Goal: Task Accomplishment & Management: Manage account settings

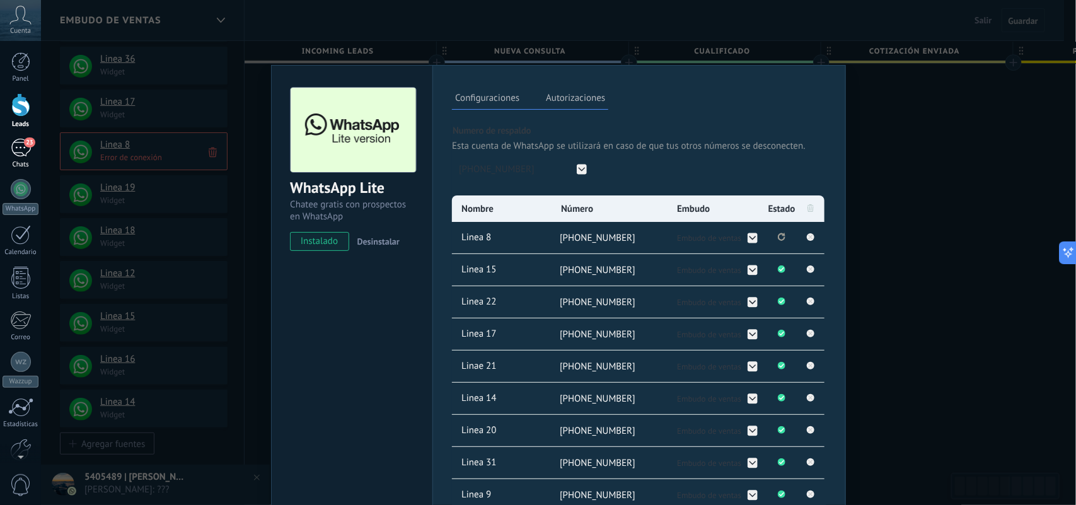
click at [23, 149] on div "23" at bounding box center [21, 148] width 20 height 18
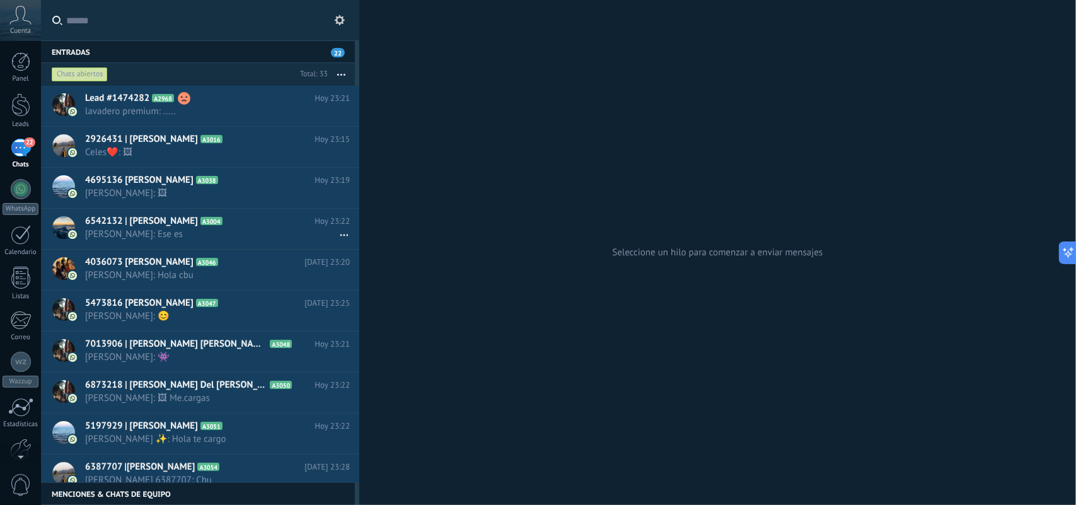
click at [337, 74] on icon "button" at bounding box center [341, 75] width 8 height 2
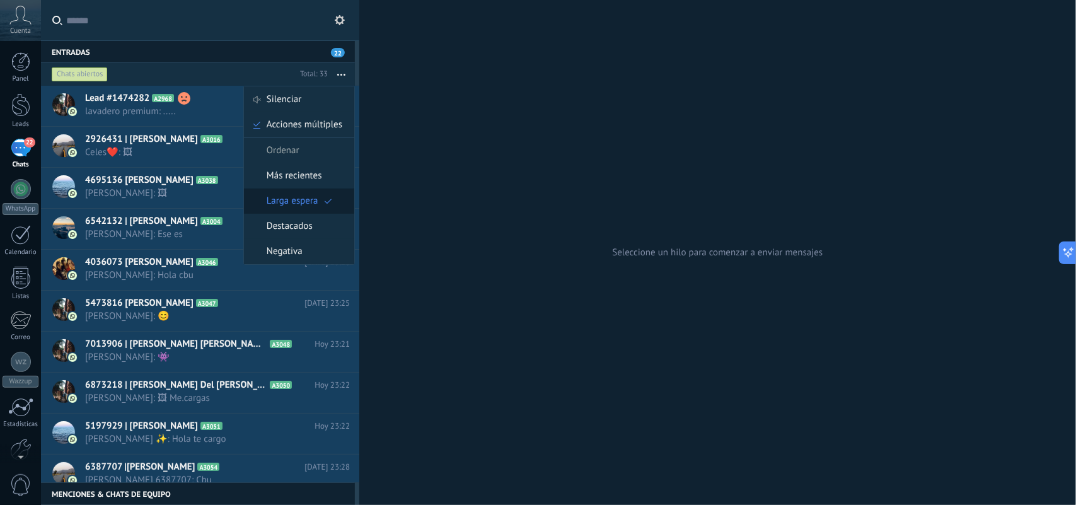
click at [307, 199] on span "Larga espera" at bounding box center [293, 200] width 52 height 25
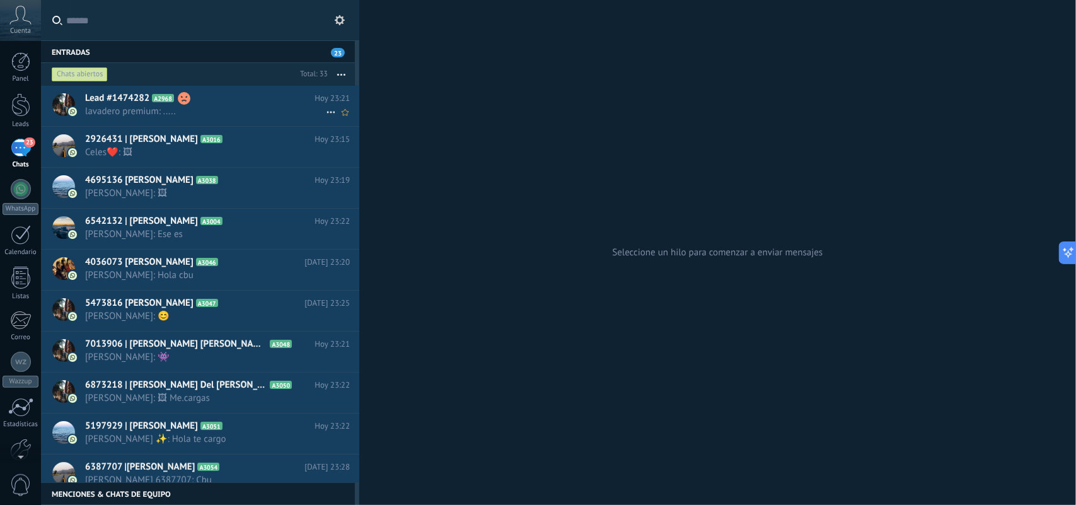
click at [249, 115] on span "lavadero premium: ....." at bounding box center [205, 111] width 241 height 12
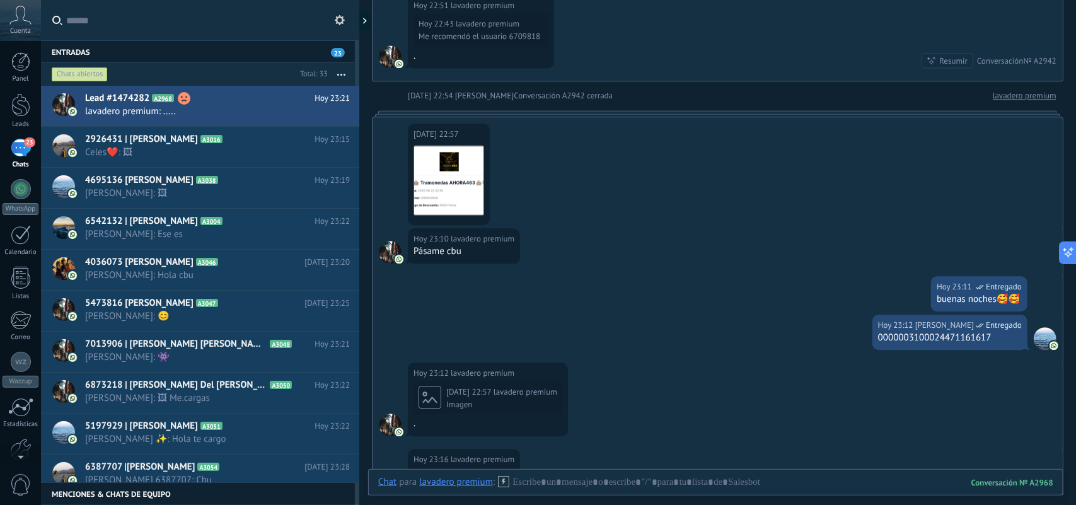
scroll to position [1357, 0]
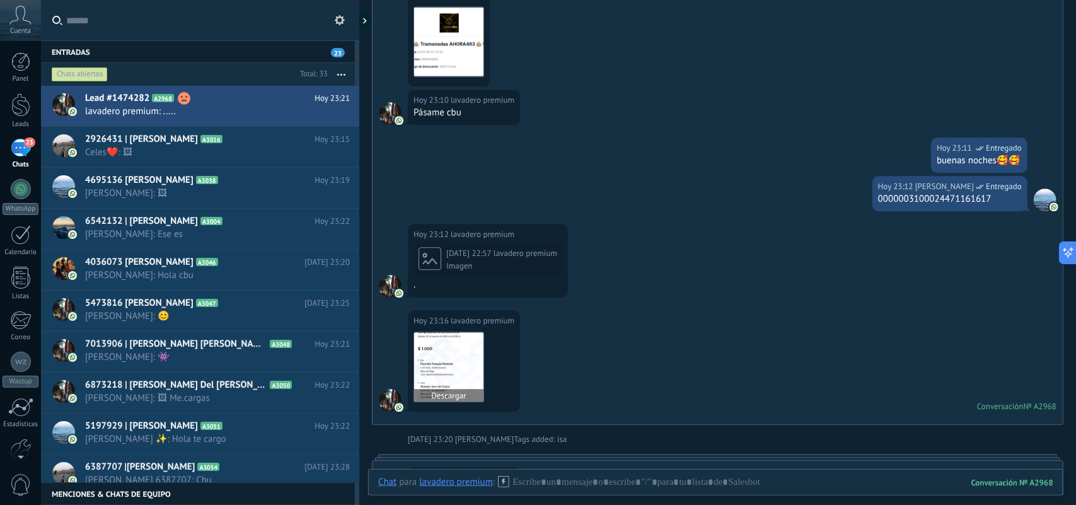
click at [439, 367] on img at bounding box center [448, 366] width 69 height 69
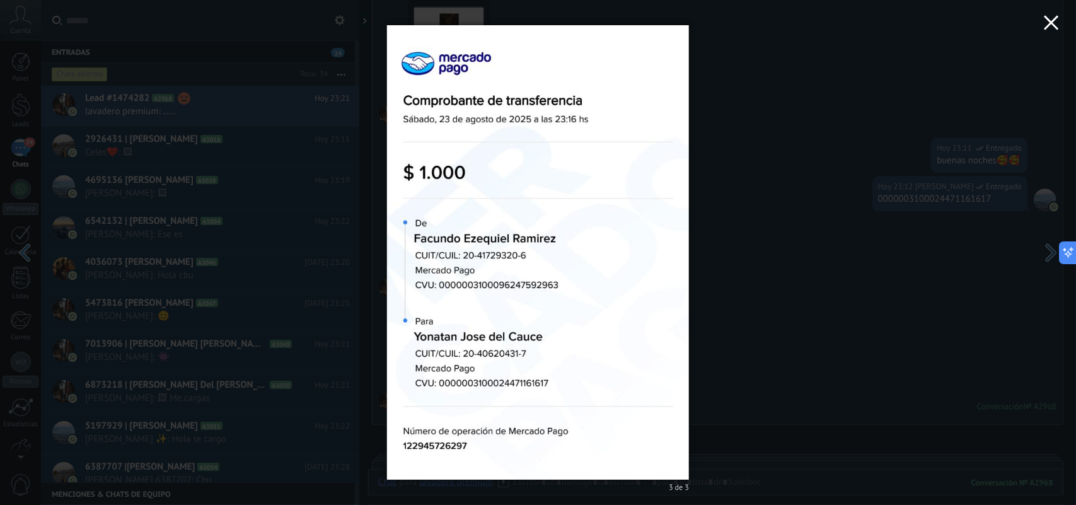
click at [1059, 22] on icon "button" at bounding box center [1051, 22] width 15 height 15
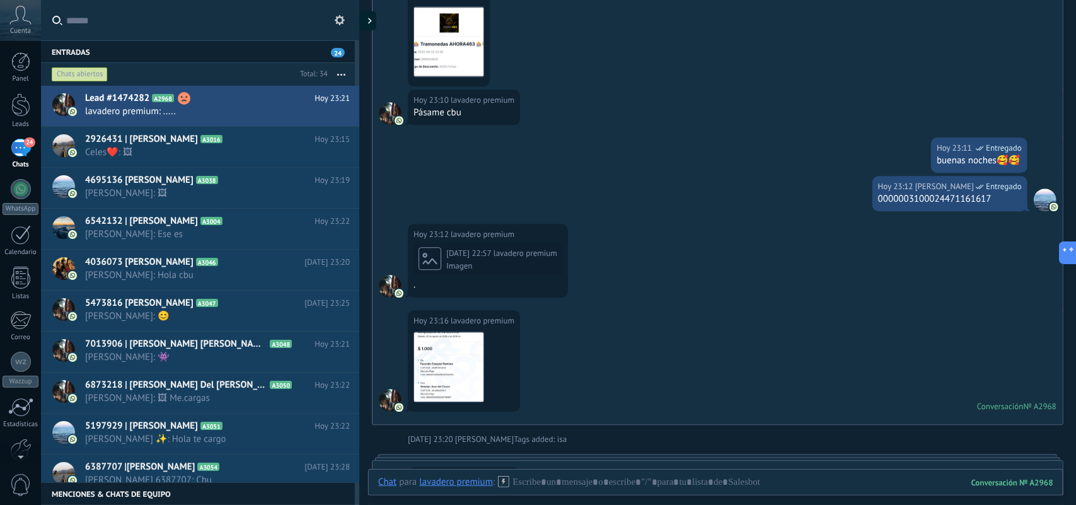
click at [367, 18] on div at bounding box center [366, 20] width 19 height 19
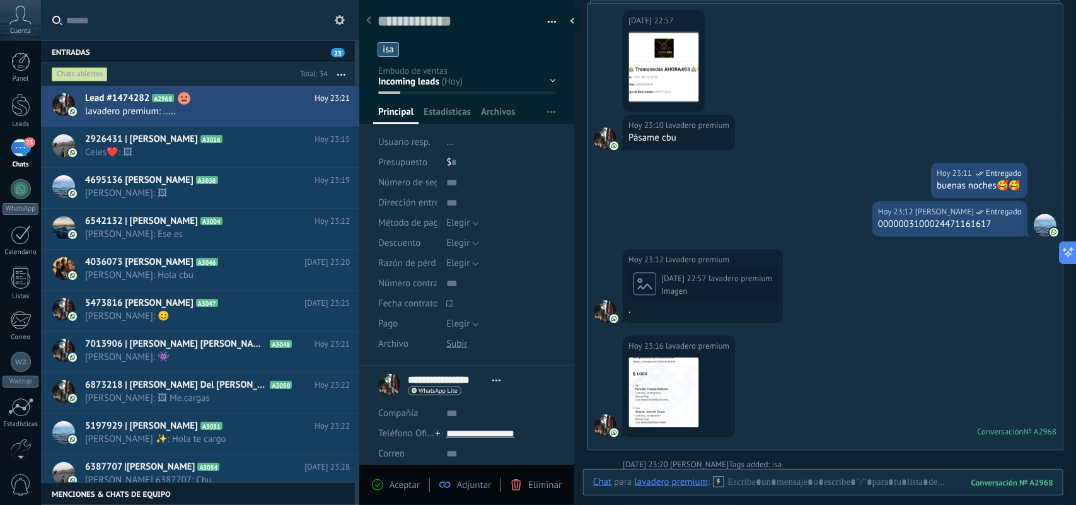
scroll to position [19, 0]
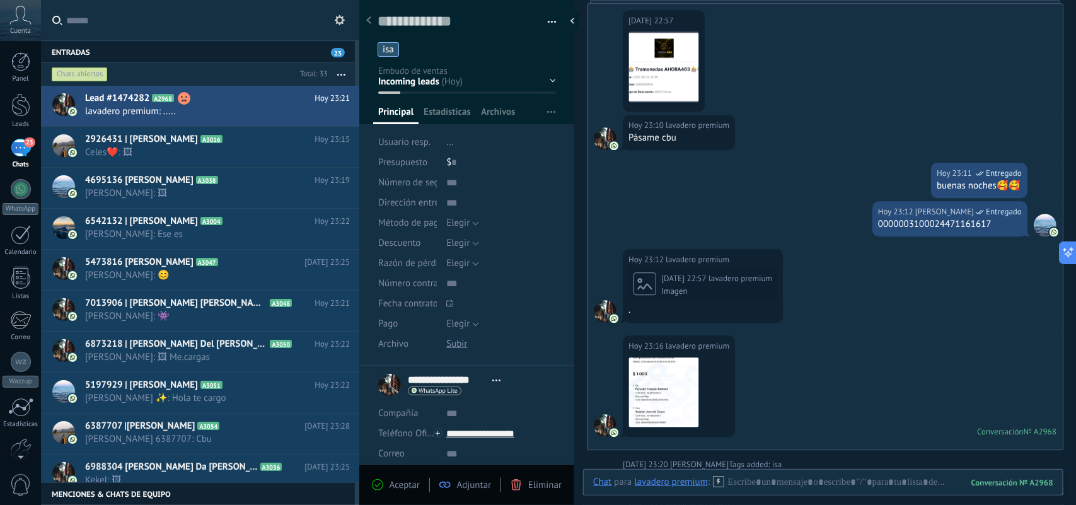
click at [399, 49] on ul "isa" at bounding box center [464, 49] width 176 height 17
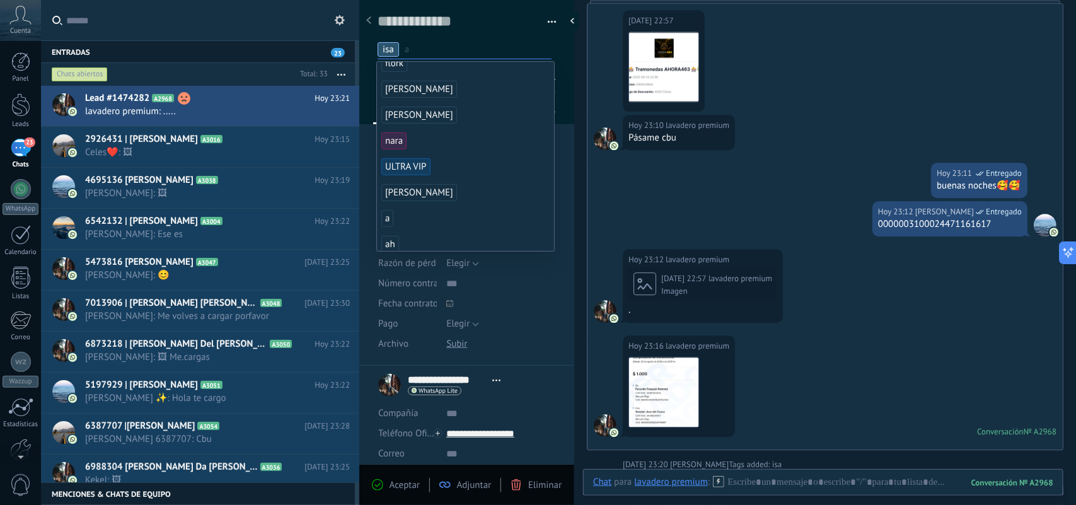
scroll to position [236, 0]
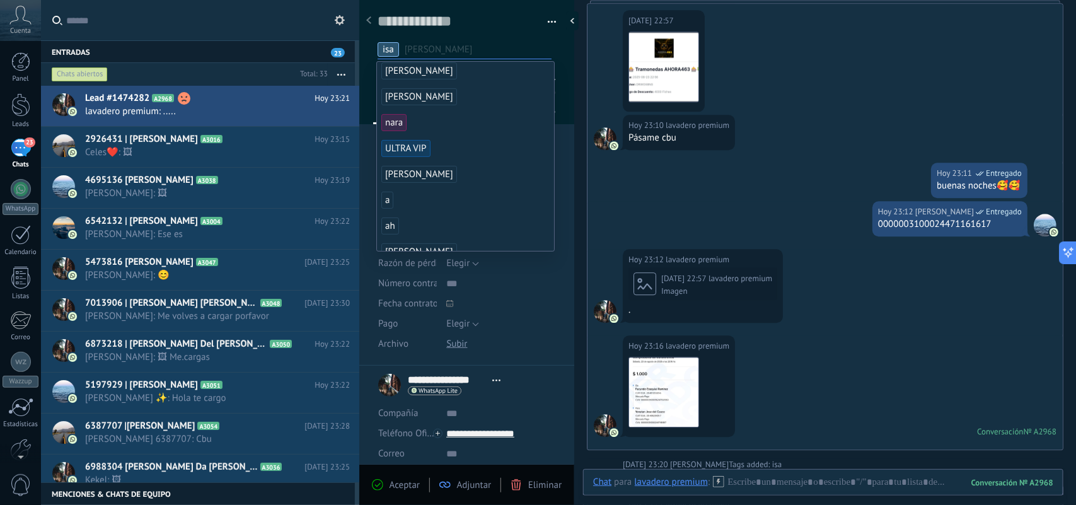
click at [562, 167] on div "Guardar y crear Imprimir Administrar etiquetas Exportar a excel" at bounding box center [467, 179] width 216 height 374
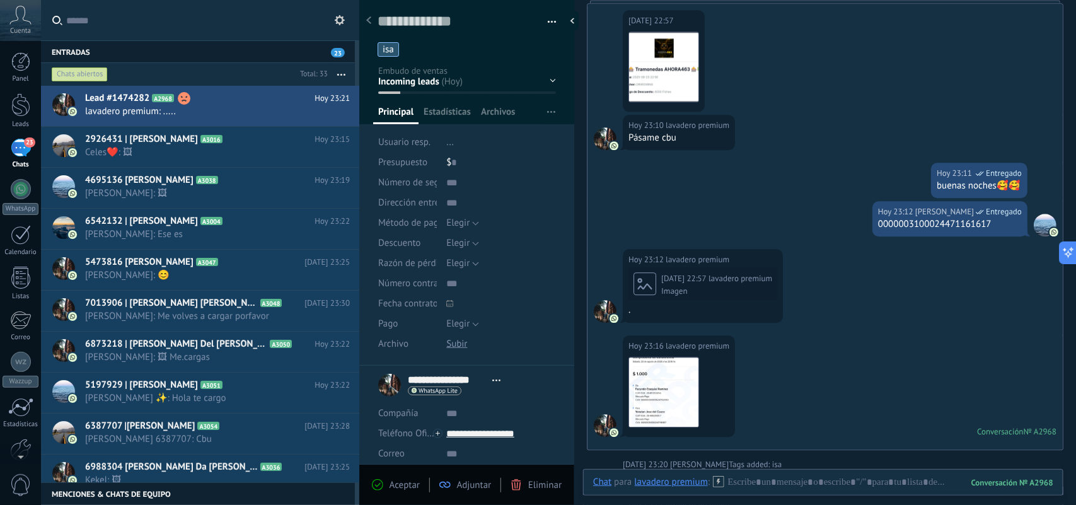
click at [408, 50] on ul "isa" at bounding box center [464, 49] width 176 height 17
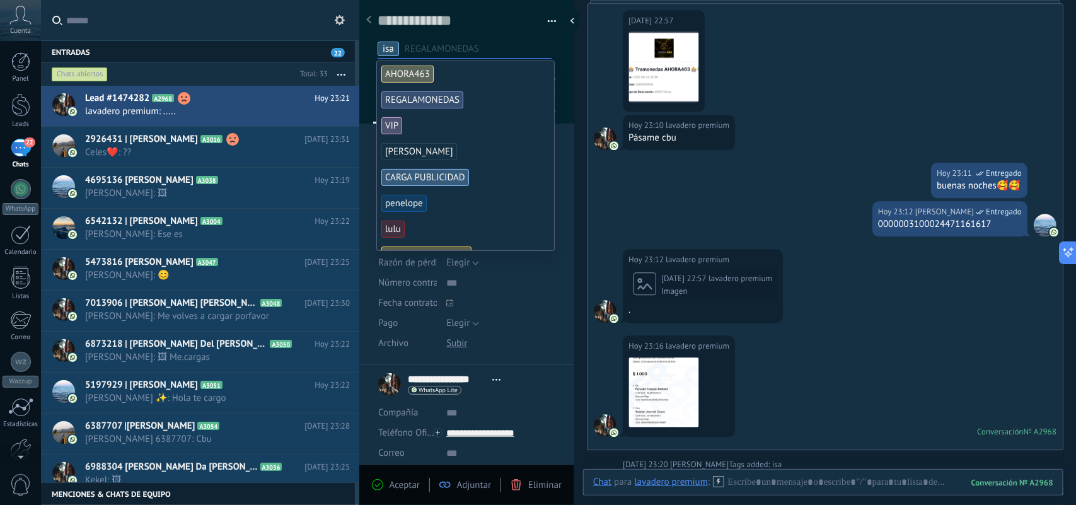
scroll to position [0, 0]
click at [367, 40] on div "Guardar y crear Imprimir Administrar etiquetas Exportar a excel" at bounding box center [467, 24] width 216 height 65
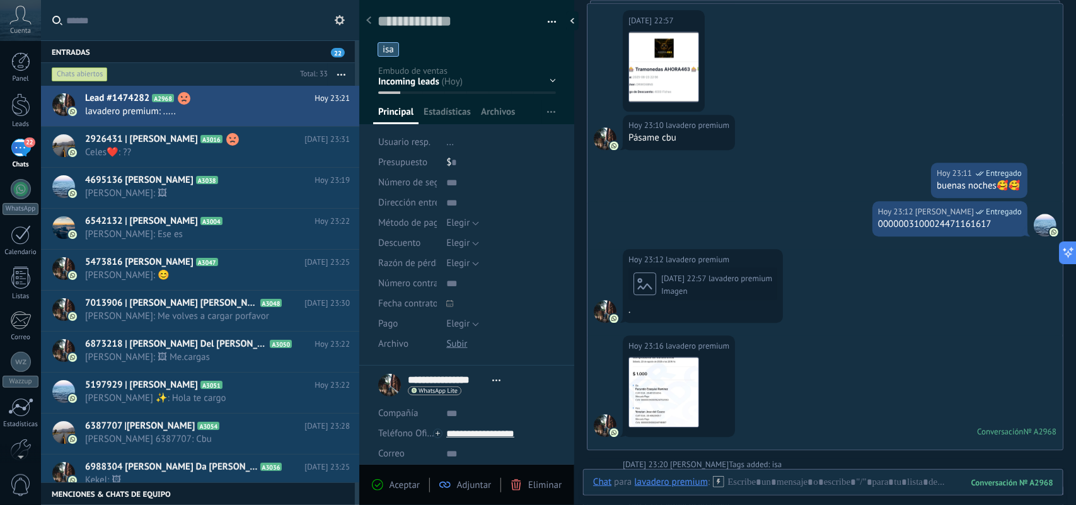
click at [391, 50] on span "isa" at bounding box center [388, 49] width 11 height 12
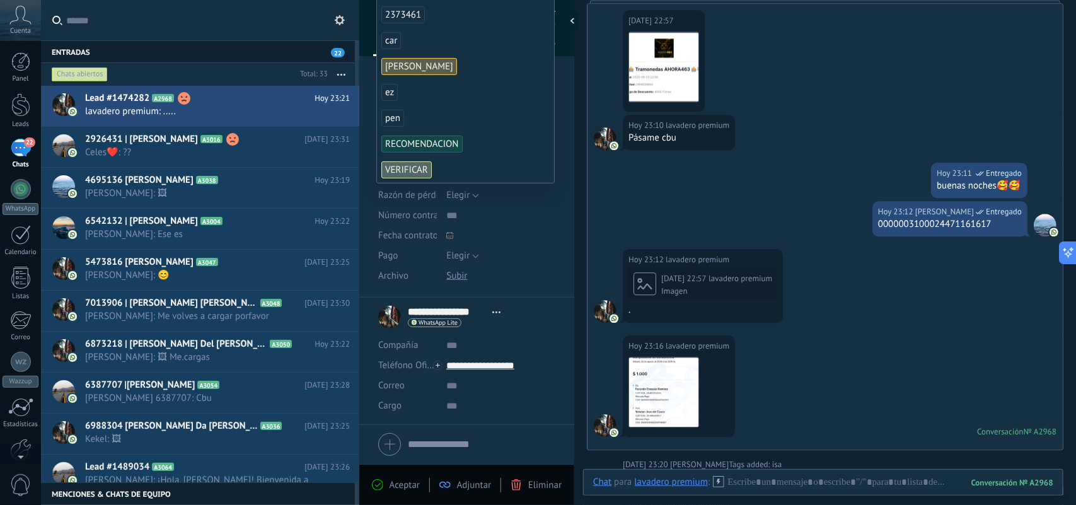
scroll to position [108, 0]
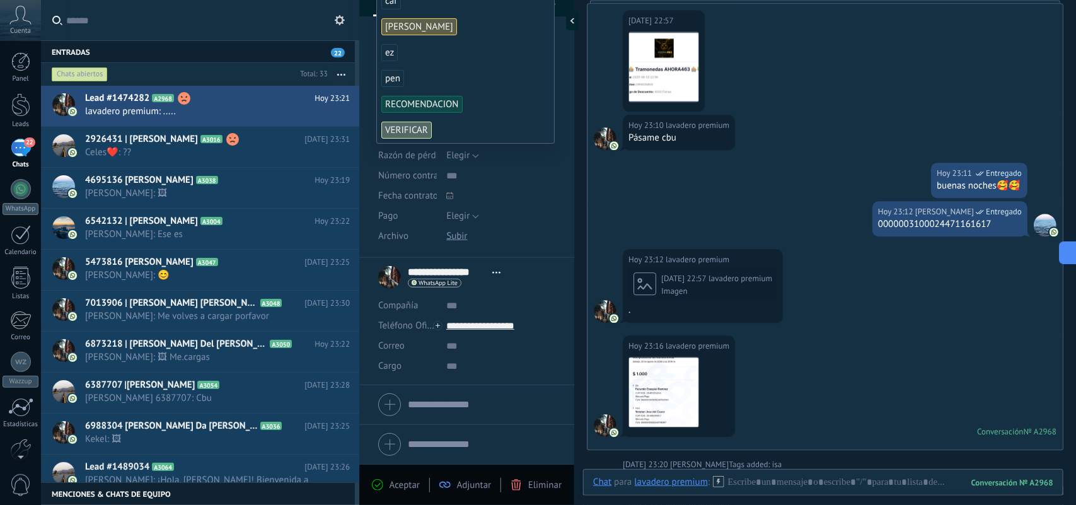
drag, startPoint x: 395, startPoint y: 80, endPoint x: 442, endPoint y: 60, distance: 50.8
click at [444, 57] on li "ez" at bounding box center [465, 53] width 177 height 26
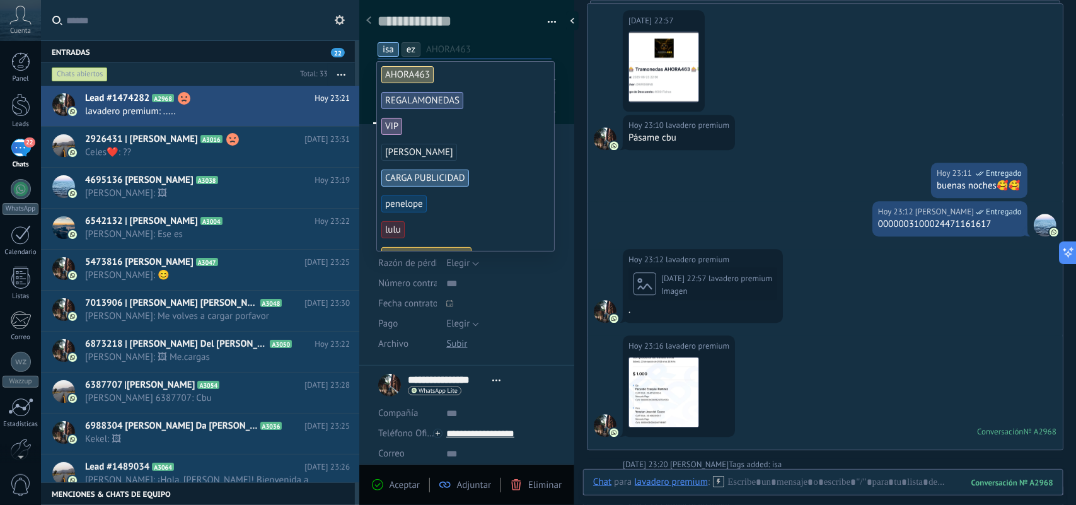
click at [412, 51] on span "ez" at bounding box center [410, 49] width 9 height 12
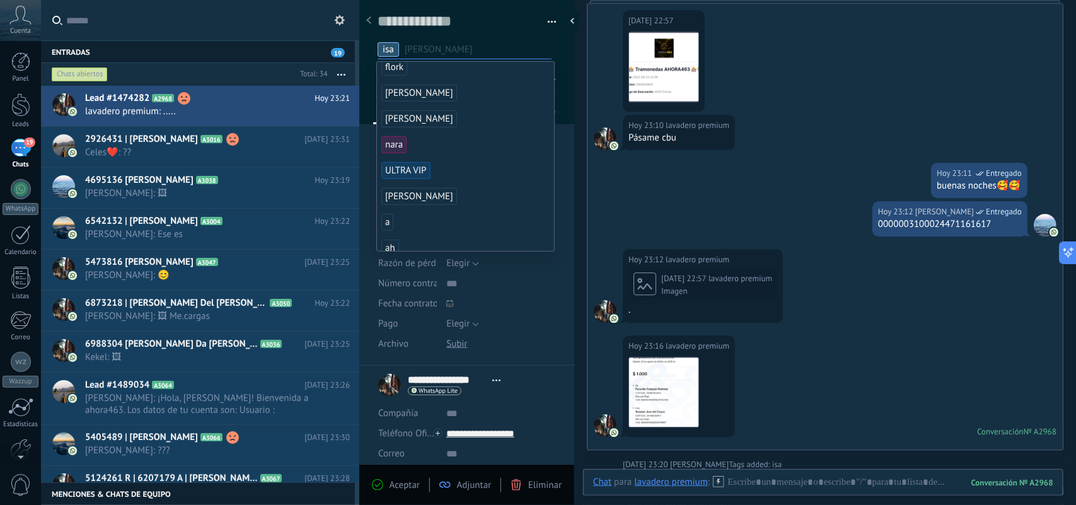
scroll to position [236, 0]
click at [561, 69] on div at bounding box center [467, 58] width 216 height 132
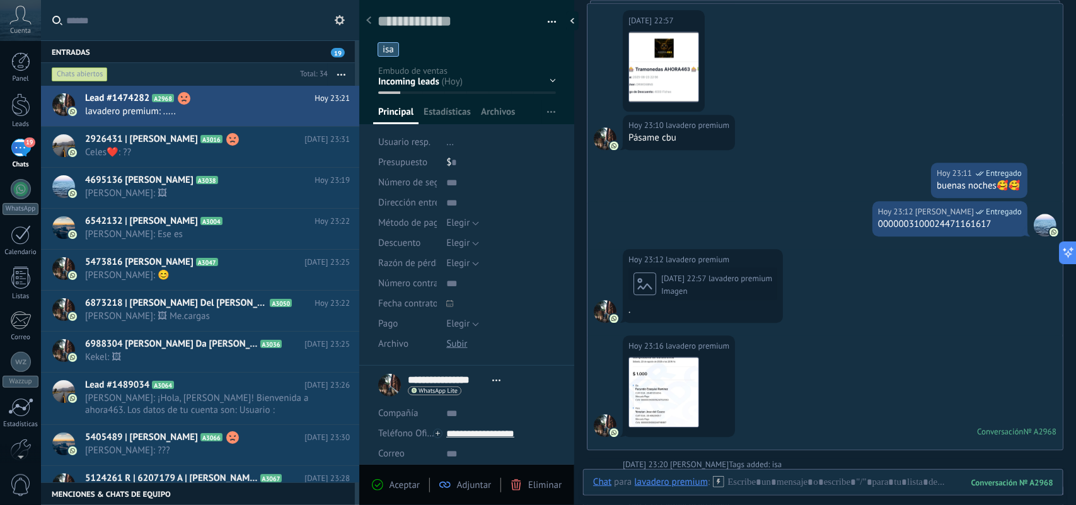
click at [548, 12] on div "Guardar y crear Imprimir Administrar etiquetas Exportar a excel" at bounding box center [467, 22] width 179 height 20
click at [546, 18] on button "button" at bounding box center [547, 22] width 18 height 19
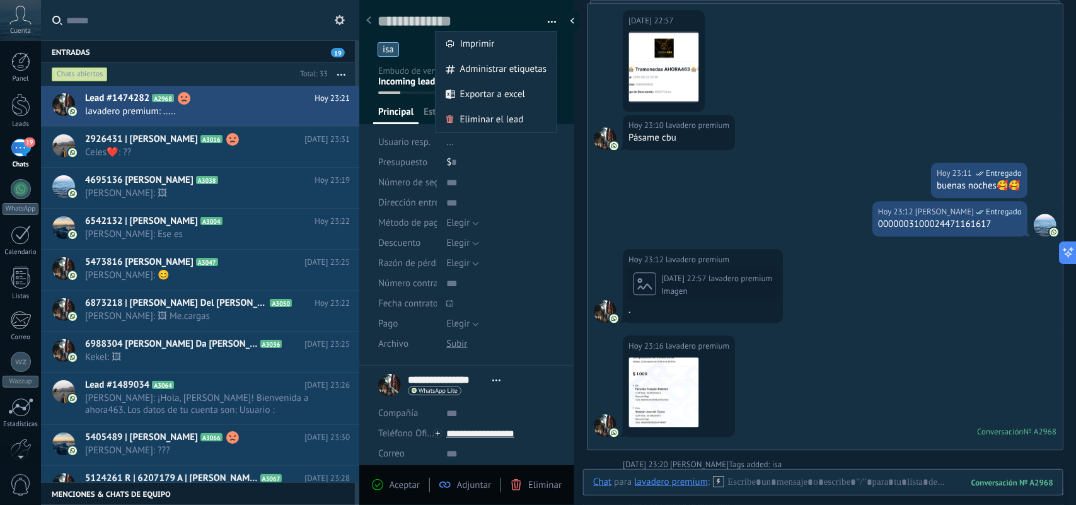
click at [546, 19] on button "button" at bounding box center [547, 22] width 18 height 19
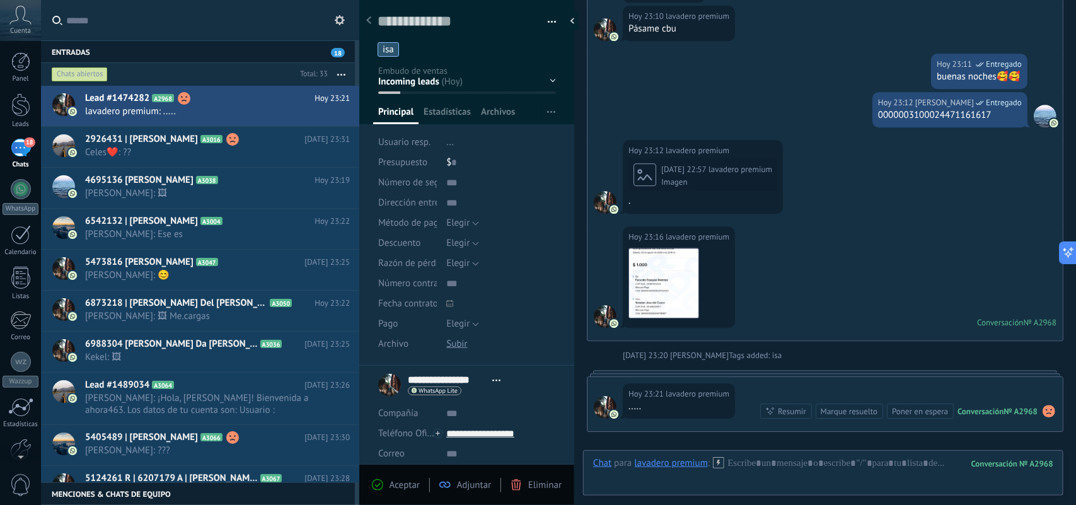
scroll to position [1618, 0]
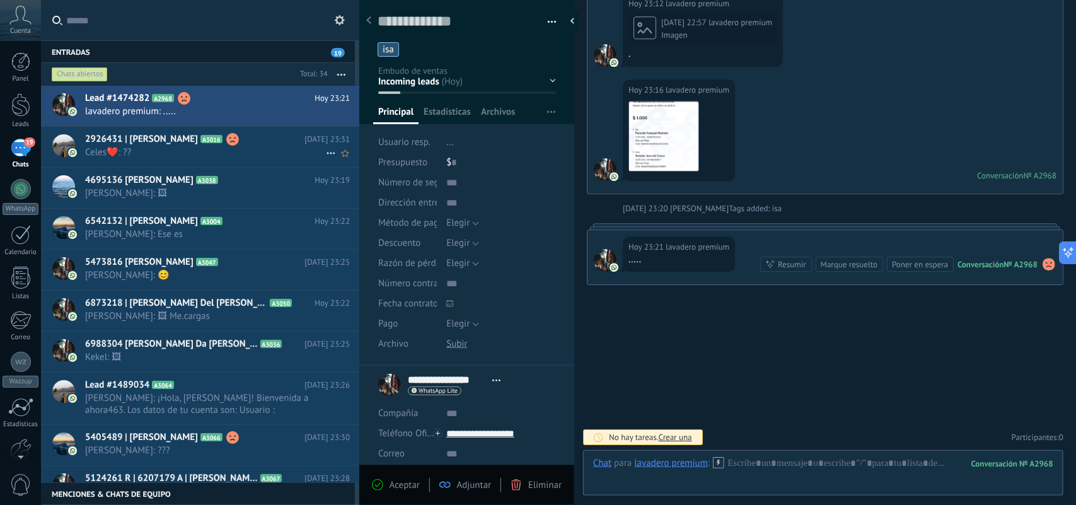
click at [279, 148] on span "Celes❤️: ??" at bounding box center [205, 152] width 241 height 12
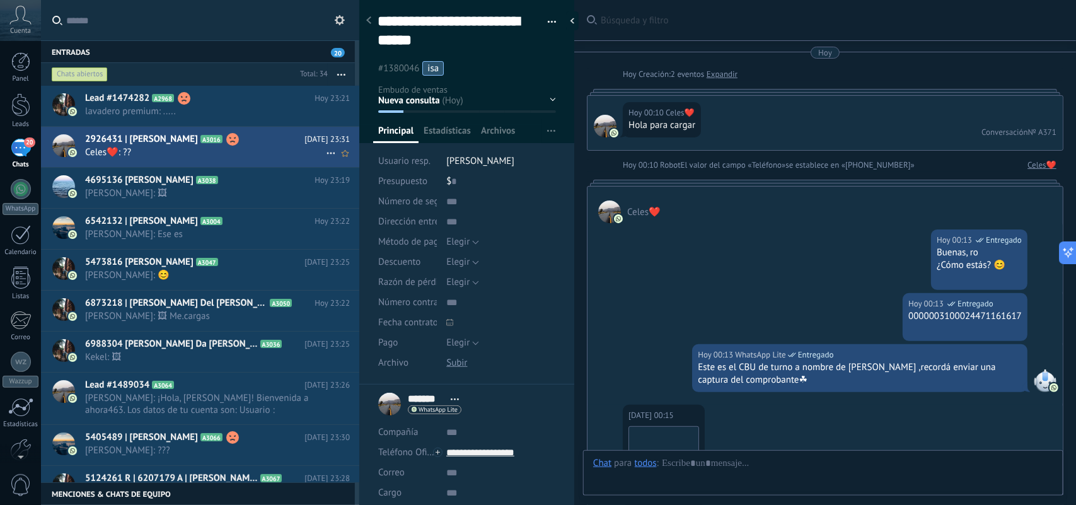
scroll to position [1150, 0]
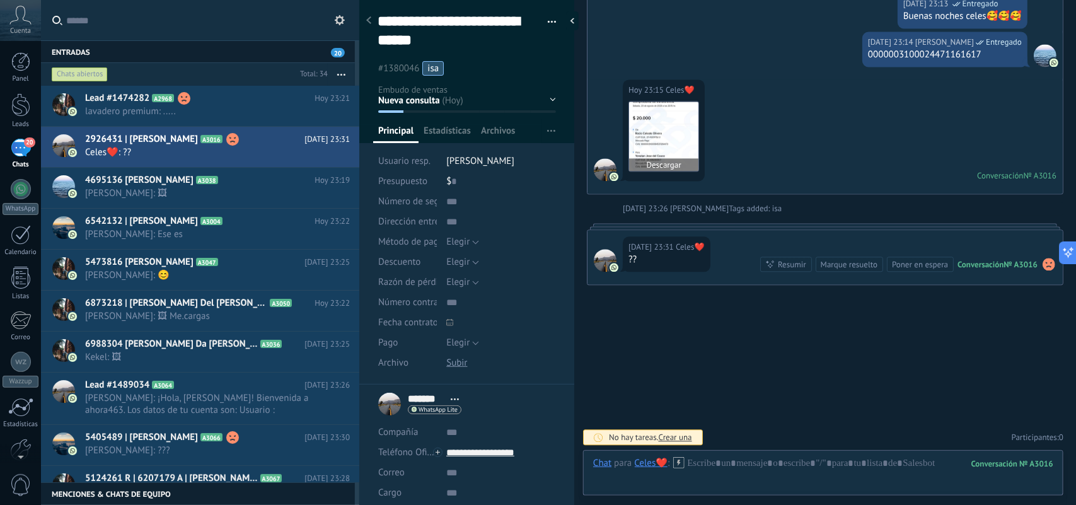
click at [662, 117] on img at bounding box center [663, 135] width 69 height 69
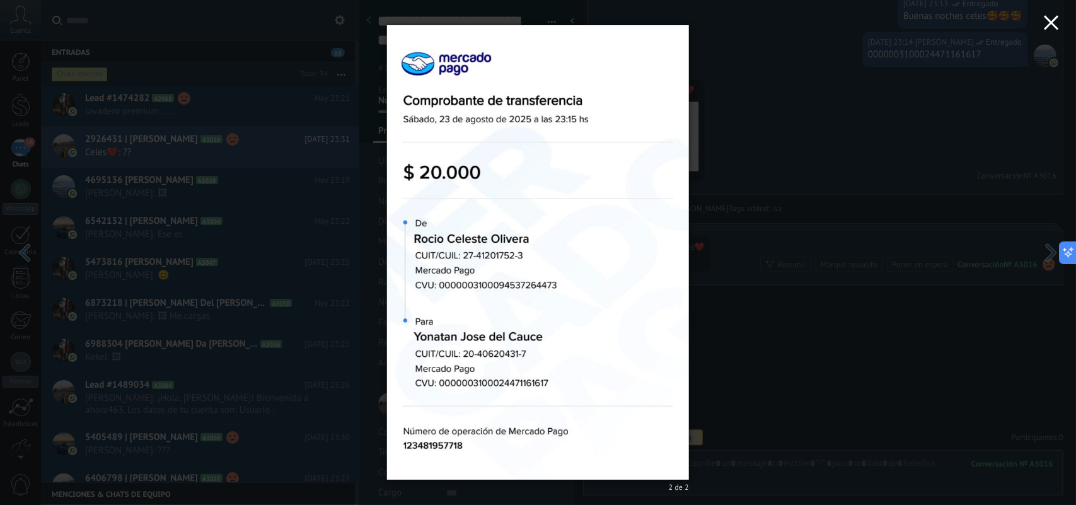
click at [1053, 23] on icon "button" at bounding box center [1051, 22] width 15 height 15
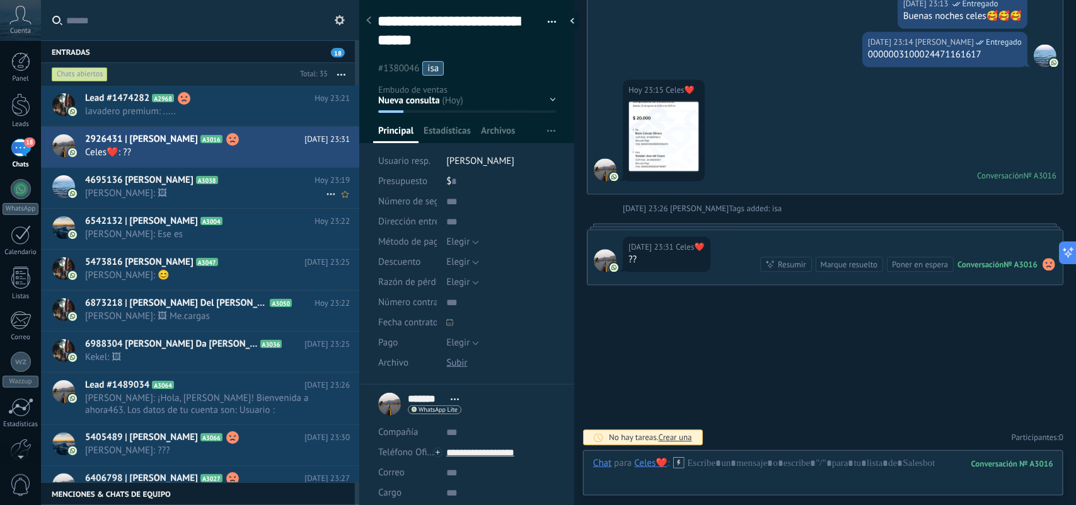
click at [273, 191] on span "[PERSON_NAME]: 🖼" at bounding box center [205, 193] width 241 height 12
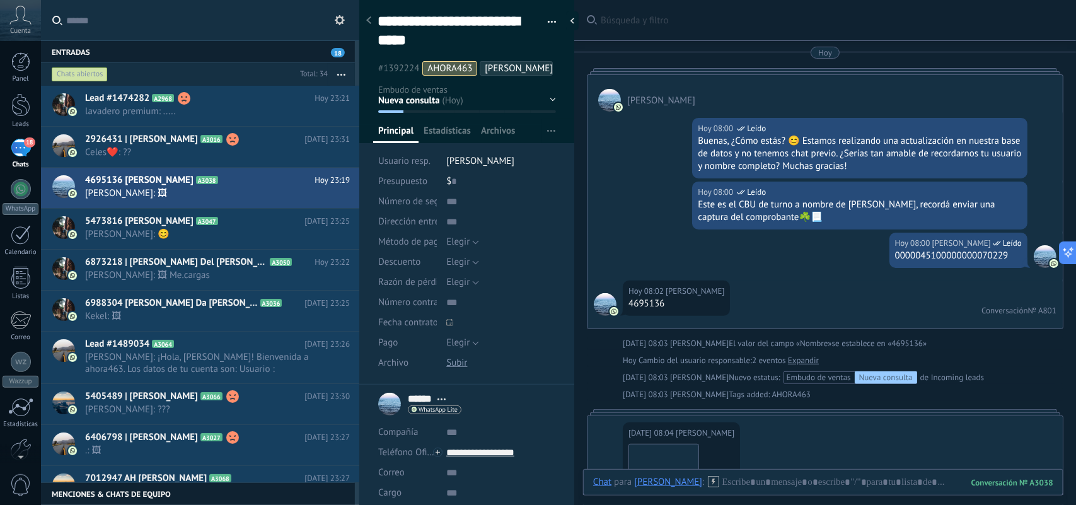
scroll to position [3217, 0]
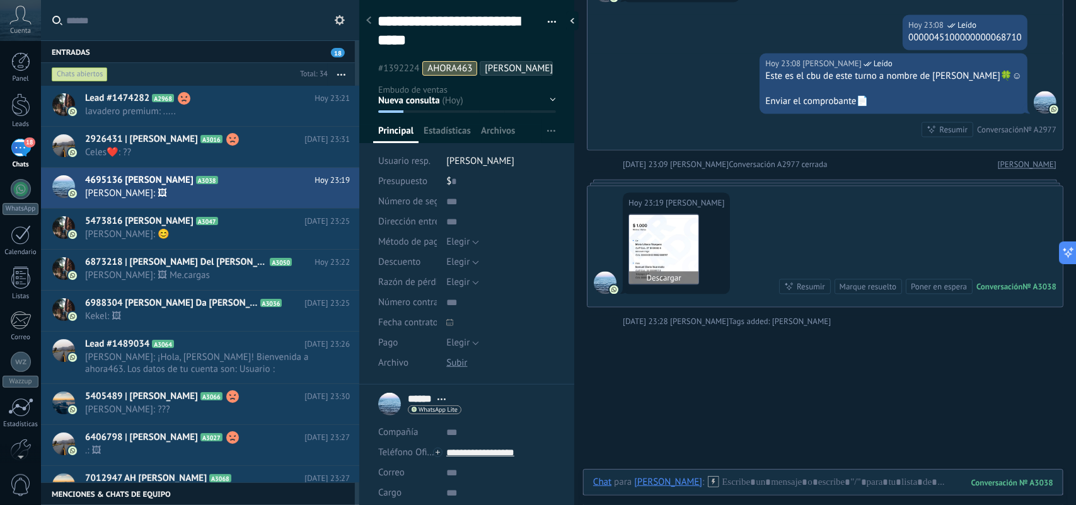
click at [656, 256] on img at bounding box center [663, 249] width 69 height 69
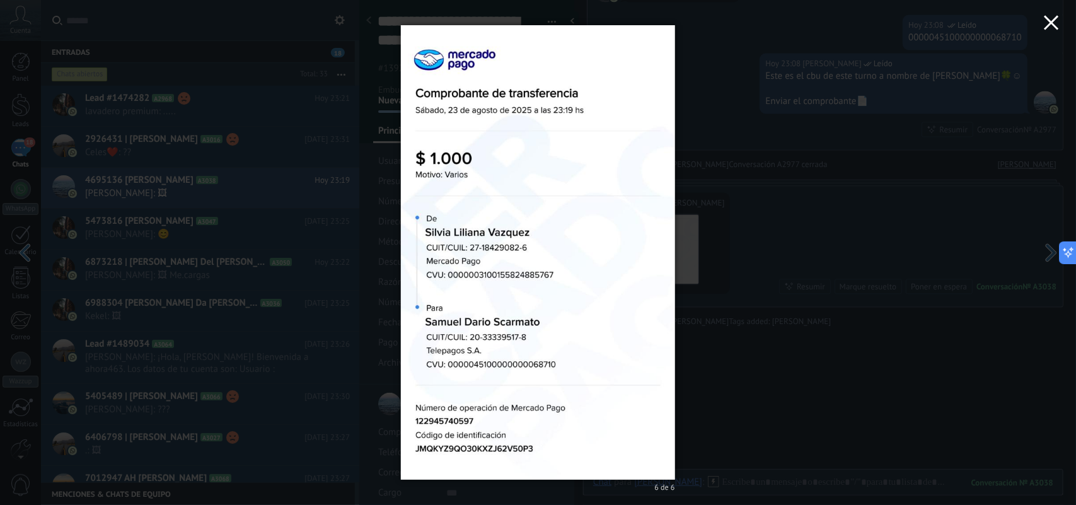
click at [1047, 23] on icon "button" at bounding box center [1051, 22] width 15 height 15
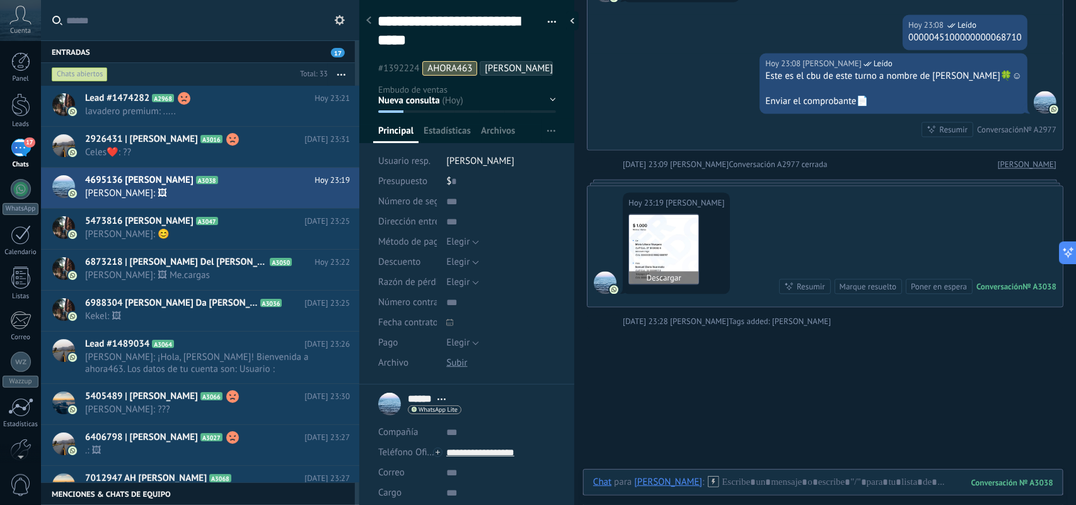
click at [660, 246] on img at bounding box center [663, 249] width 69 height 69
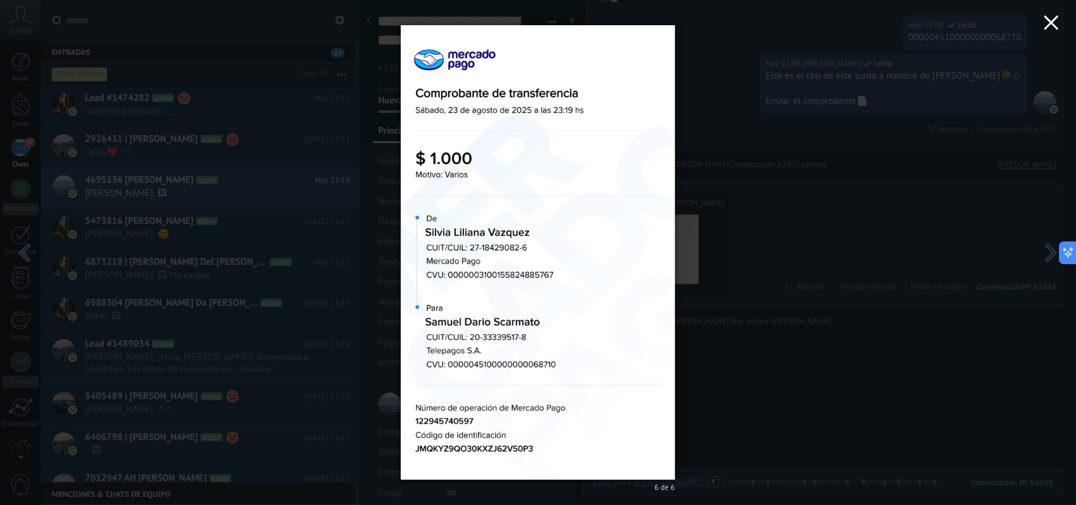
click at [1048, 32] on button "button" at bounding box center [1051, 24] width 49 height 49
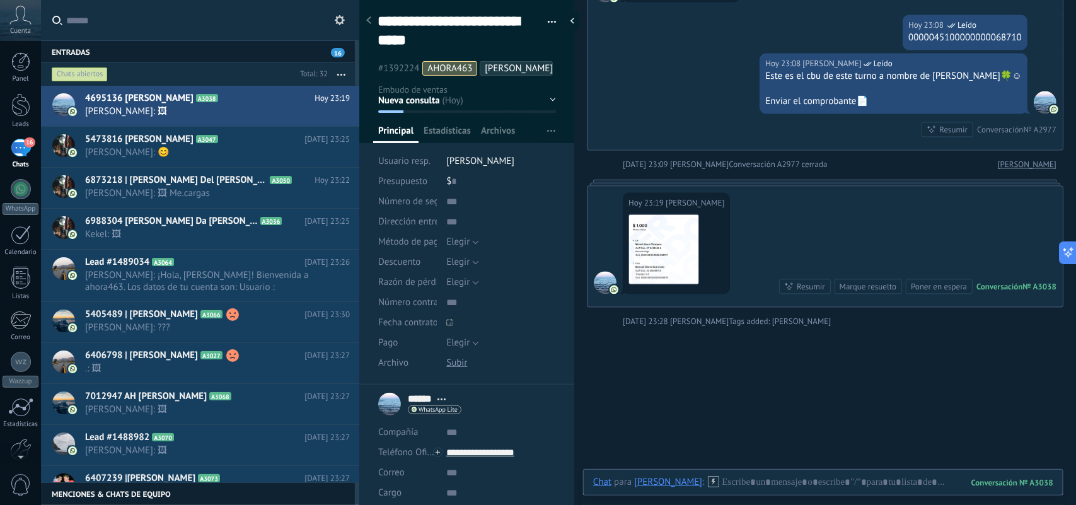
click at [462, 77] on ul "#1392224 AHORA463 [PERSON_NAME]" at bounding box center [465, 68] width 178 height 17
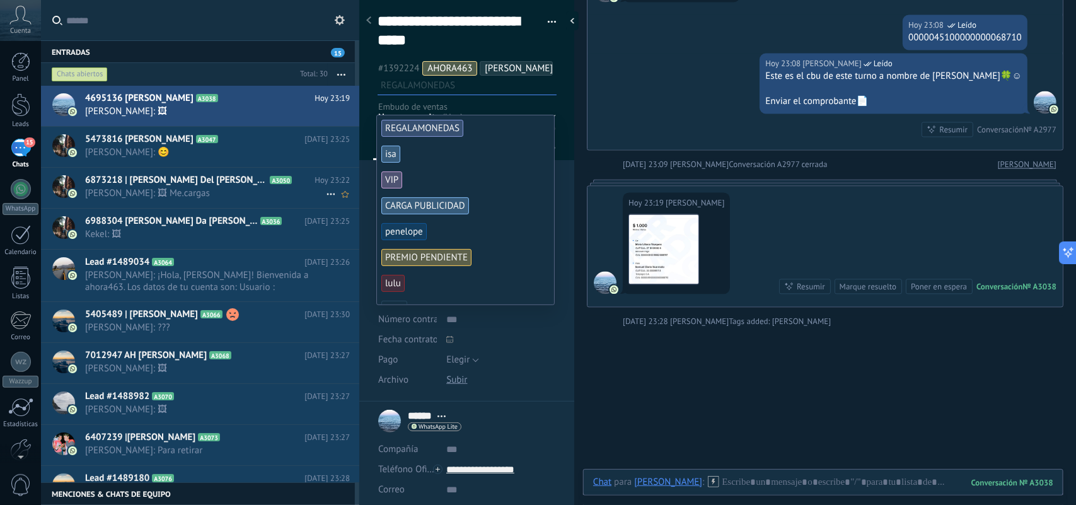
click at [268, 190] on span "[PERSON_NAME]: 🖼 Me.cargas" at bounding box center [205, 193] width 241 height 12
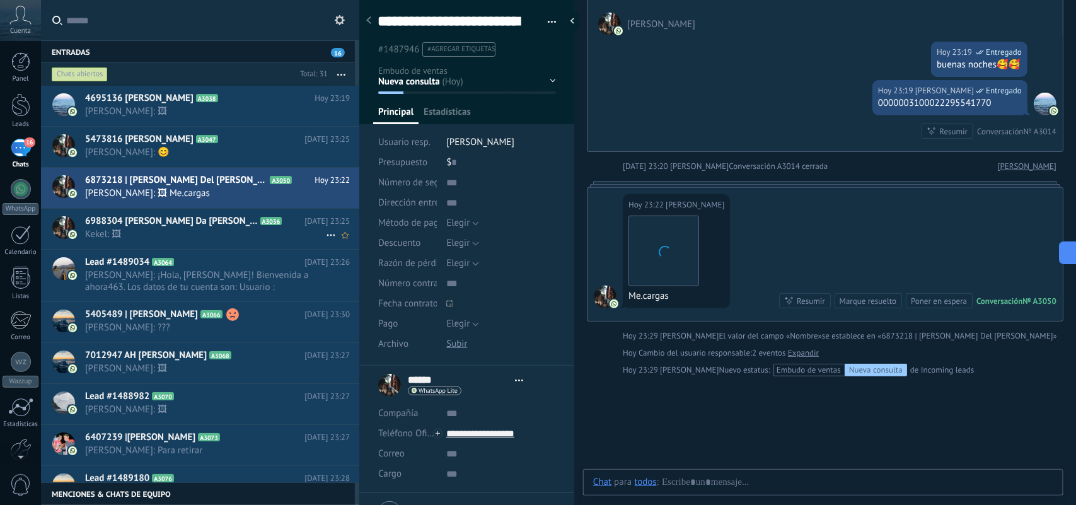
scroll to position [38, 0]
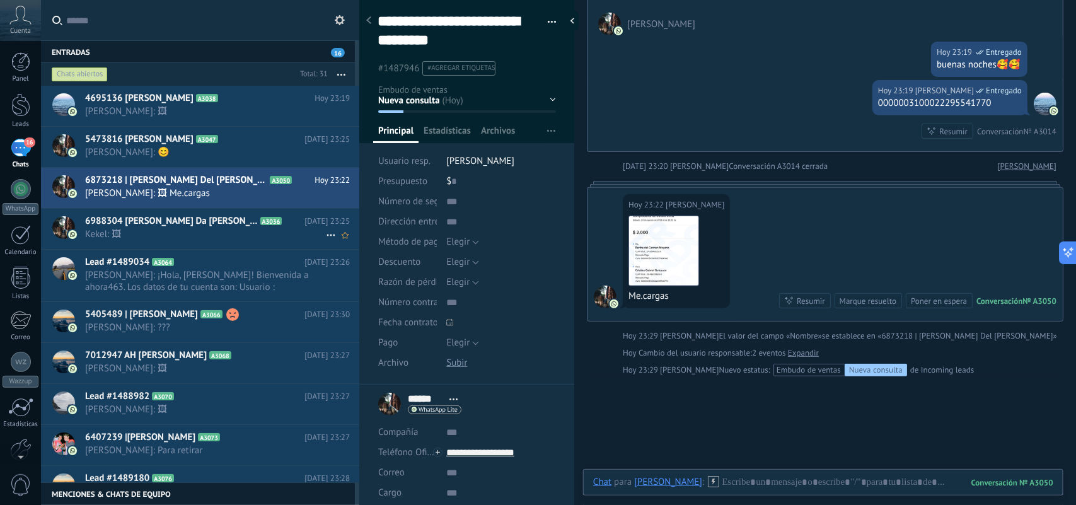
click at [280, 235] on span "Kekel: 🖼" at bounding box center [205, 234] width 241 height 12
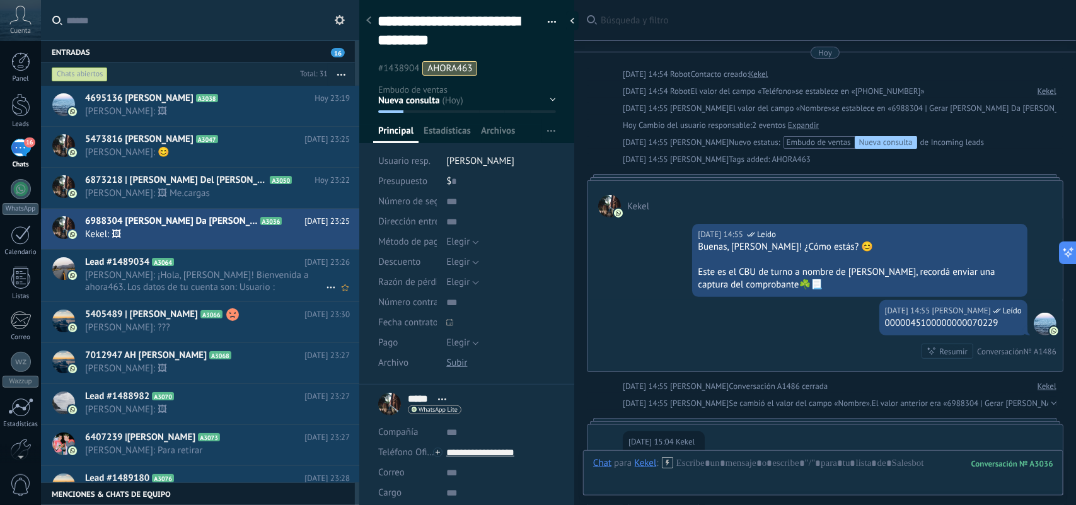
scroll to position [2956, 0]
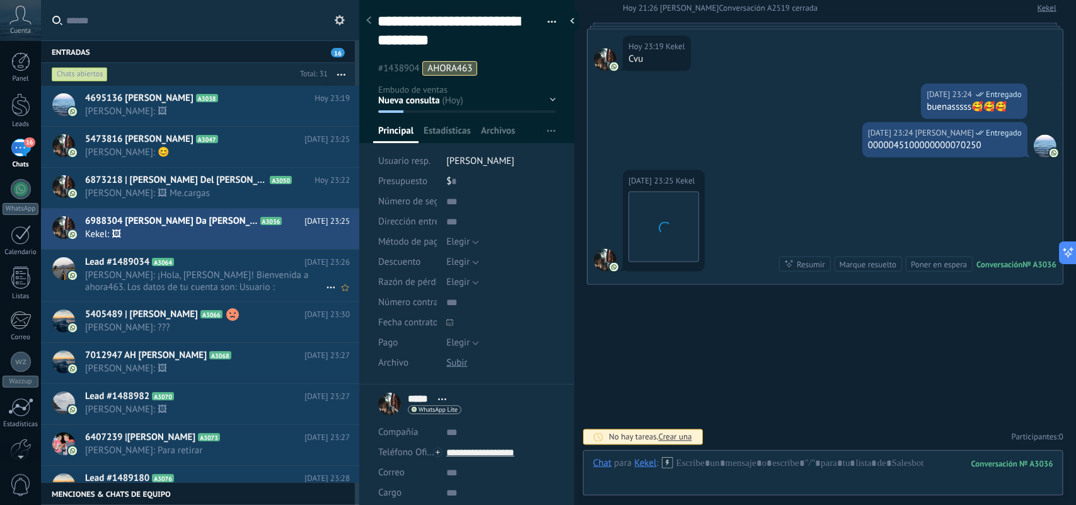
click at [282, 279] on span "[PERSON_NAME]: ¡Hola, [PERSON_NAME]! Bienvenida a ahora463. Los datos de tu cue…" at bounding box center [205, 281] width 241 height 24
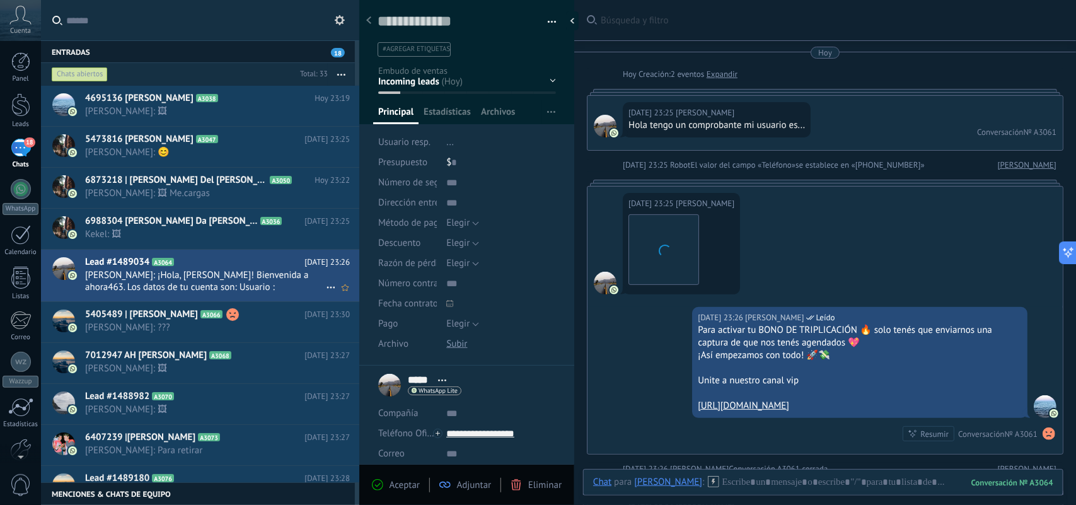
scroll to position [335, 0]
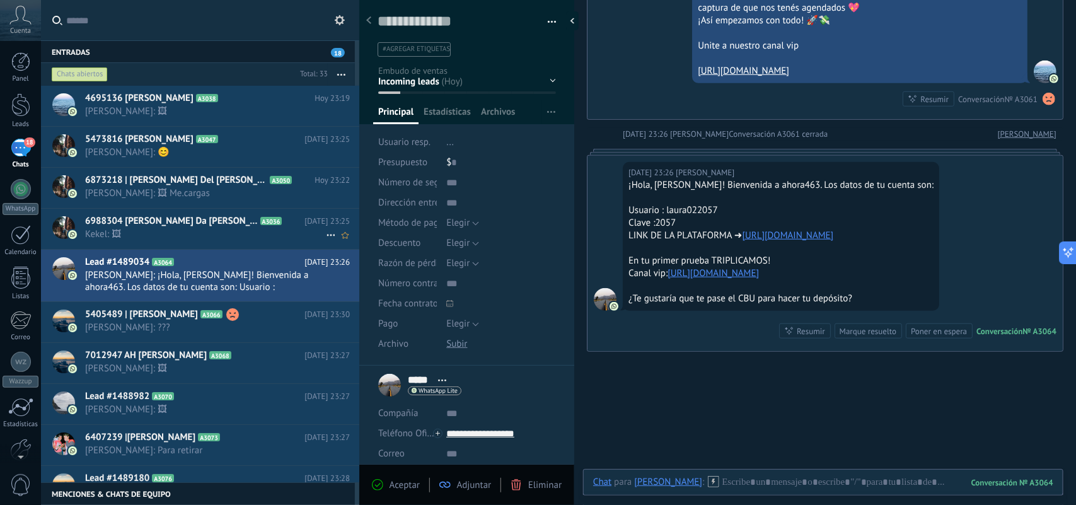
click at [260, 222] on span "A3036" at bounding box center [271, 221] width 22 height 8
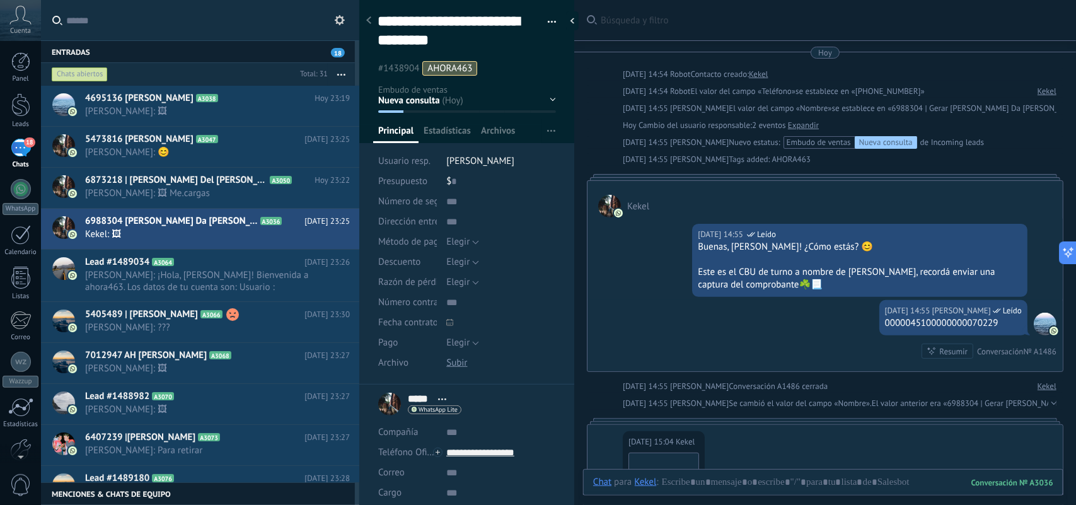
scroll to position [2929, 0]
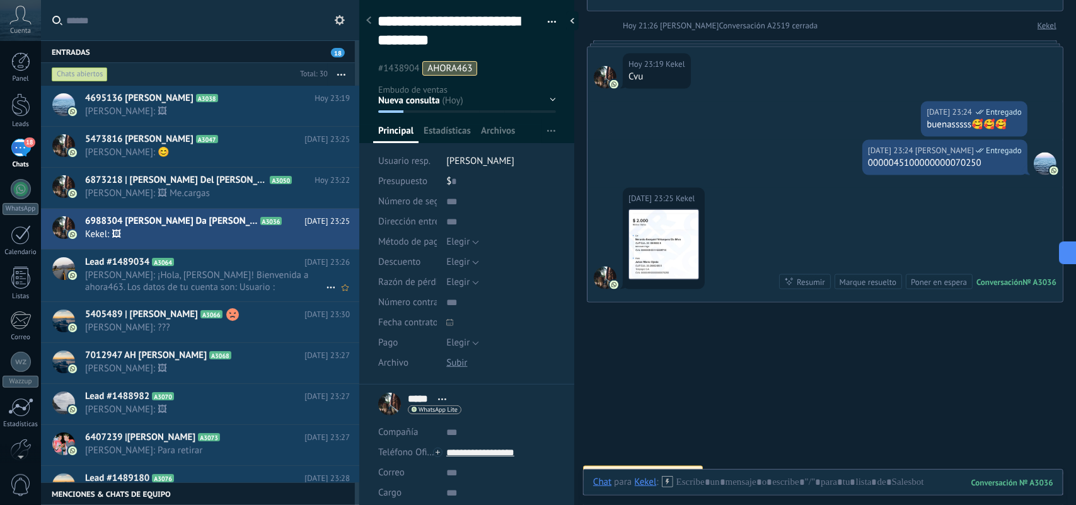
click at [186, 275] on span "[PERSON_NAME]: ¡Hola, [PERSON_NAME]! Bienvenida a ahora463. Los datos de tu cue…" at bounding box center [205, 281] width 241 height 24
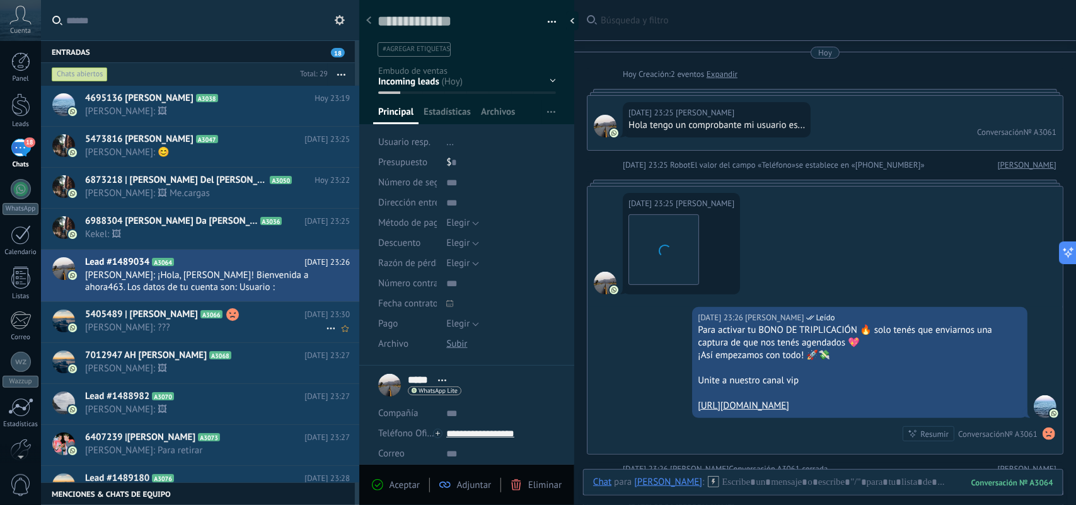
scroll to position [335, 0]
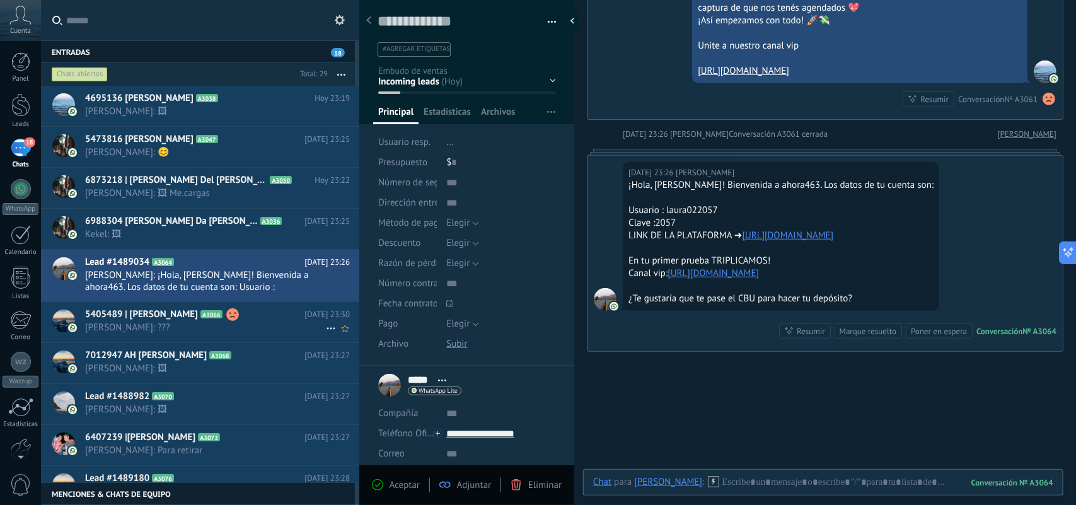
click at [250, 332] on span "[PERSON_NAME]: ???" at bounding box center [205, 327] width 241 height 12
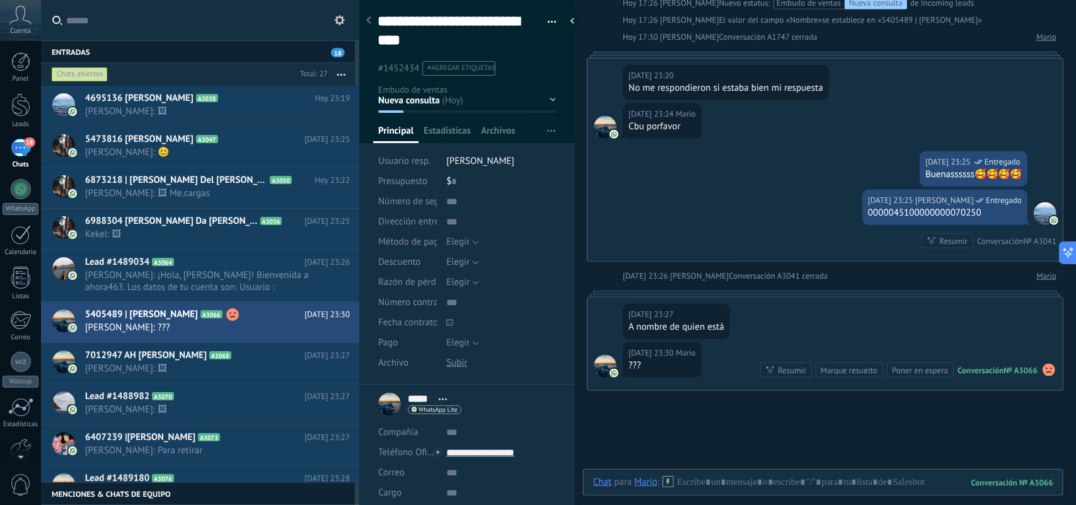
scroll to position [407, 0]
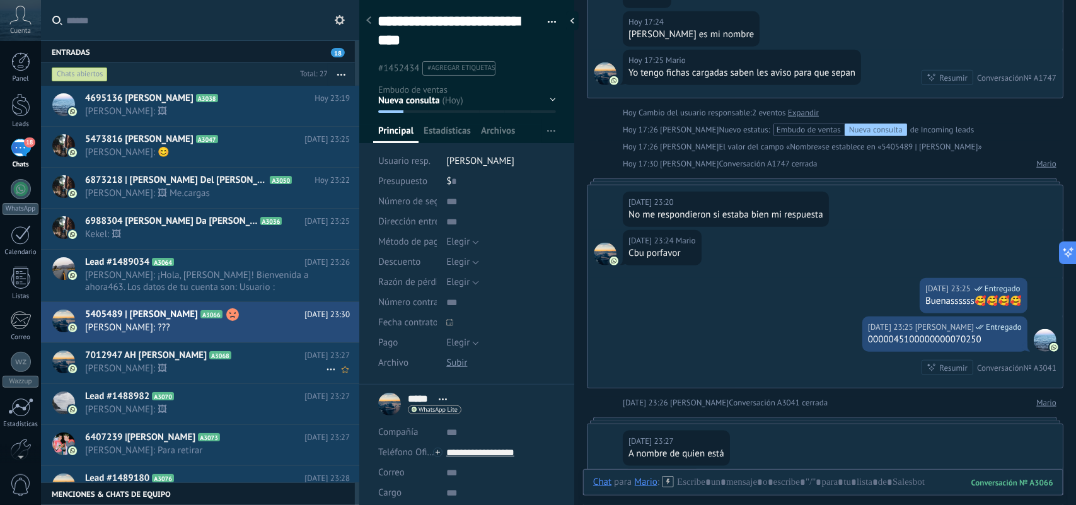
click at [265, 374] on span "[PERSON_NAME]: 🖼" at bounding box center [205, 368] width 241 height 12
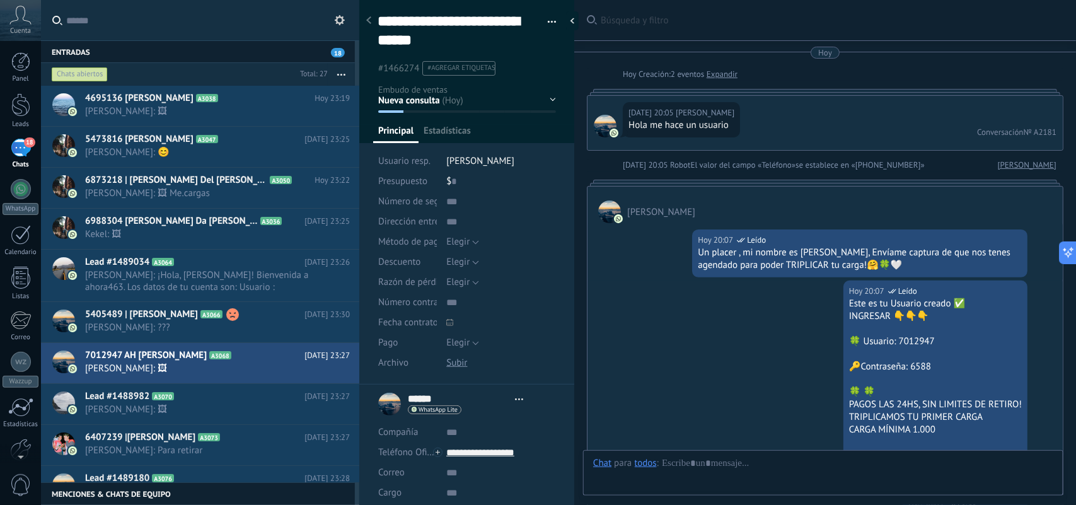
type textarea "**********"
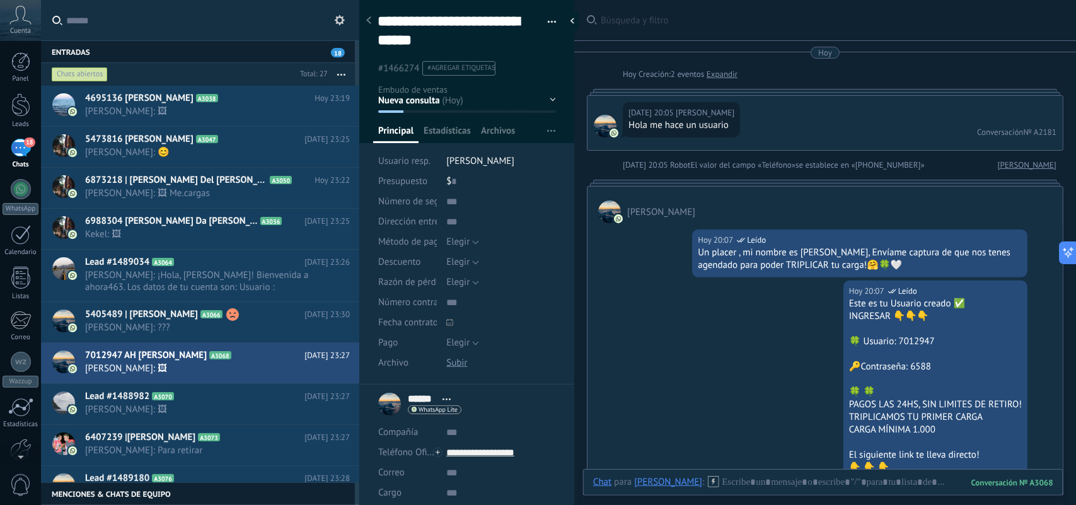
scroll to position [1428, 0]
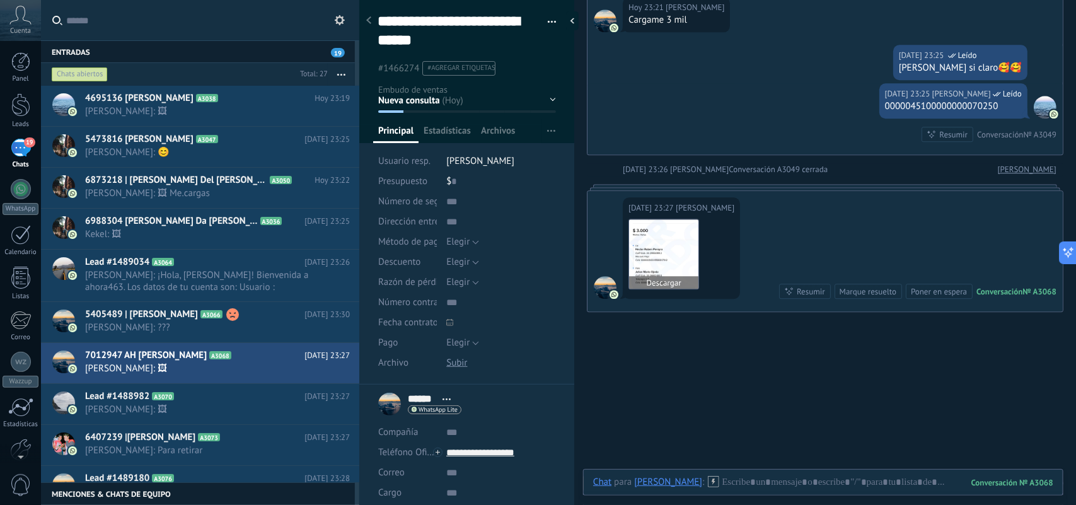
click at [643, 239] on img at bounding box center [663, 253] width 69 height 69
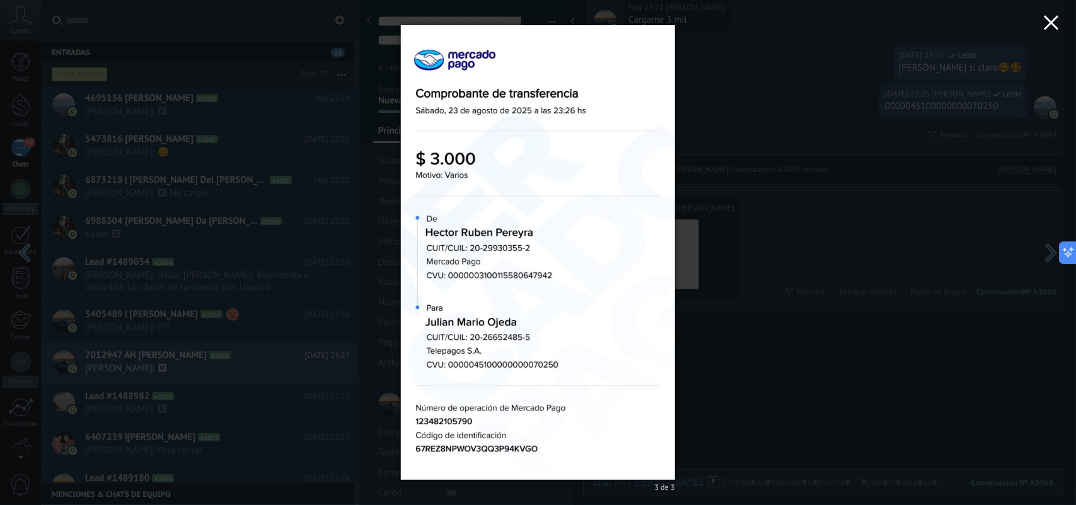
click at [1048, 19] on icon "button" at bounding box center [1051, 22] width 15 height 15
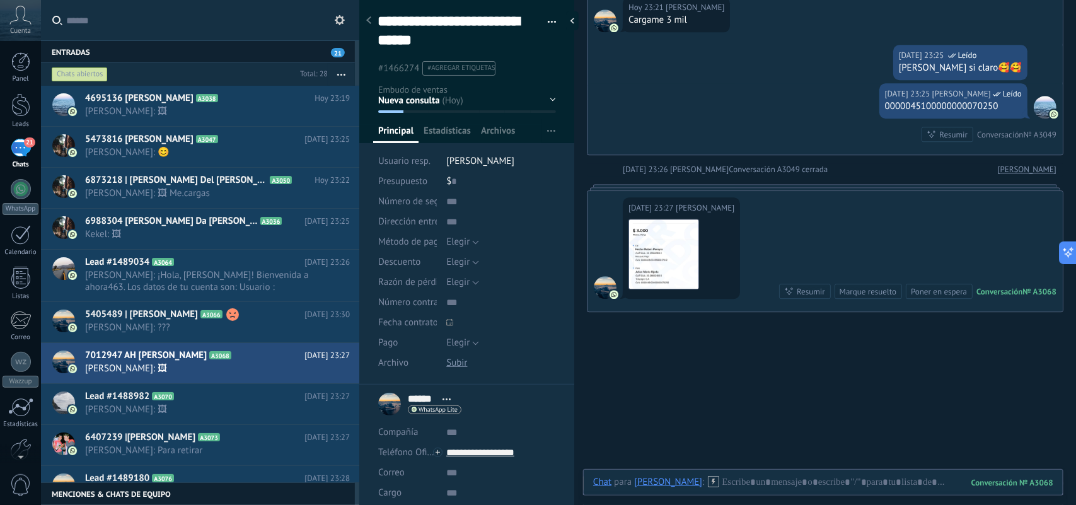
click at [456, 64] on li "#agregar etiquetas" at bounding box center [458, 68] width 73 height 14
type input "**********"
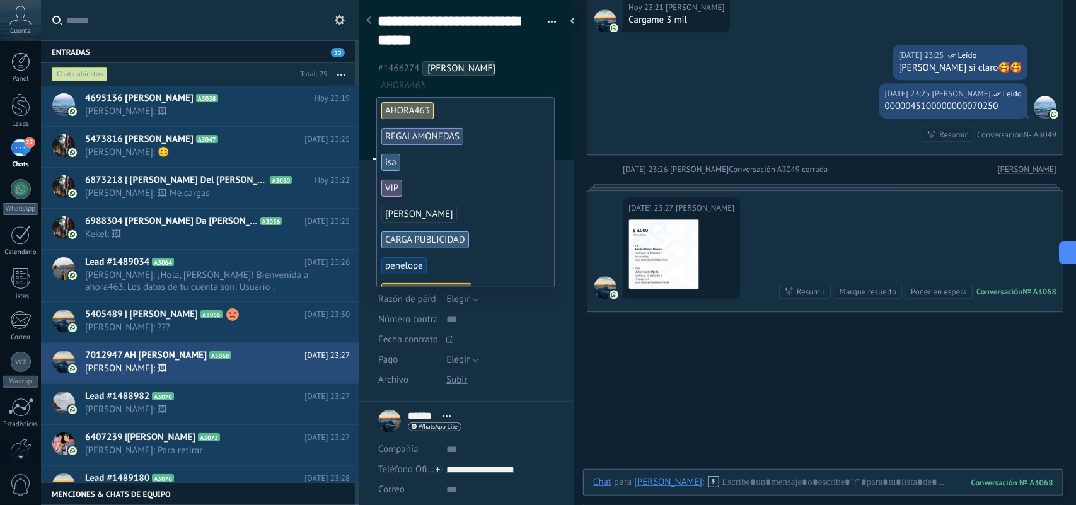
click at [539, 66] on ul "#1466274 [PERSON_NAME] AHORA463" at bounding box center [467, 77] width 182 height 34
click at [238, 398] on h2 "Lead #1488982 A3070" at bounding box center [194, 396] width 219 height 13
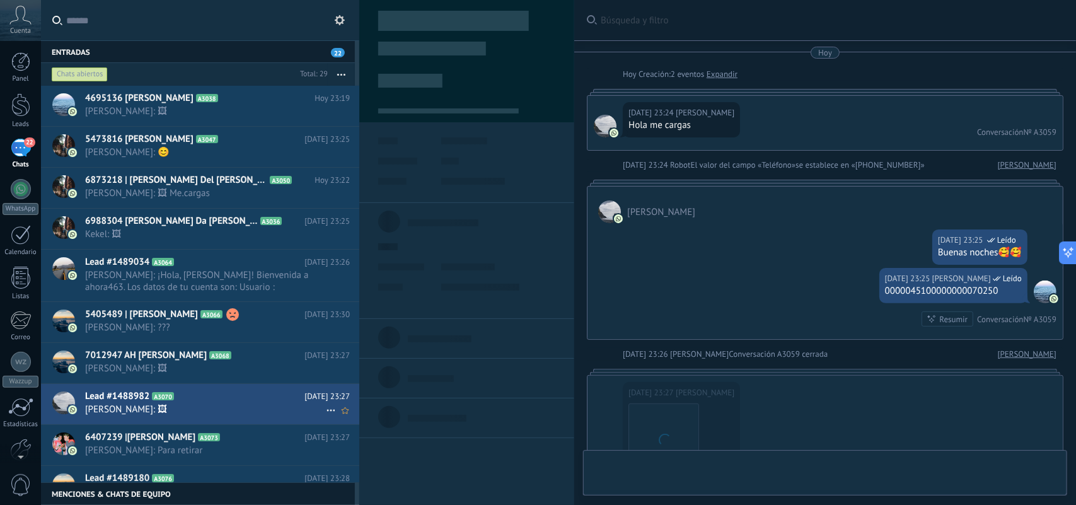
scroll to position [214, 0]
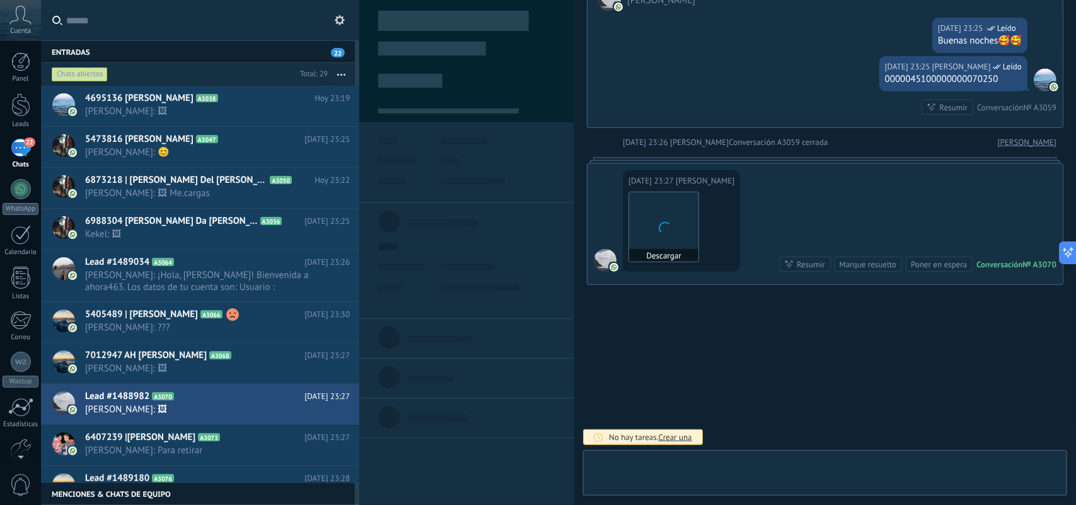
type textarea "**********"
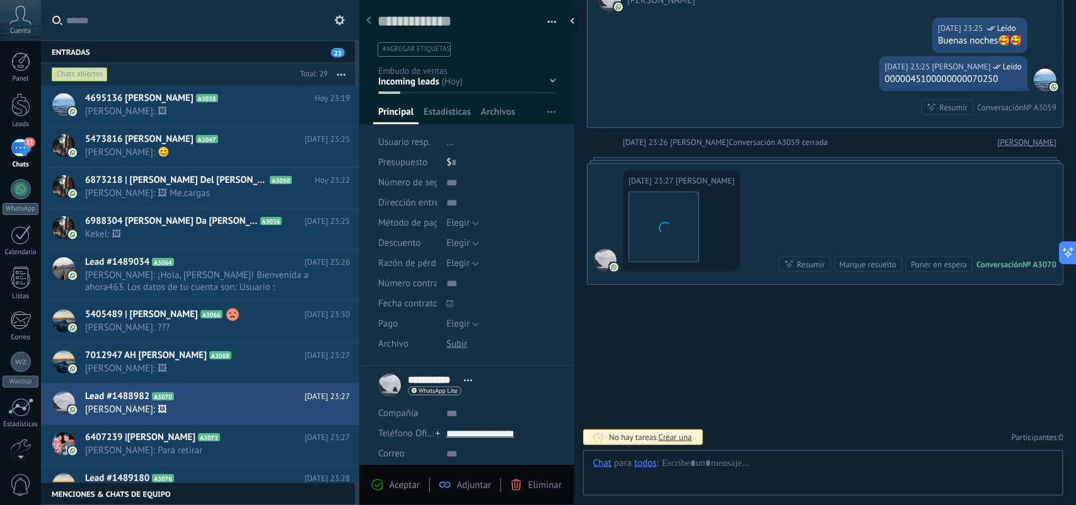
scroll to position [19, 0]
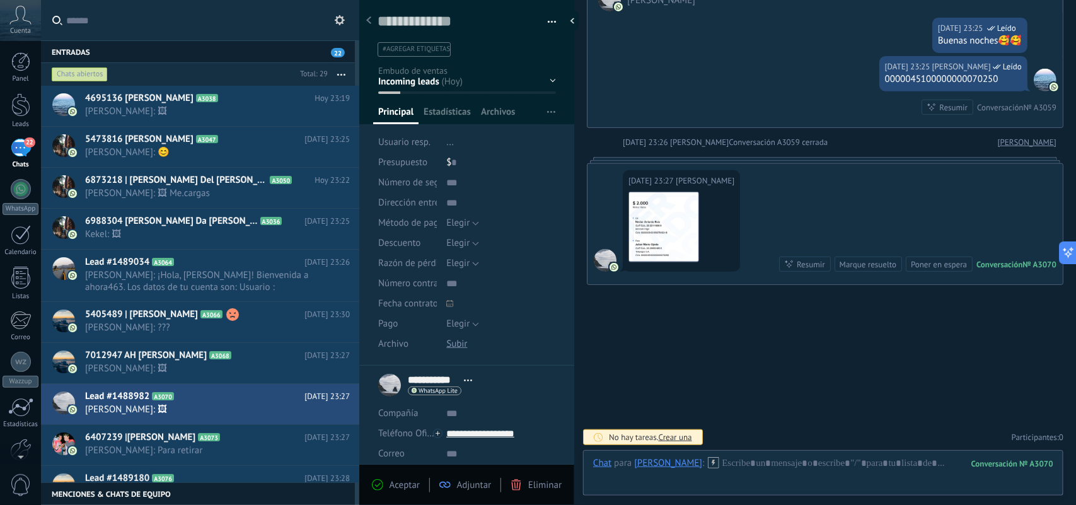
click at [665, 221] on img at bounding box center [663, 226] width 69 height 69
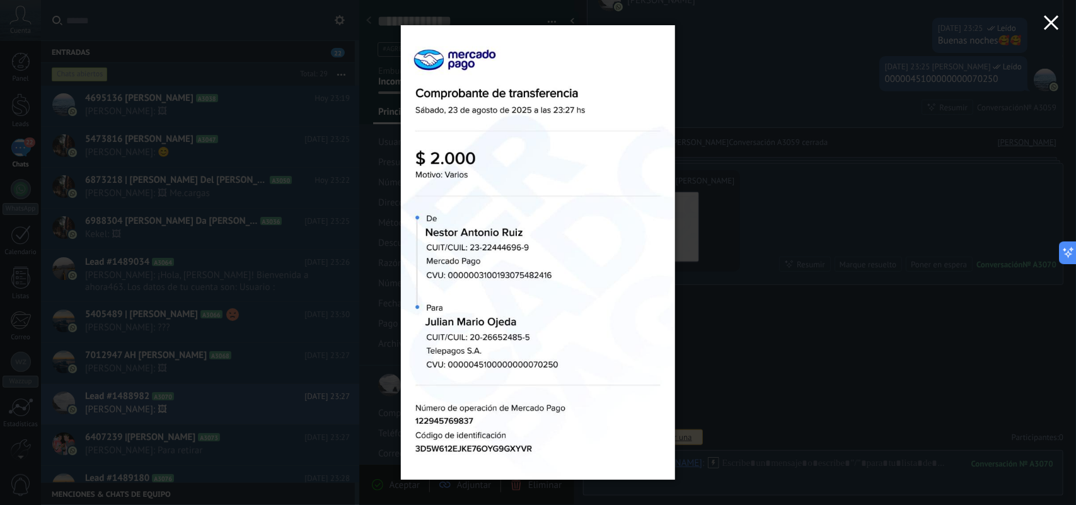
click at [1047, 19] on use "button" at bounding box center [1051, 22] width 14 height 14
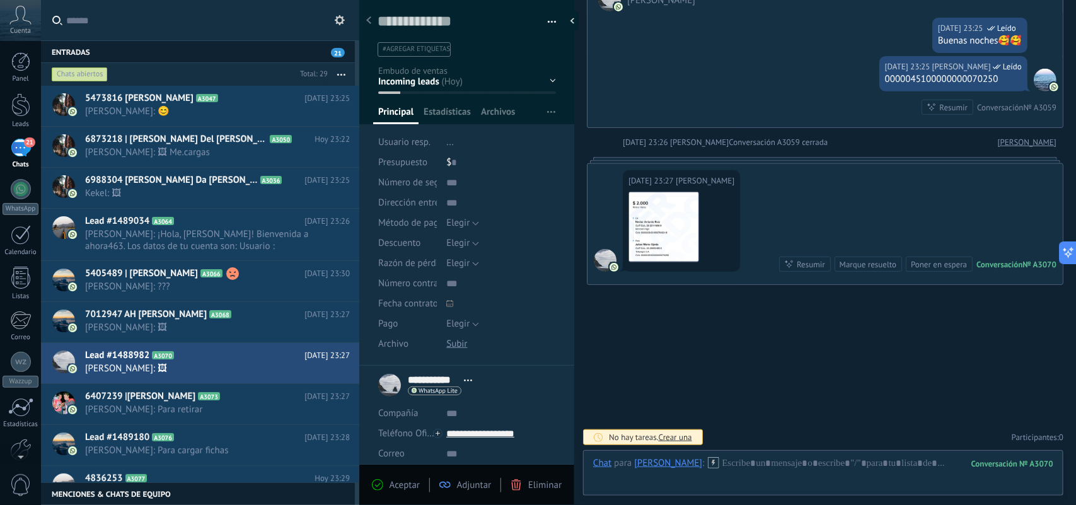
click at [423, 50] on span "#agregar etiquetas" at bounding box center [416, 49] width 67 height 9
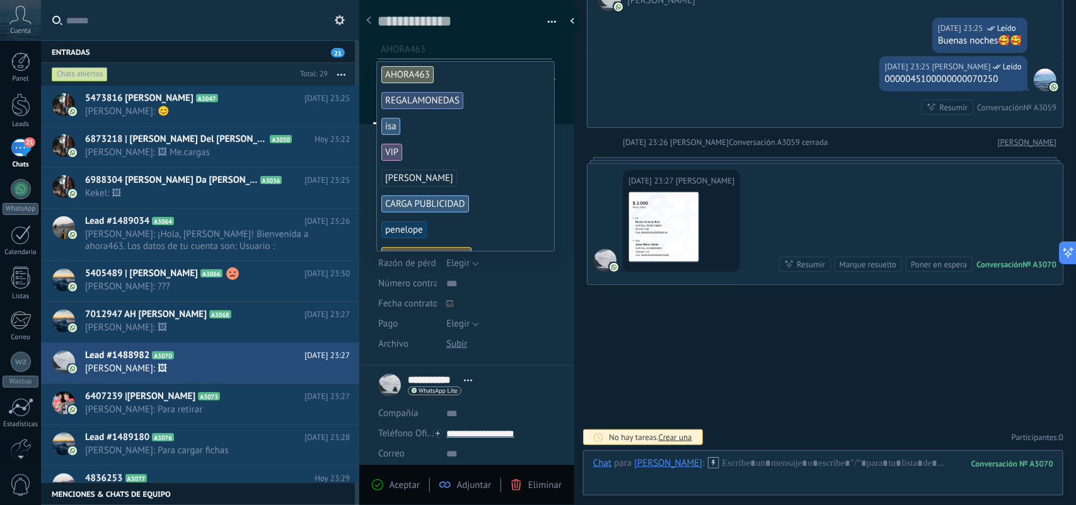
click at [493, 50] on input "text" at bounding box center [466, 49] width 170 height 13
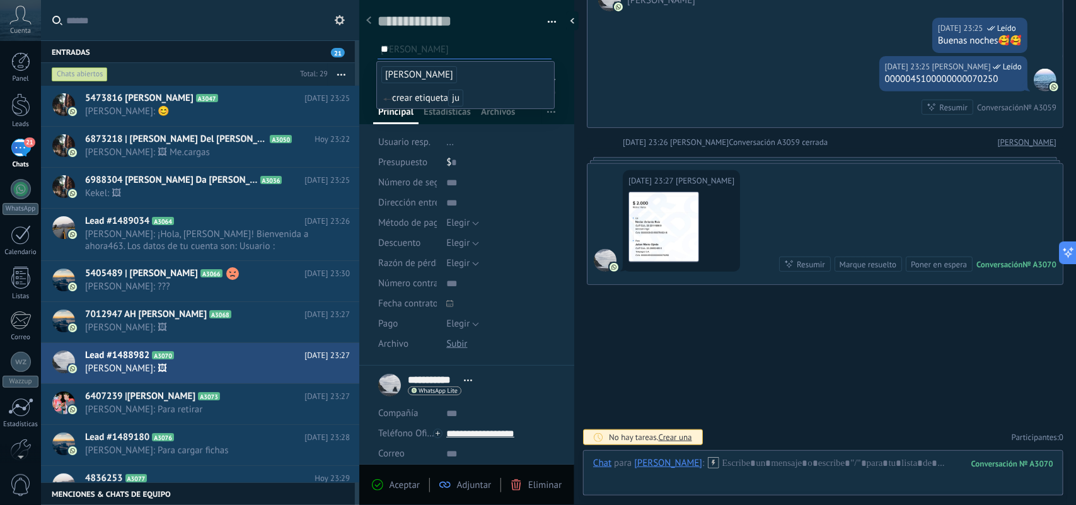
type input "**"
click at [396, 72] on span "[PERSON_NAME]" at bounding box center [419, 74] width 76 height 17
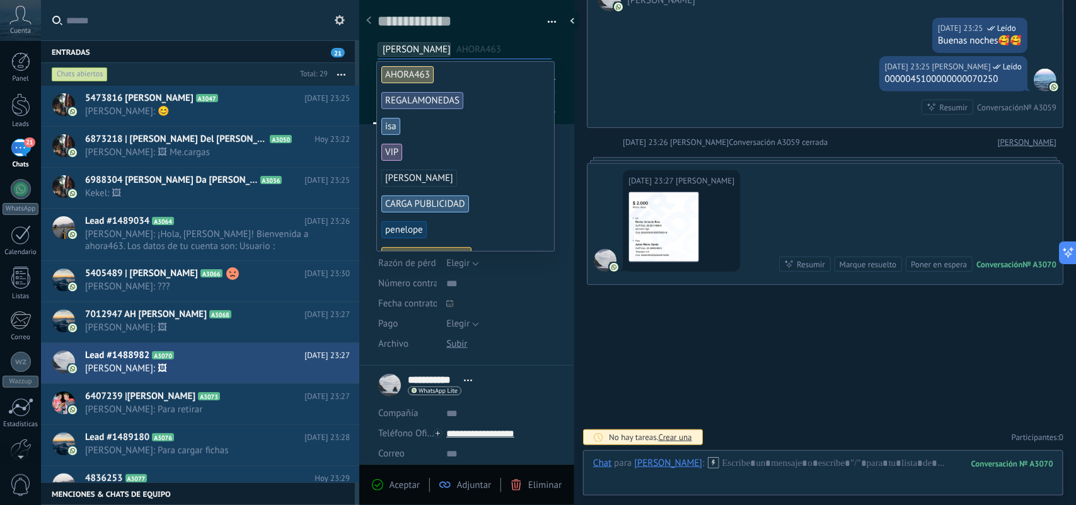
scroll to position [0, 0]
click at [564, 73] on div at bounding box center [467, 58] width 216 height 132
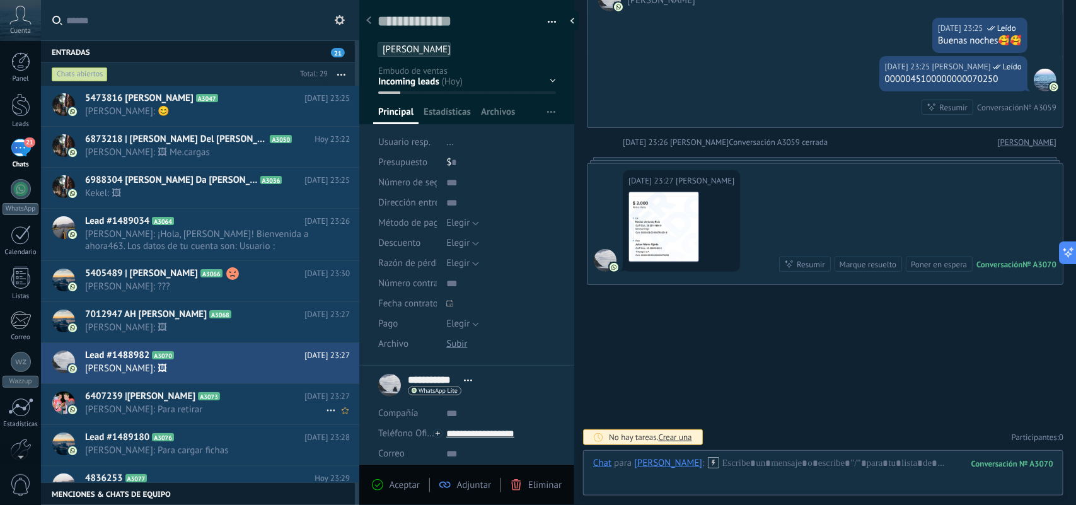
click at [133, 410] on span "[PERSON_NAME]: Para retirar" at bounding box center [205, 409] width 241 height 12
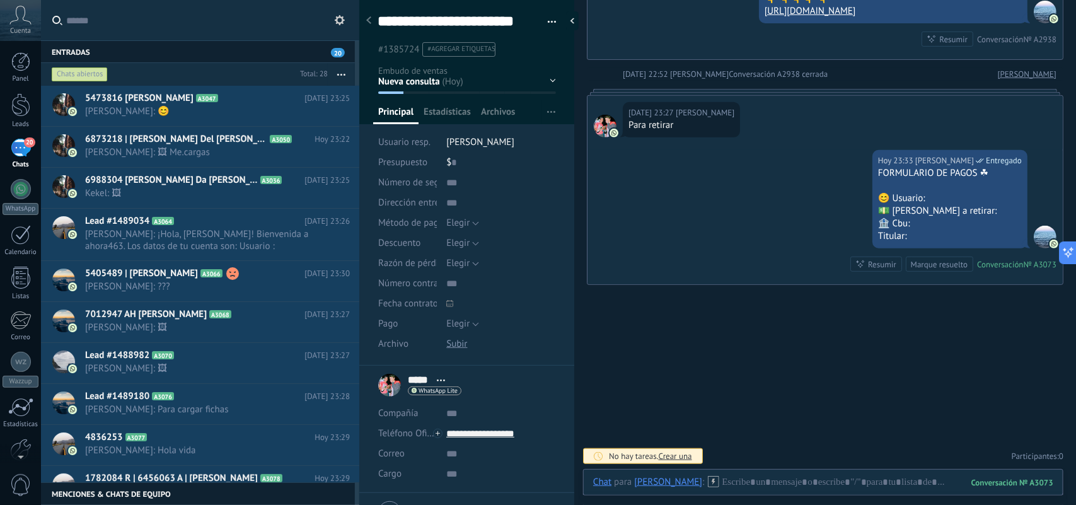
scroll to position [2317, 0]
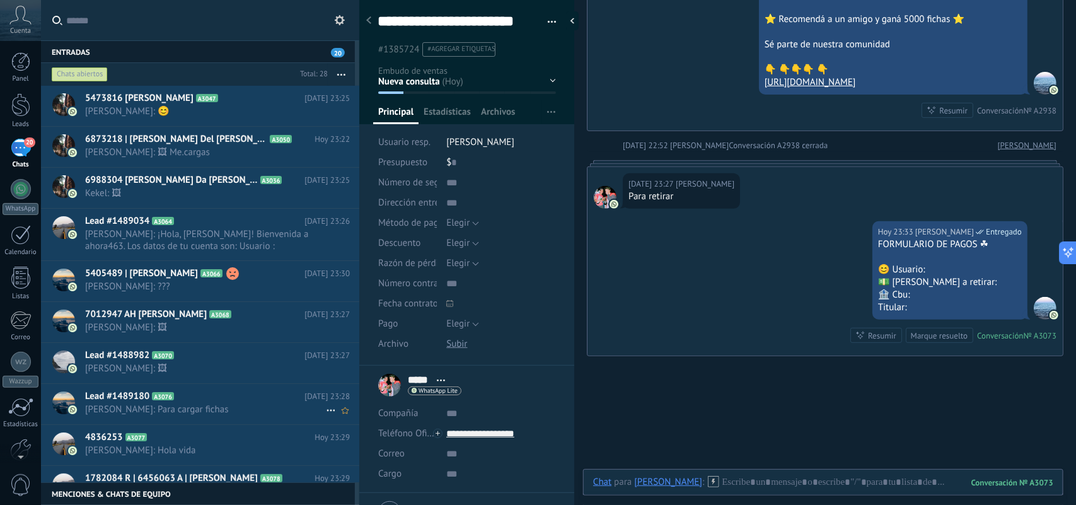
click at [224, 391] on h2 "Lead #1489180 A3076" at bounding box center [194, 396] width 219 height 13
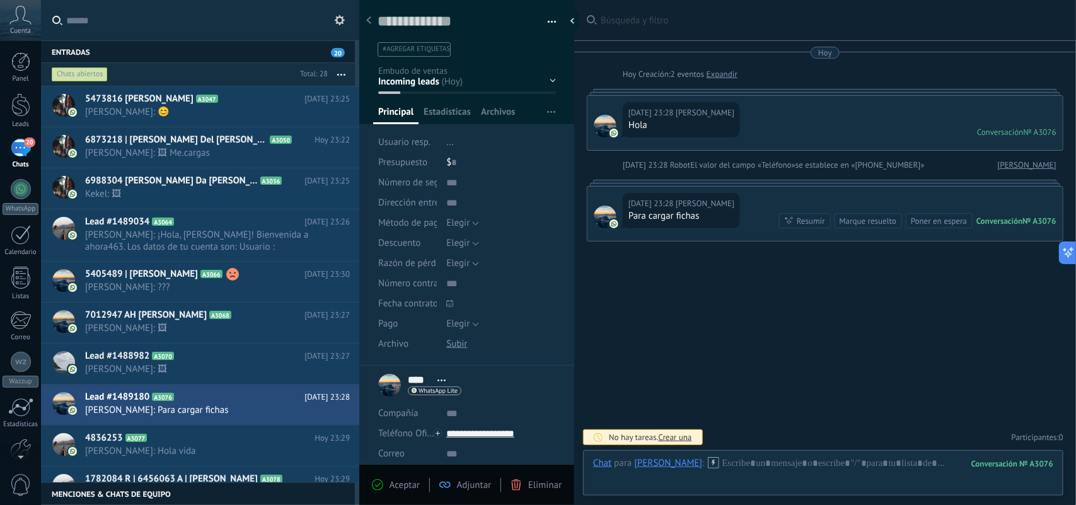
scroll to position [79, 0]
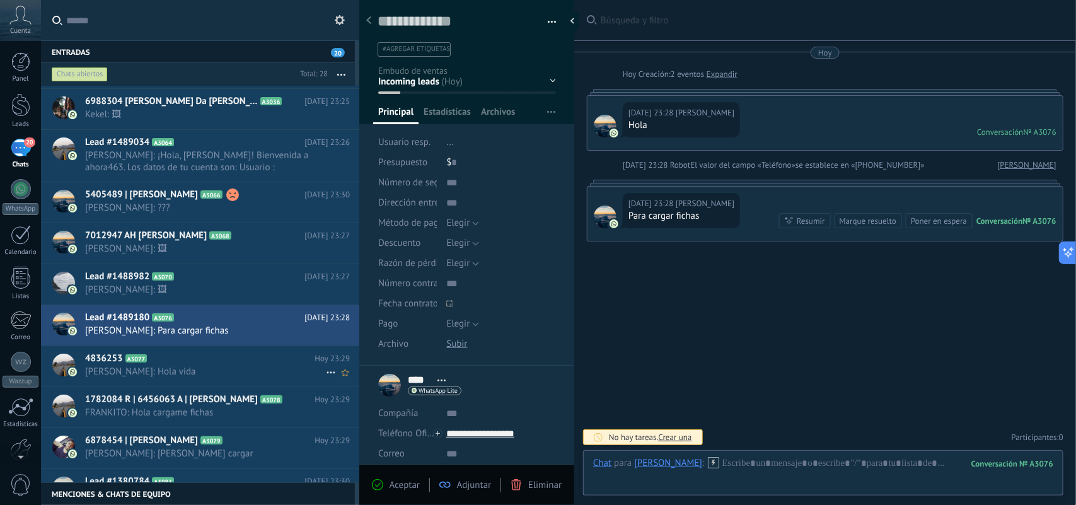
click at [205, 365] on h2 "4836253 A3077" at bounding box center [199, 358] width 229 height 13
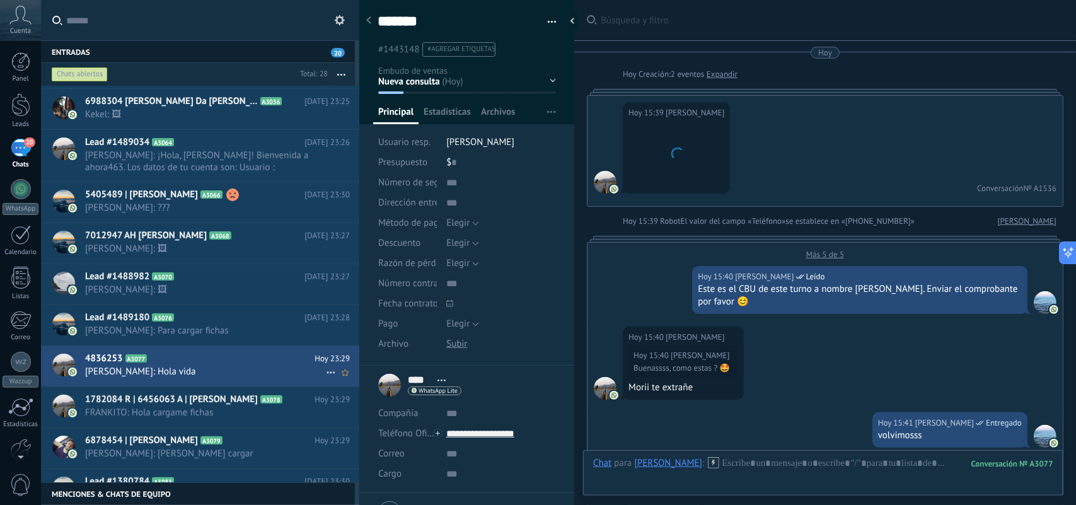
scroll to position [1255, 0]
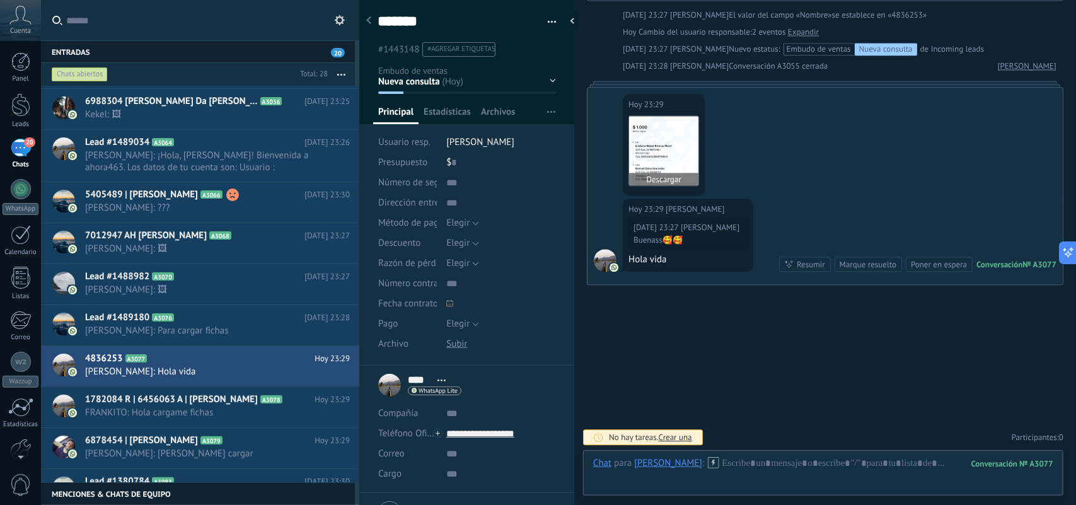
click at [673, 145] on img at bounding box center [663, 150] width 69 height 69
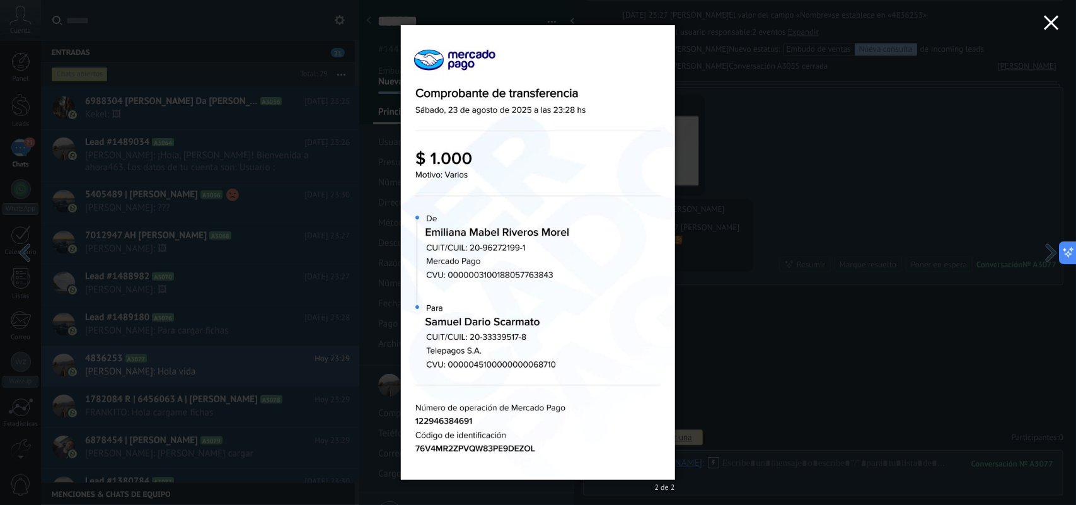
click at [1056, 21] on icon "button" at bounding box center [1051, 22] width 15 height 15
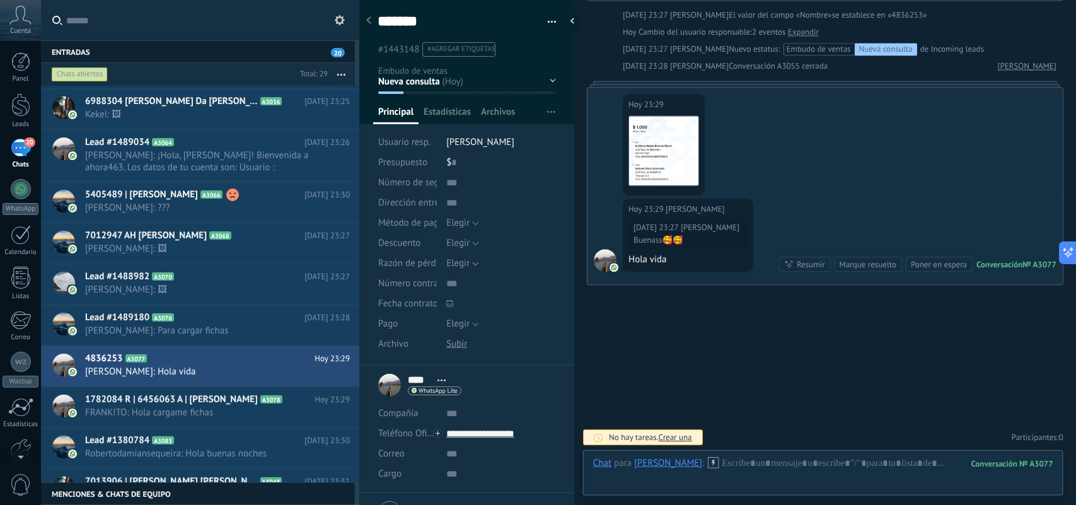
click at [476, 45] on span "#agregar etiquetas" at bounding box center [460, 49] width 67 height 9
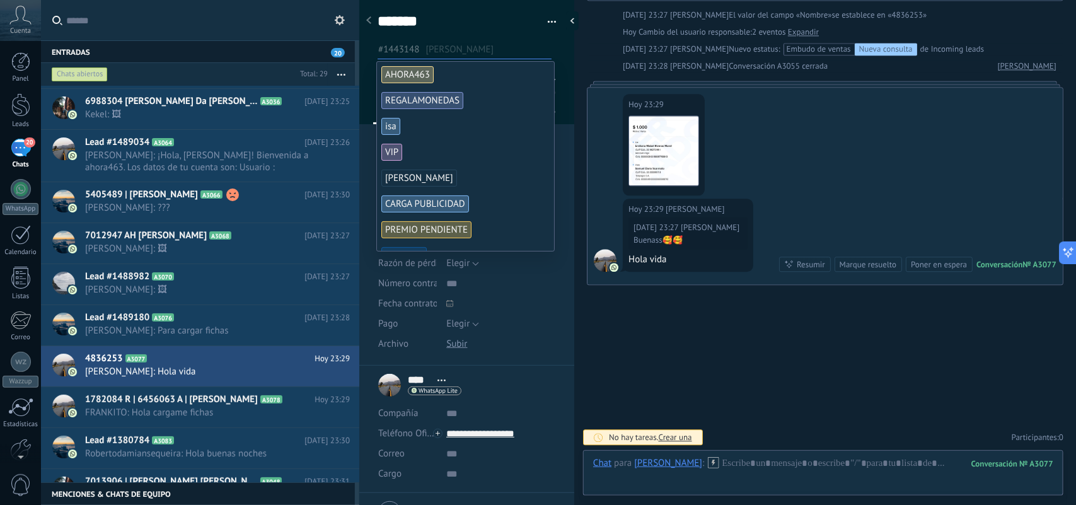
click at [457, 175] on span "[PERSON_NAME]" at bounding box center [419, 178] width 76 height 17
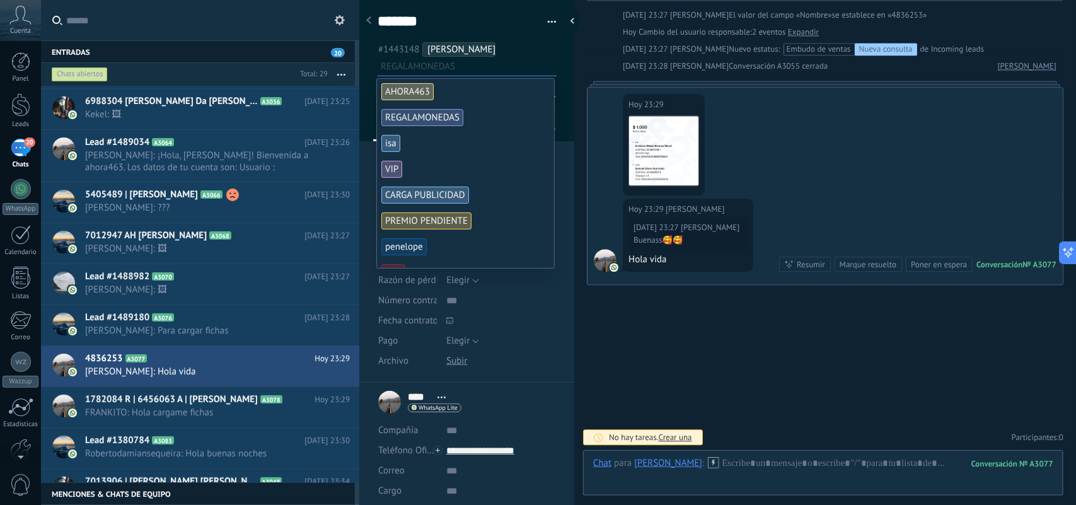
click at [545, 48] on ul "#1443148 [PERSON_NAME] REGALAMONEDAS" at bounding box center [467, 58] width 182 height 34
click at [154, 417] on span "FRANKITO: Hola cargame fichas" at bounding box center [205, 412] width 241 height 12
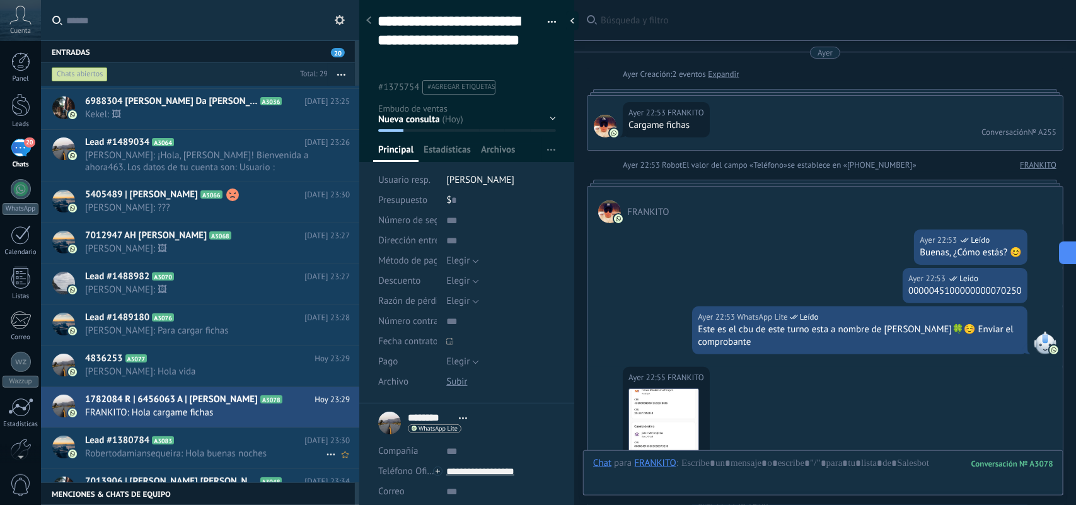
scroll to position [2217, 0]
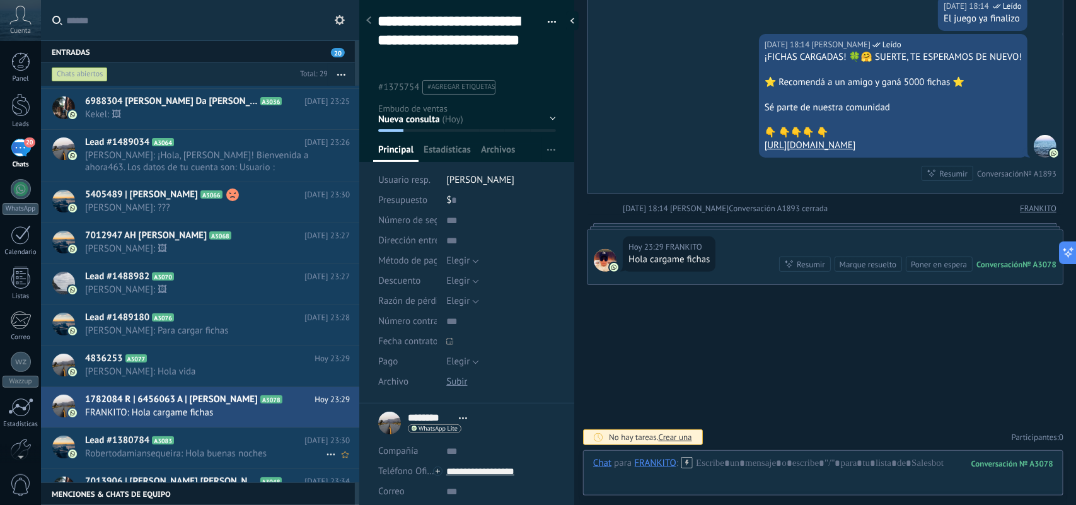
click at [260, 455] on span "Robertodamiansequeira: Hola buenas noches" at bounding box center [205, 453] width 241 height 12
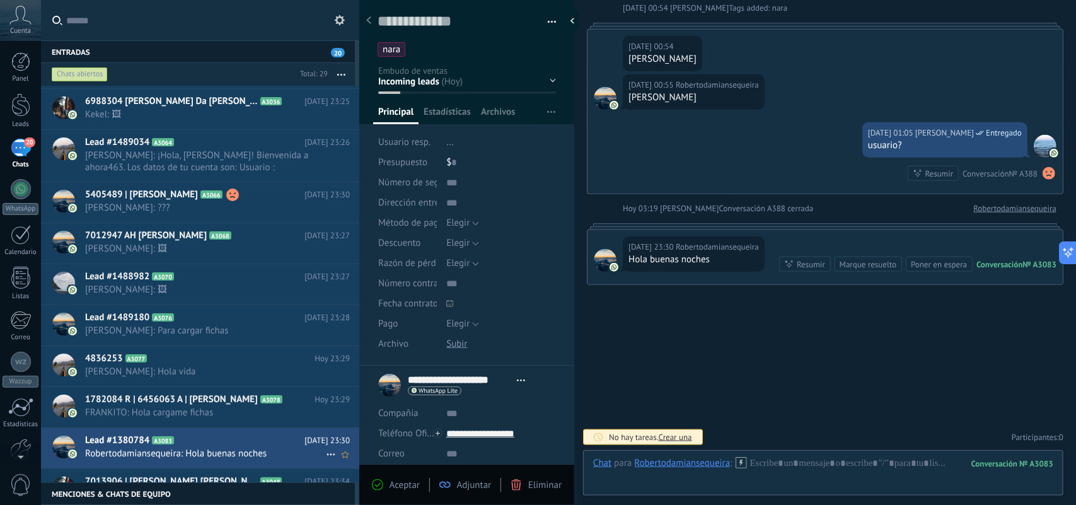
scroll to position [158, 0]
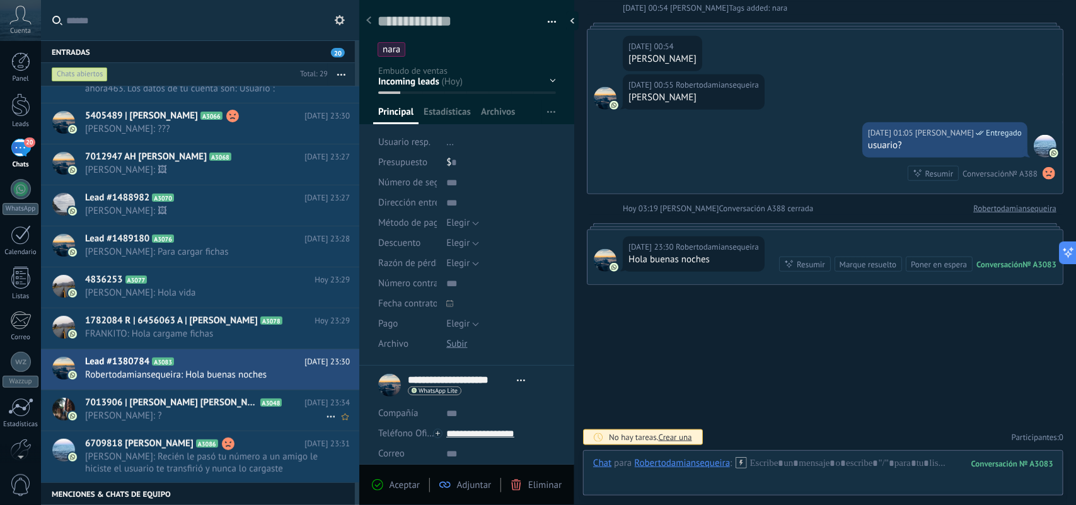
click at [250, 408] on span "7013906 | [PERSON_NAME] [PERSON_NAME]" at bounding box center [171, 402] width 173 height 13
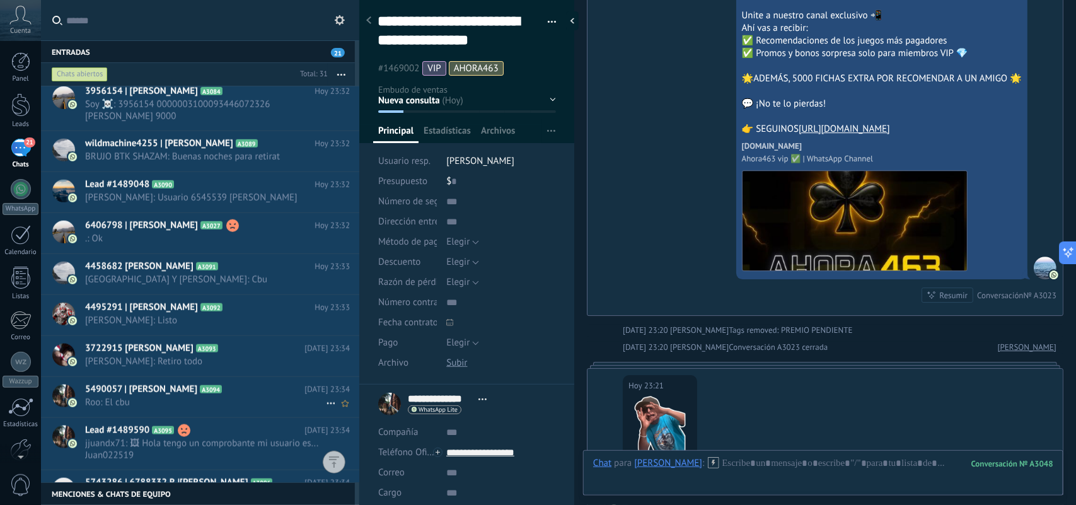
scroll to position [4192, 0]
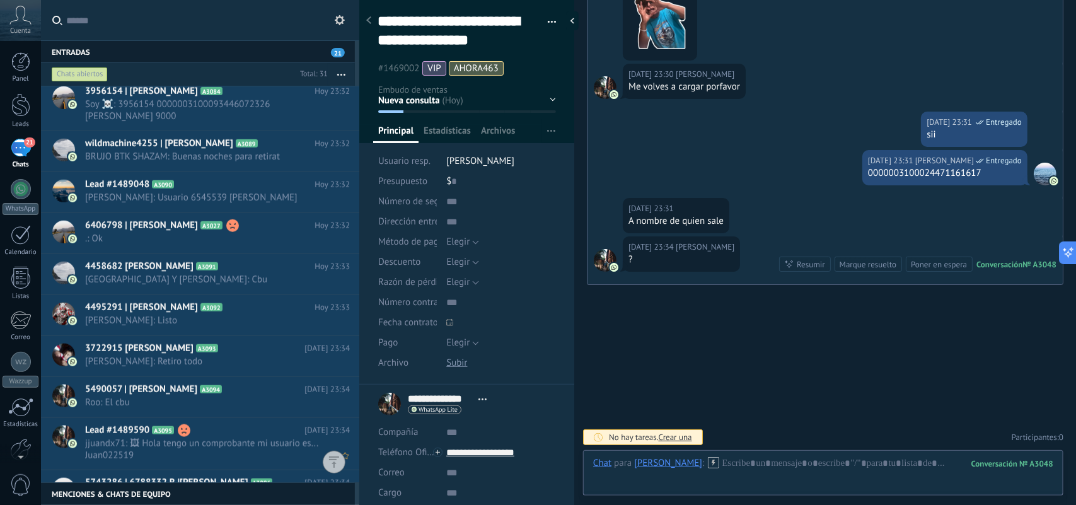
click at [256, 440] on span "jjuandx71: 🖼 Hola tengo un comprobante mi usuario es... Juan022519" at bounding box center [205, 449] width 241 height 24
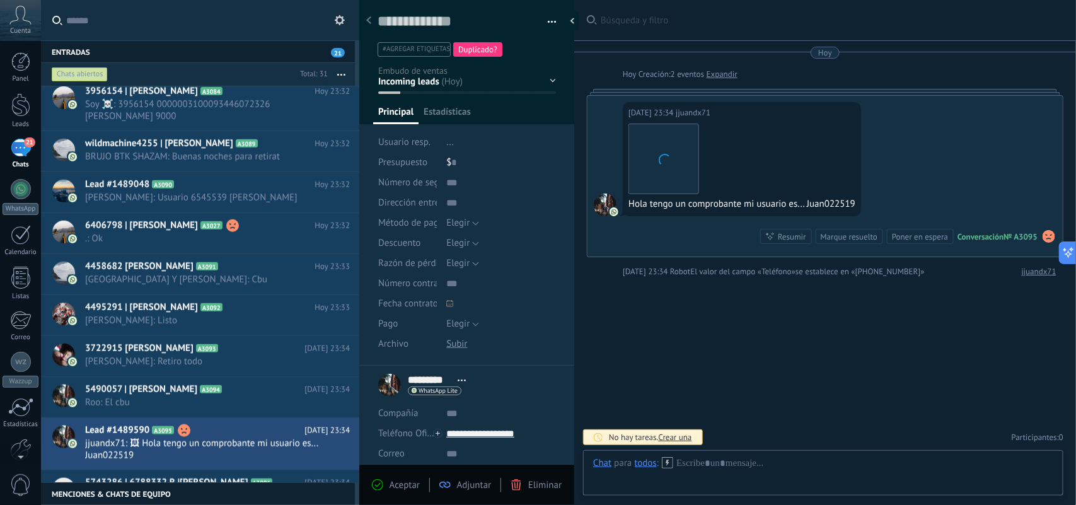
scroll to position [19, 0]
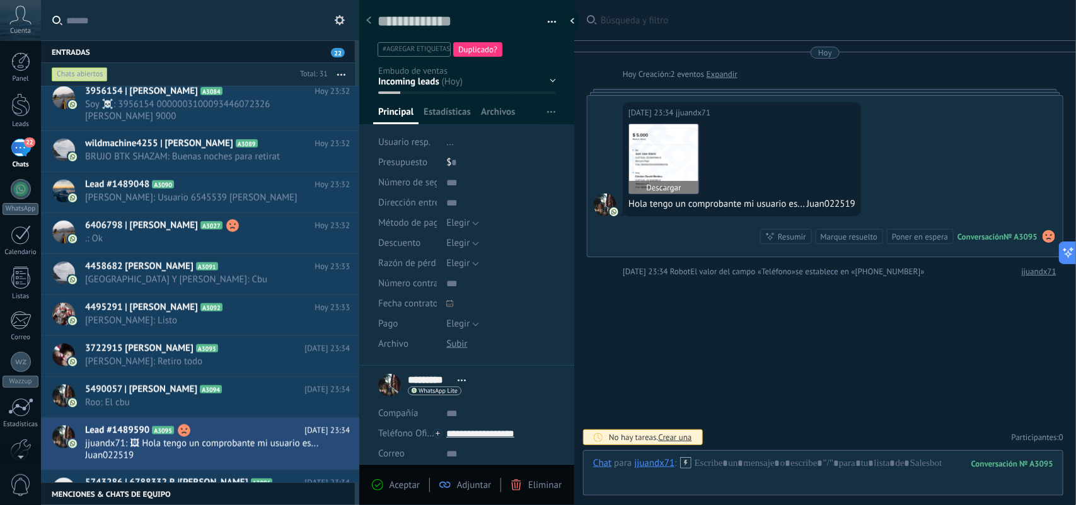
click at [659, 161] on img at bounding box center [663, 158] width 69 height 69
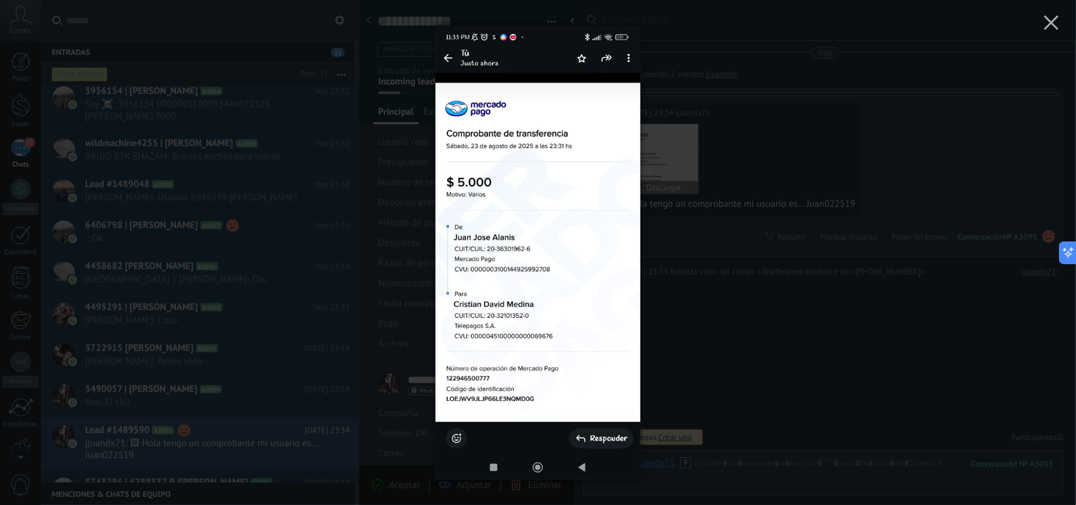
click at [659, 161] on div at bounding box center [538, 252] width 1076 height 505
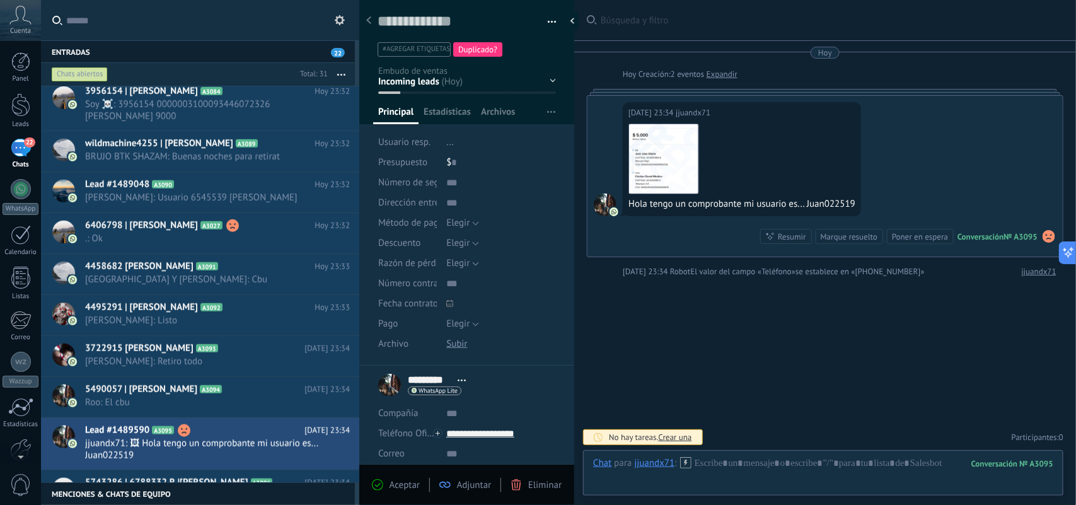
click at [492, 50] on span "Duplicado?" at bounding box center [477, 49] width 39 height 11
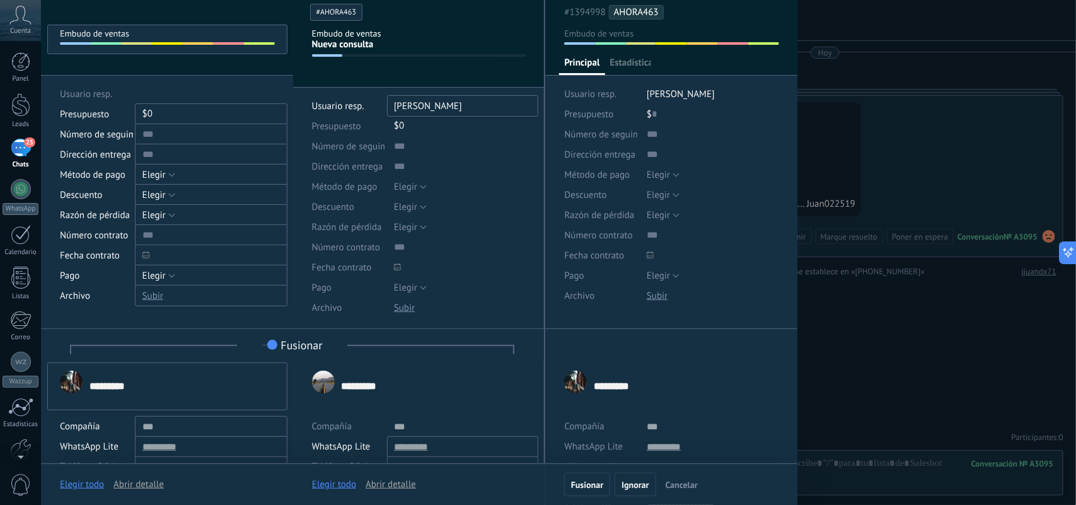
scroll to position [0, 0]
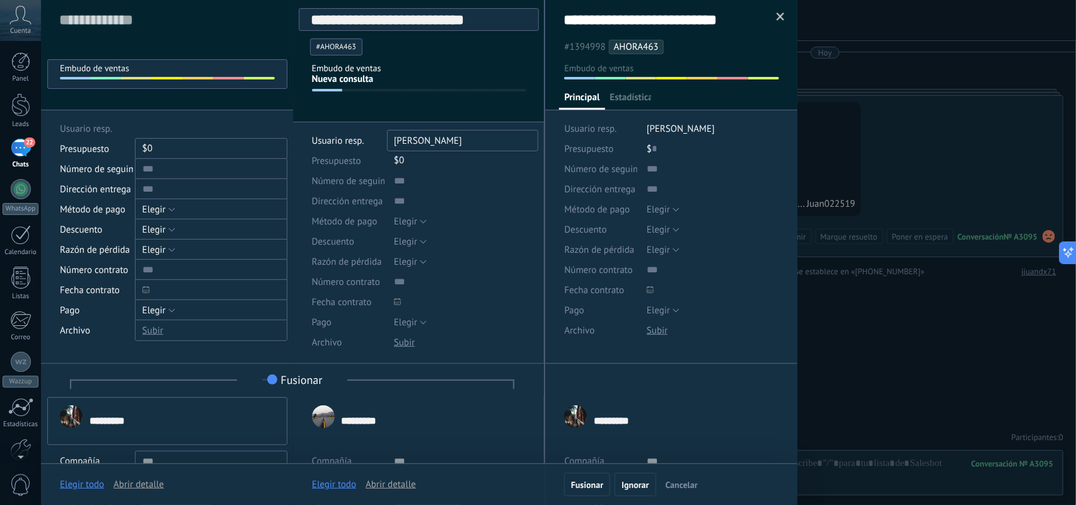
click at [776, 14] on span at bounding box center [780, 17] width 8 height 9
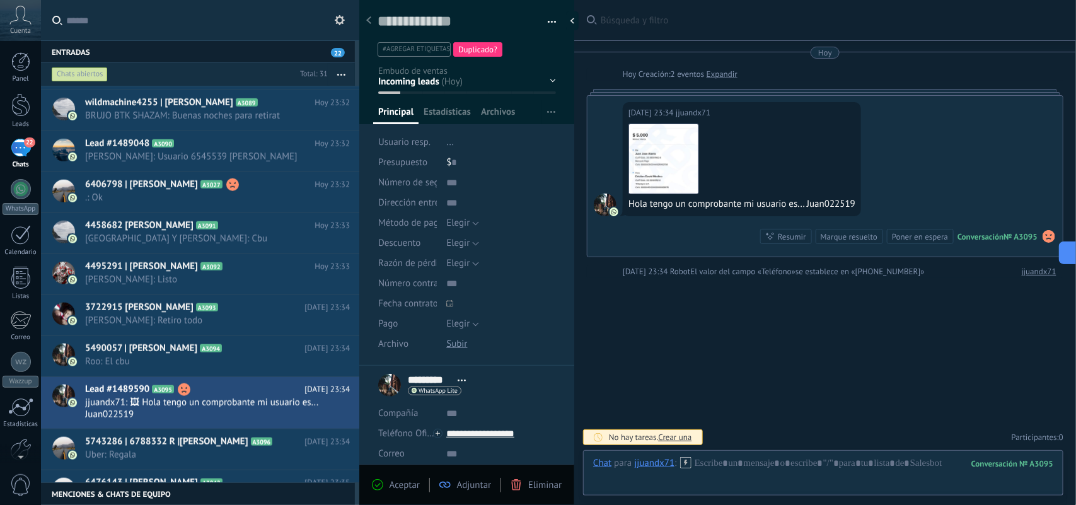
click at [495, 47] on span "Duplicado?" at bounding box center [477, 49] width 39 height 11
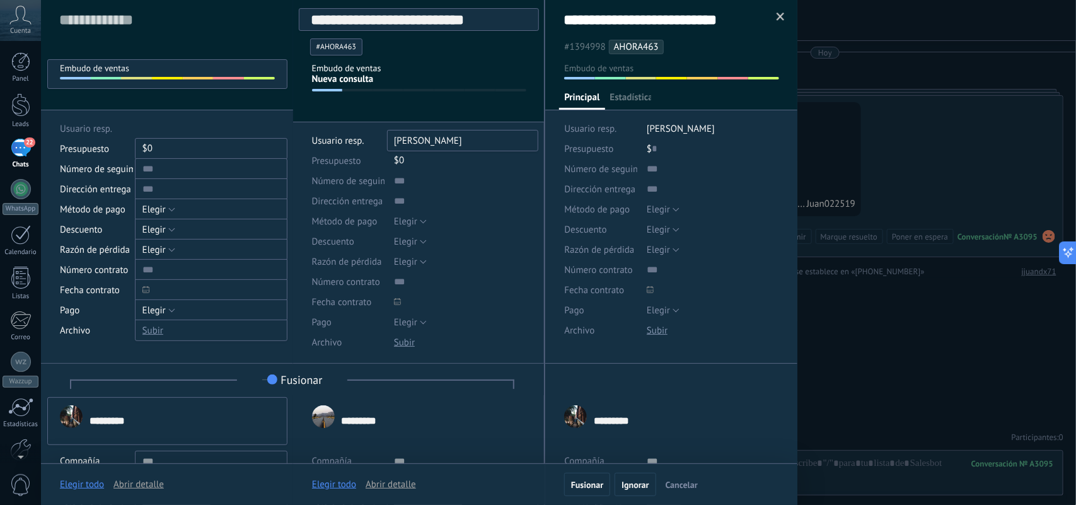
scroll to position [19, 0]
click at [877, 419] on div at bounding box center [558, 252] width 1035 height 505
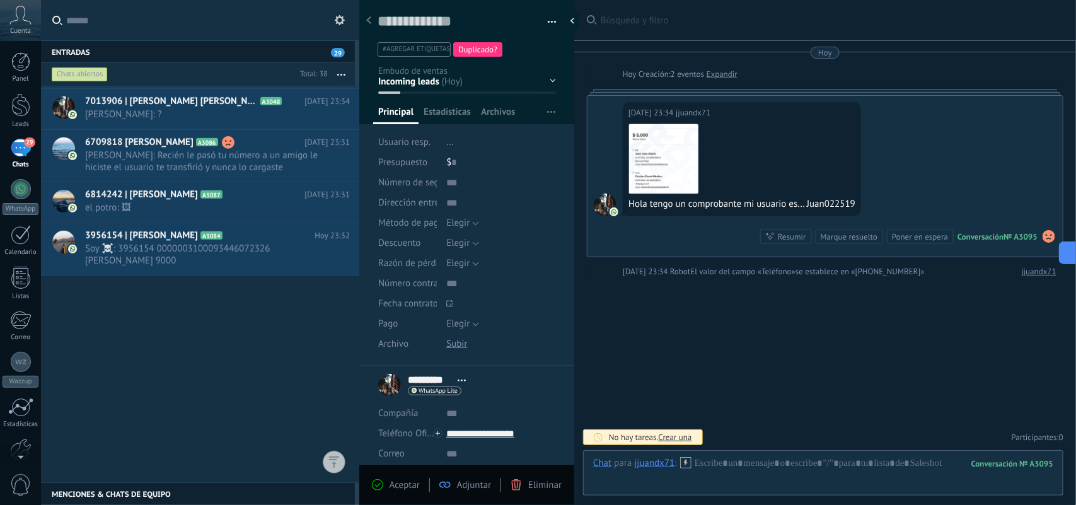
scroll to position [0, 0]
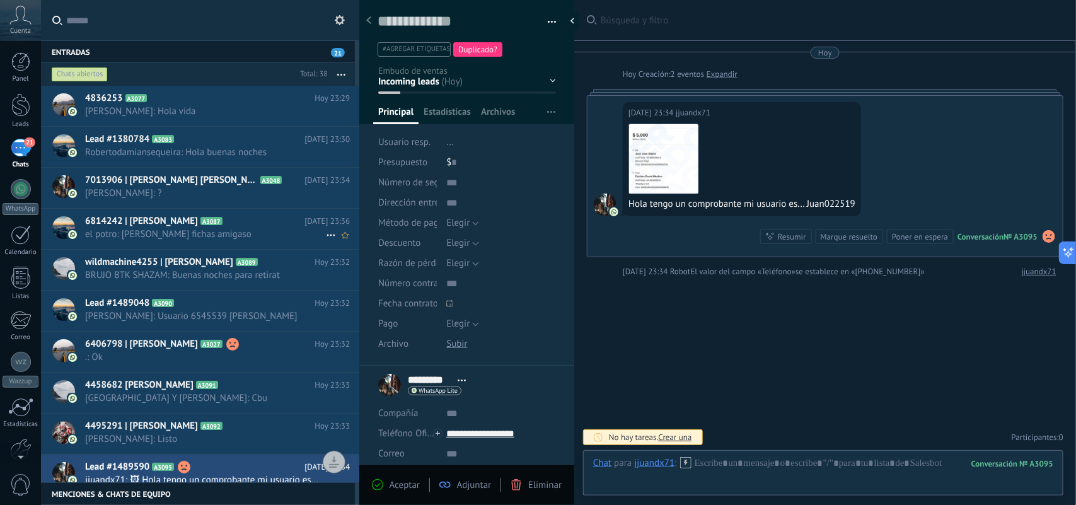
click at [244, 231] on span "el potro: [PERSON_NAME] fichas amigaso" at bounding box center [205, 234] width 241 height 12
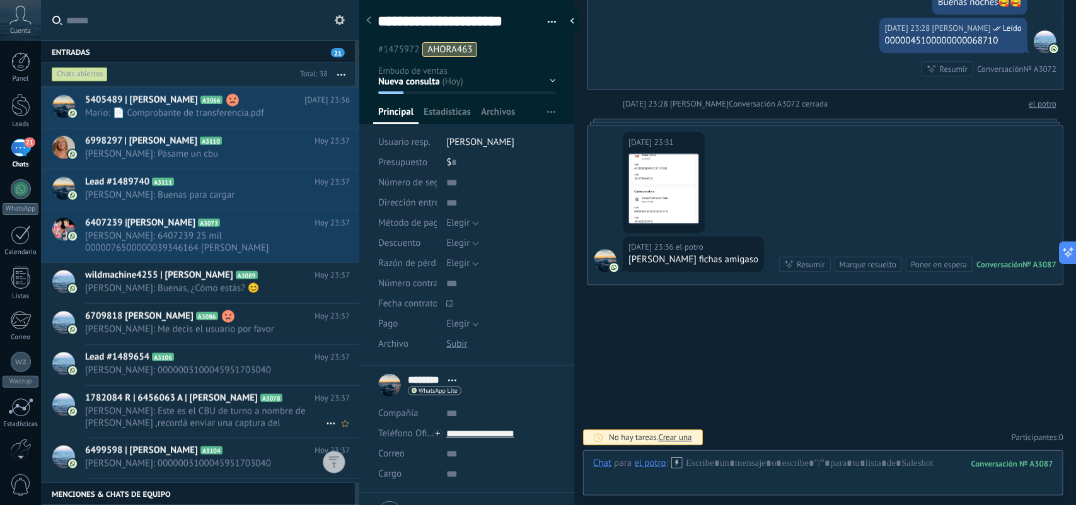
scroll to position [867, 0]
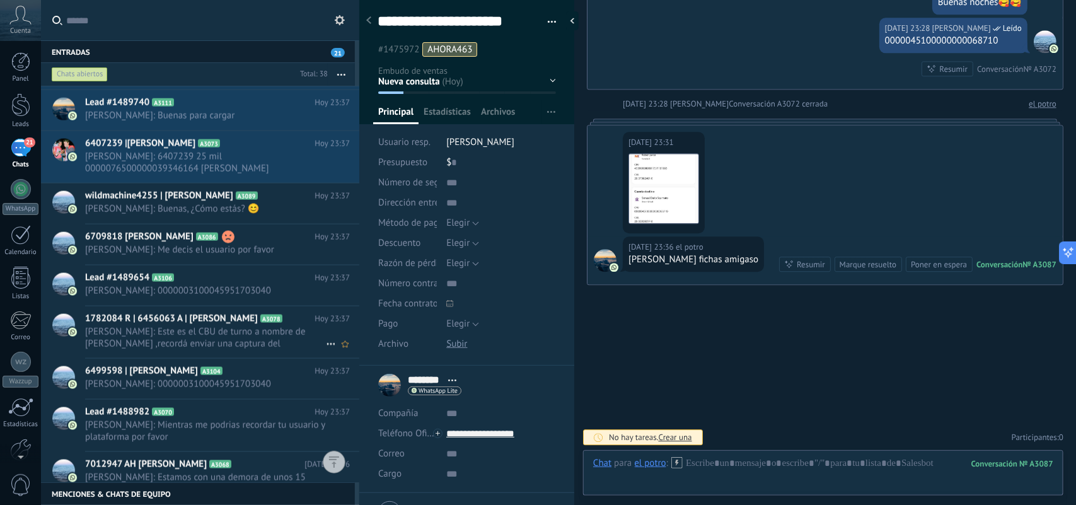
click at [206, 333] on span "[PERSON_NAME]: Este es el CBU de turno a nombre de [PERSON_NAME] ,recordá envia…" at bounding box center [205, 338] width 241 height 24
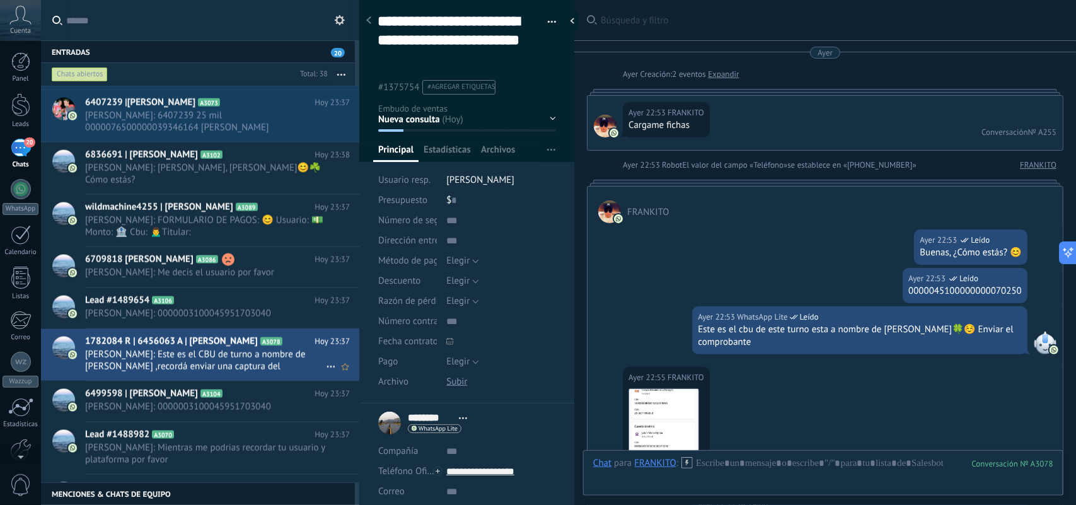
scroll to position [57, 0]
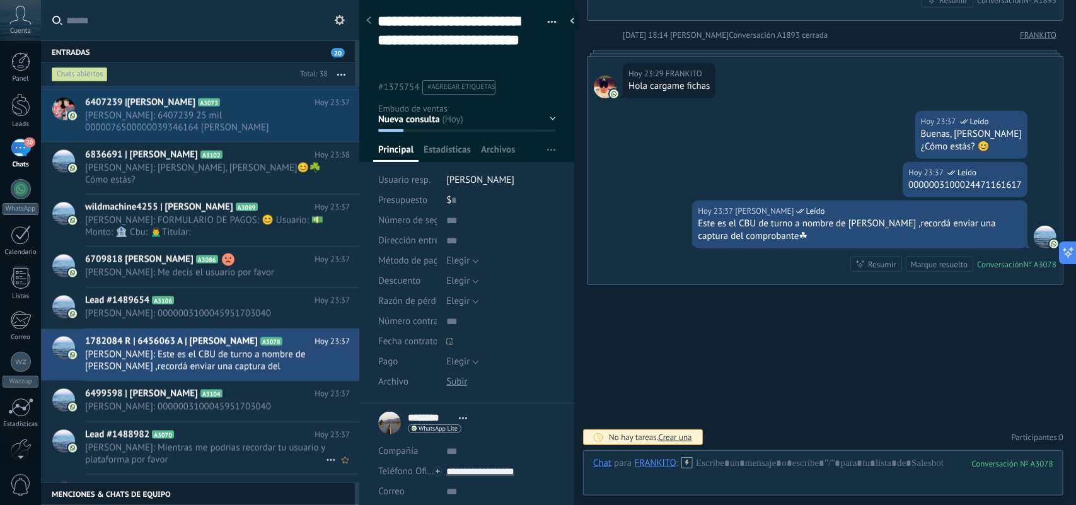
click at [222, 422] on div "Lead #1488982 A3070 [DATE] 23:37 [PERSON_NAME]: Mientras me podrias recordar tu…" at bounding box center [222, 448] width 274 height 52
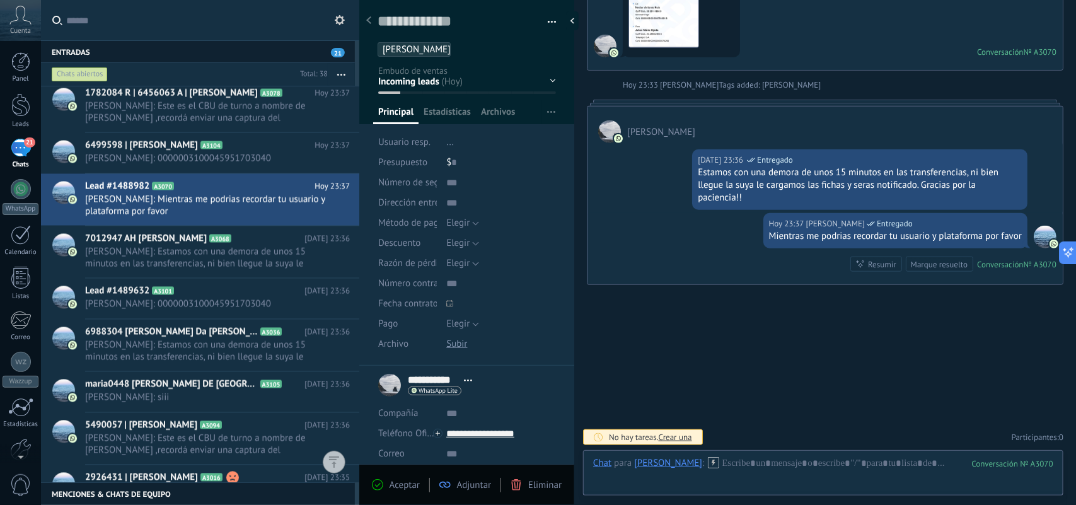
scroll to position [1195, 0]
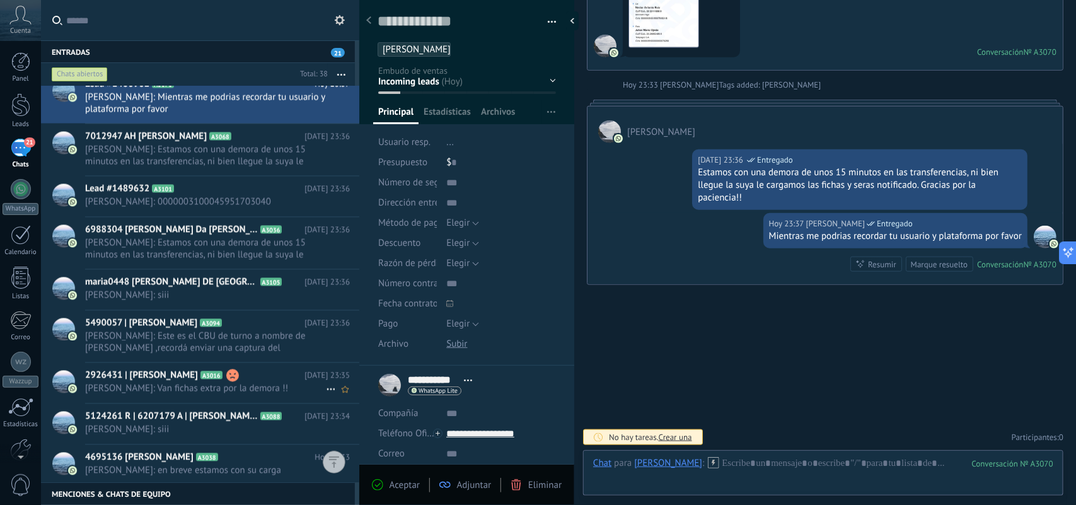
click at [225, 381] on h2 "2926431 | [PERSON_NAME] A3016" at bounding box center [194, 375] width 219 height 13
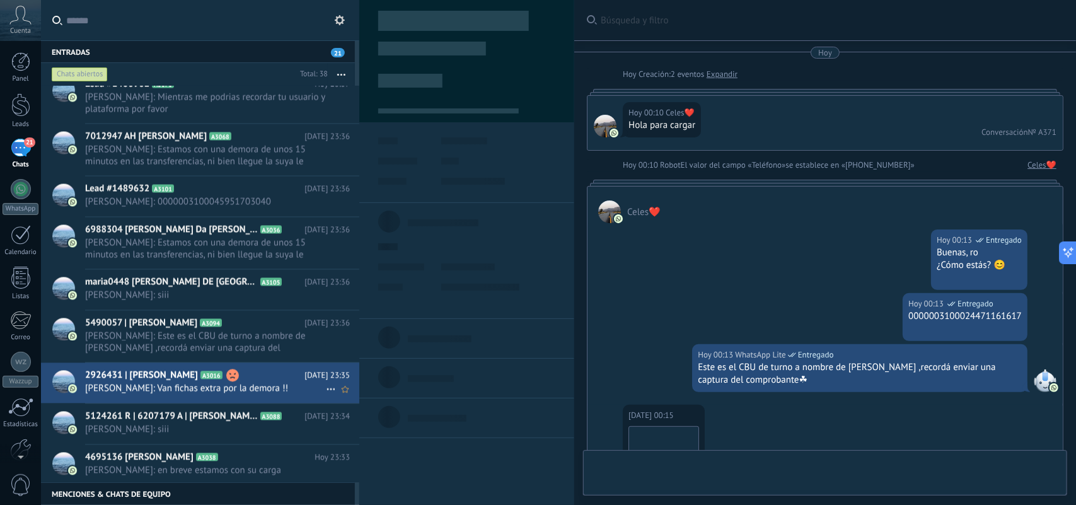
type textarea "**********"
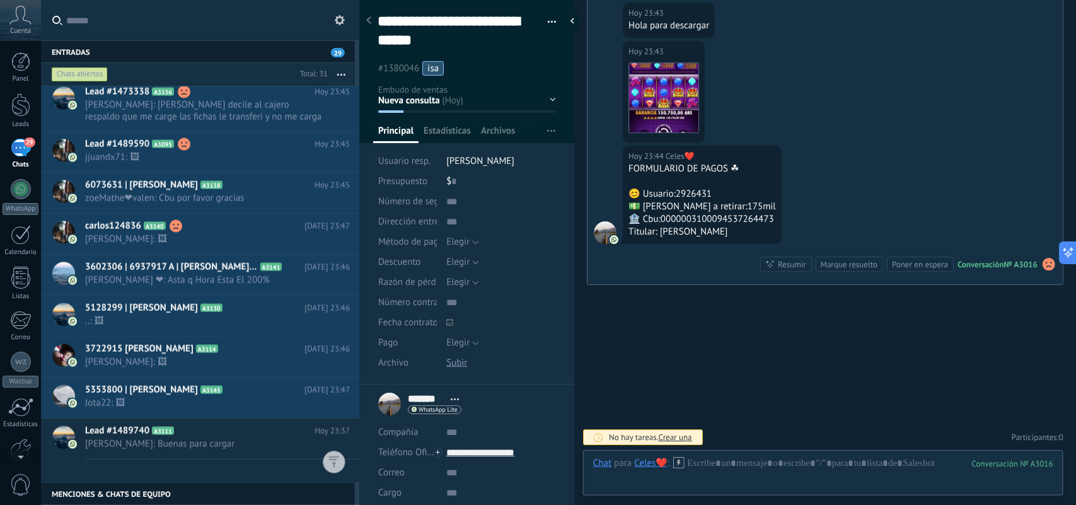
scroll to position [919, 0]
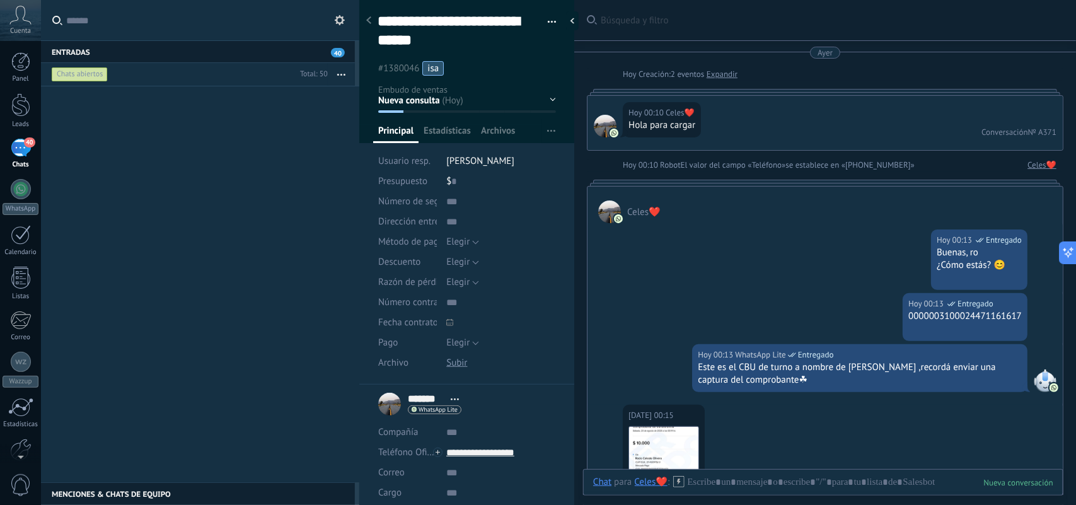
click at [106, 20] on input "text" at bounding box center [207, 20] width 283 height 40
type input "******"
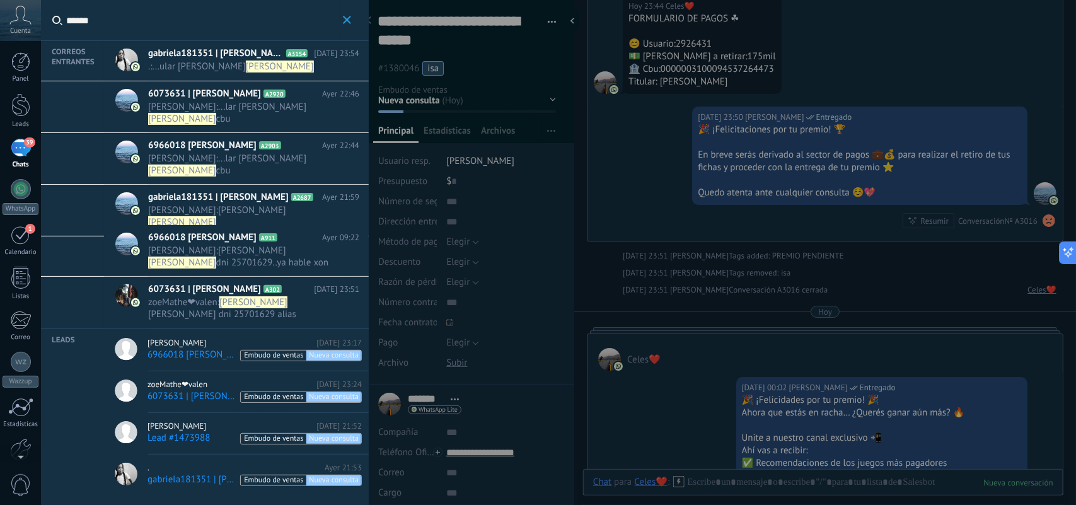
scroll to position [38, 0]
click at [205, 304] on span "zoeMathe❤‍valen :" at bounding box center [183, 302] width 71 height 12
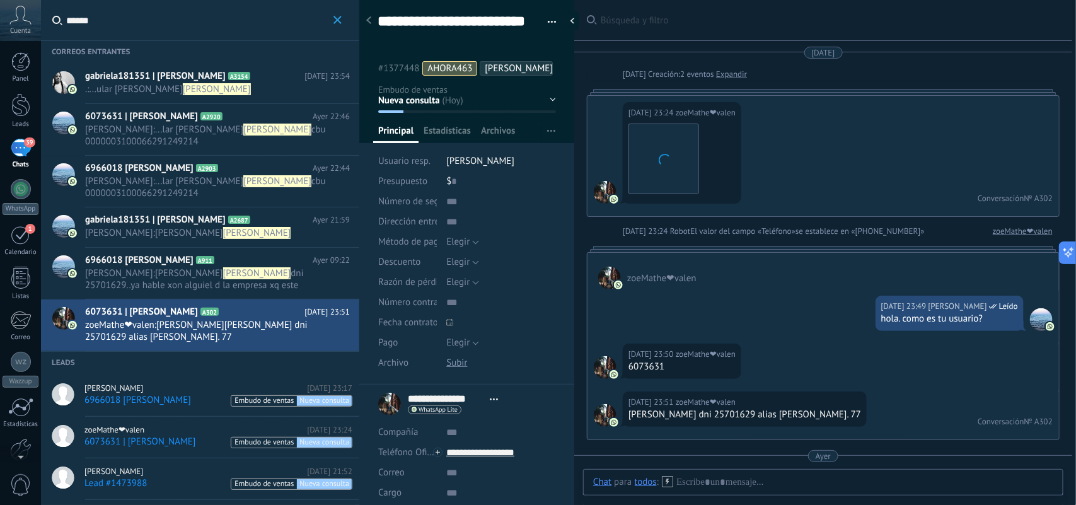
scroll to position [164, 0]
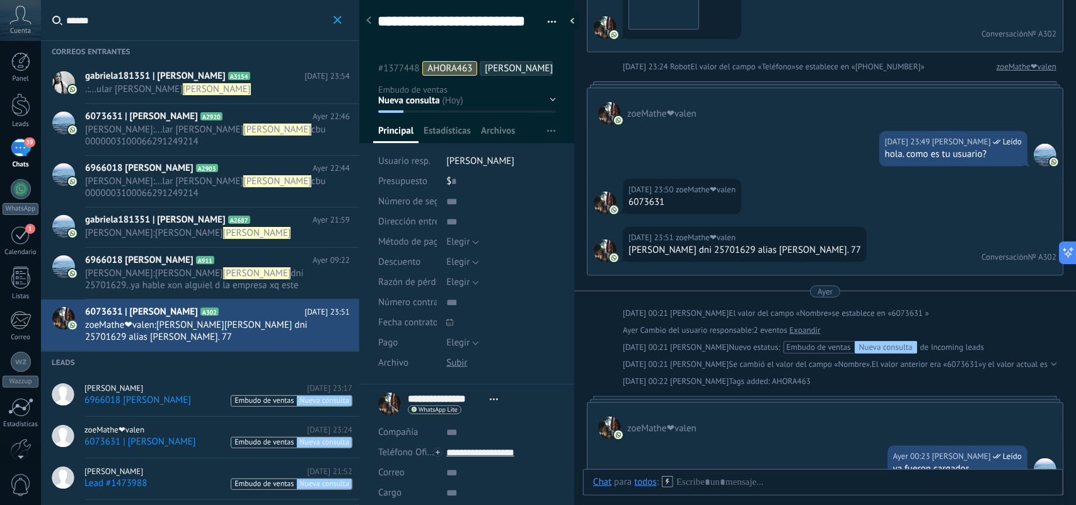
click at [547, 22] on button "button" at bounding box center [547, 22] width 18 height 19
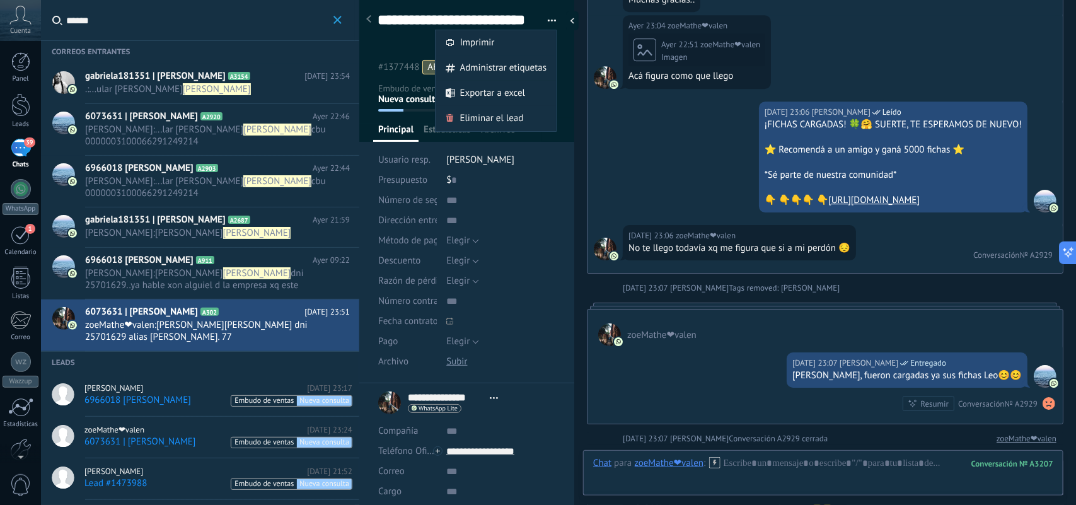
scroll to position [0, 0]
click at [478, 123] on span "Eliminar el lead" at bounding box center [491, 119] width 64 height 25
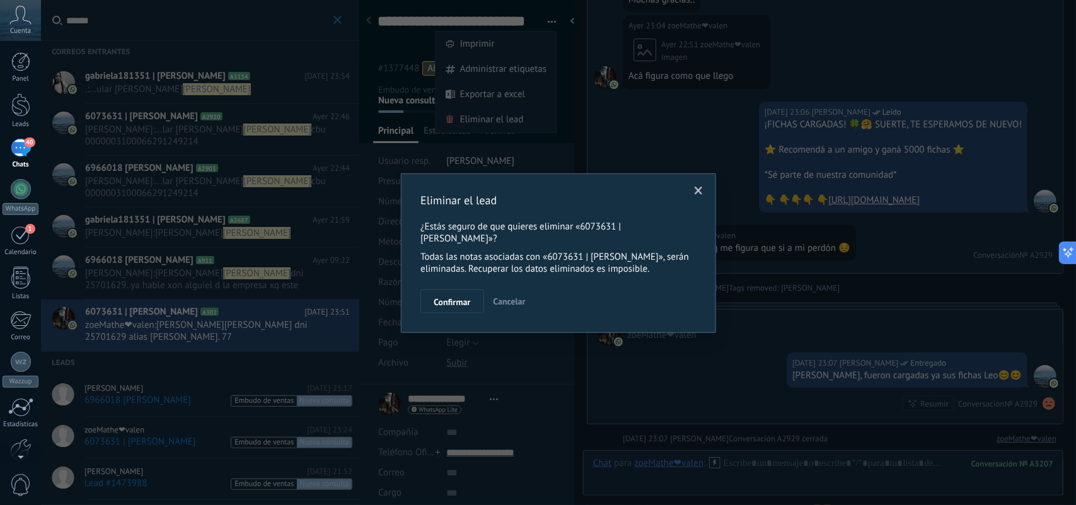
click at [512, 298] on span "Cancelar" at bounding box center [509, 301] width 32 height 11
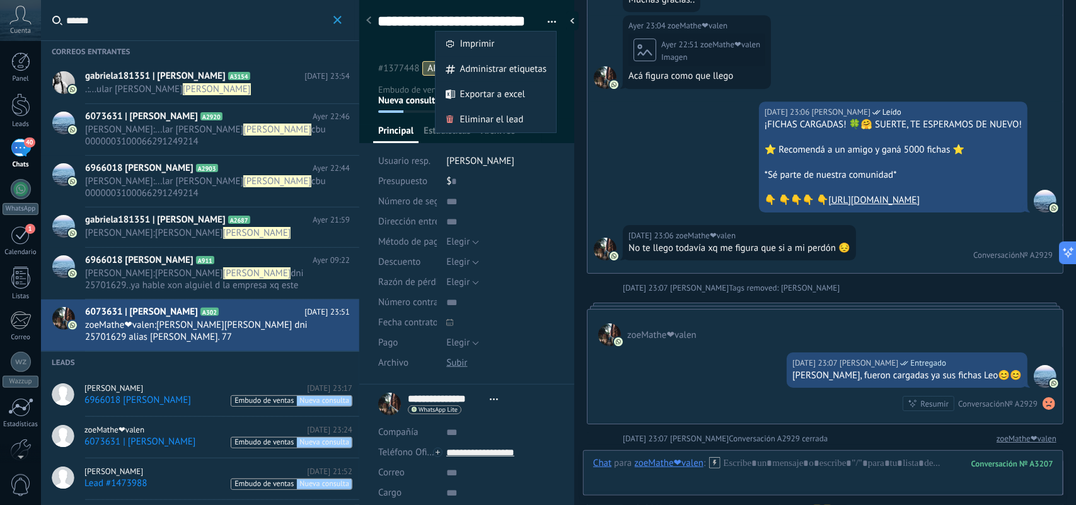
click at [335, 132] on span "Laura Ahora : ... lar hernan leonardo vargas cbu 0000003100066291249214" at bounding box center [217, 136] width 265 height 24
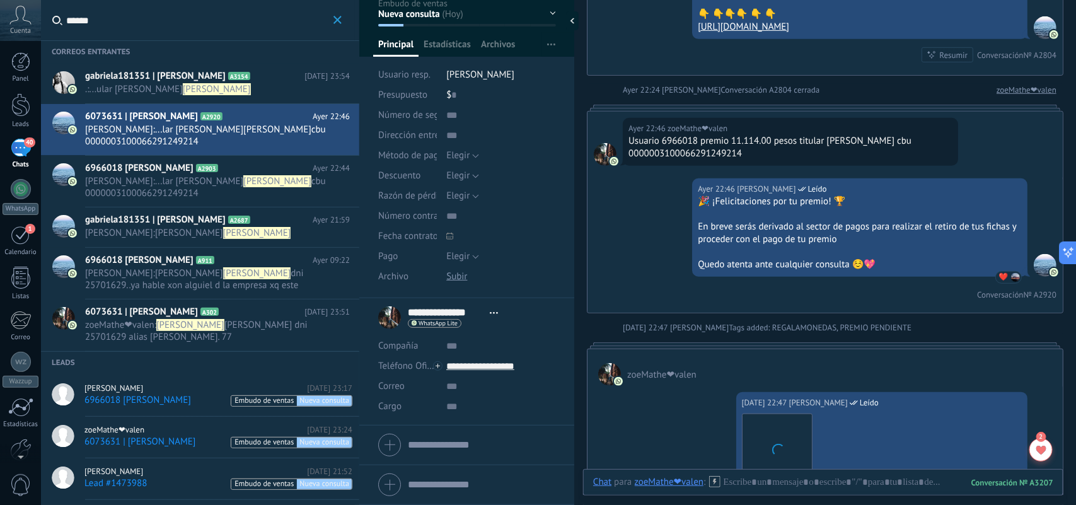
scroll to position [2469, 0]
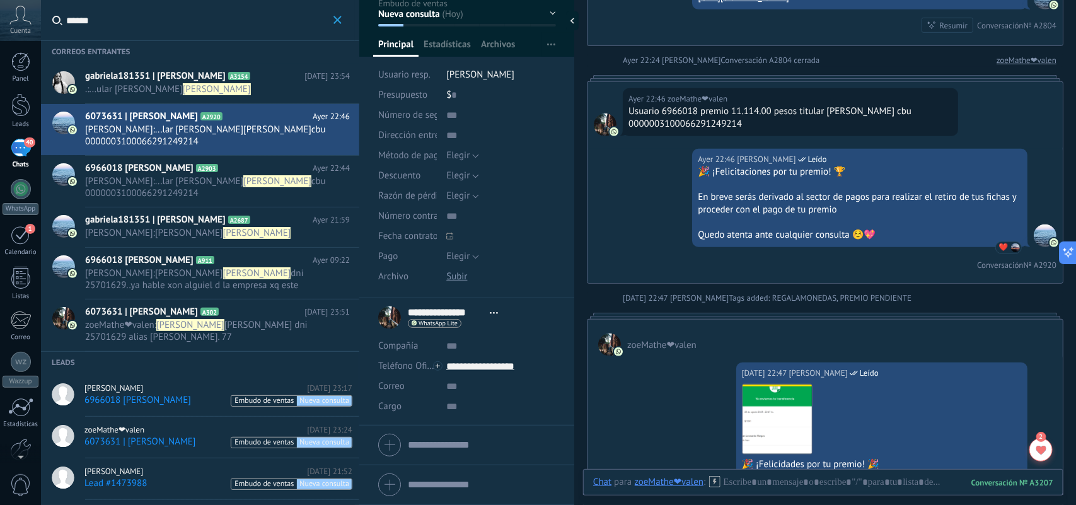
click at [96, 316] on span "6073631 | [PERSON_NAME]" at bounding box center [141, 312] width 113 height 13
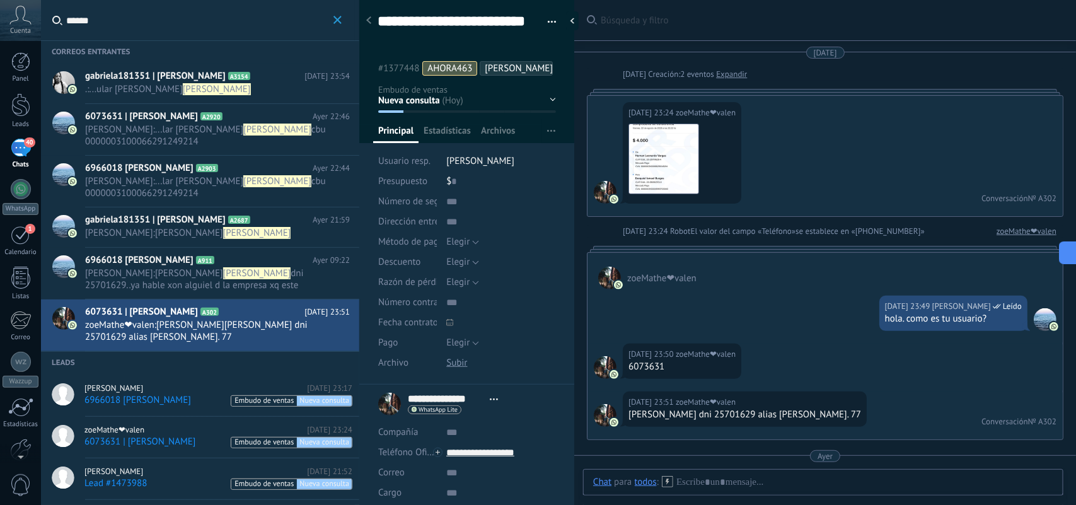
scroll to position [164, 0]
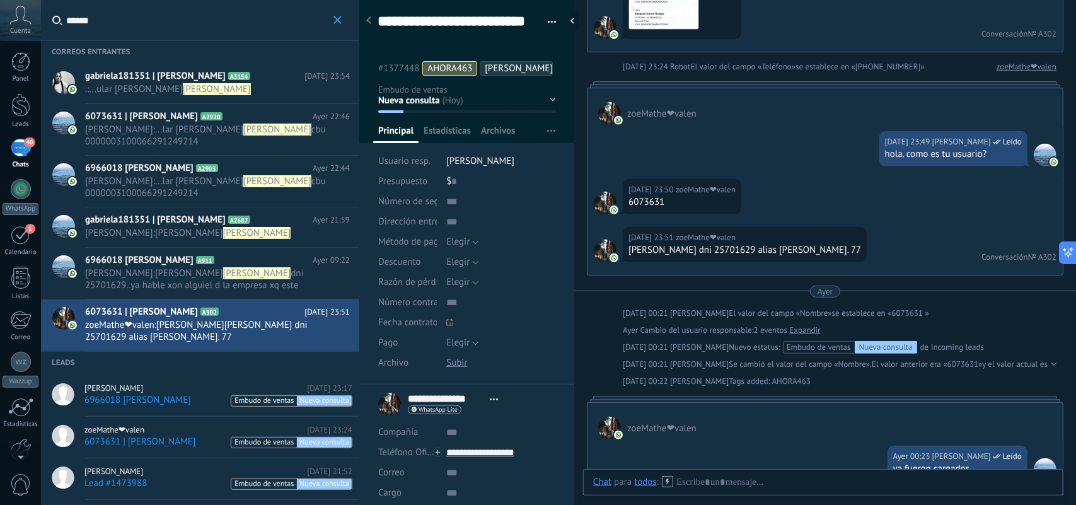
click at [490, 400] on icon at bounding box center [494, 399] width 8 height 2
click at [552, 405] on li "**********" at bounding box center [466, 447] width 215 height 127
click at [464, 143] on span "Estadísticas" at bounding box center [447, 134] width 47 height 18
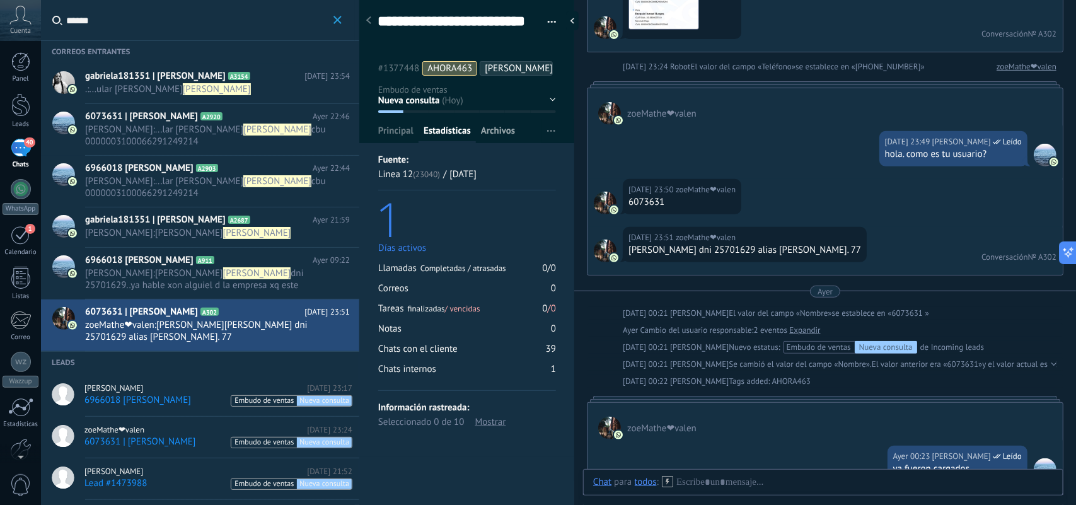
click at [508, 143] on span "Archivos" at bounding box center [498, 134] width 34 height 18
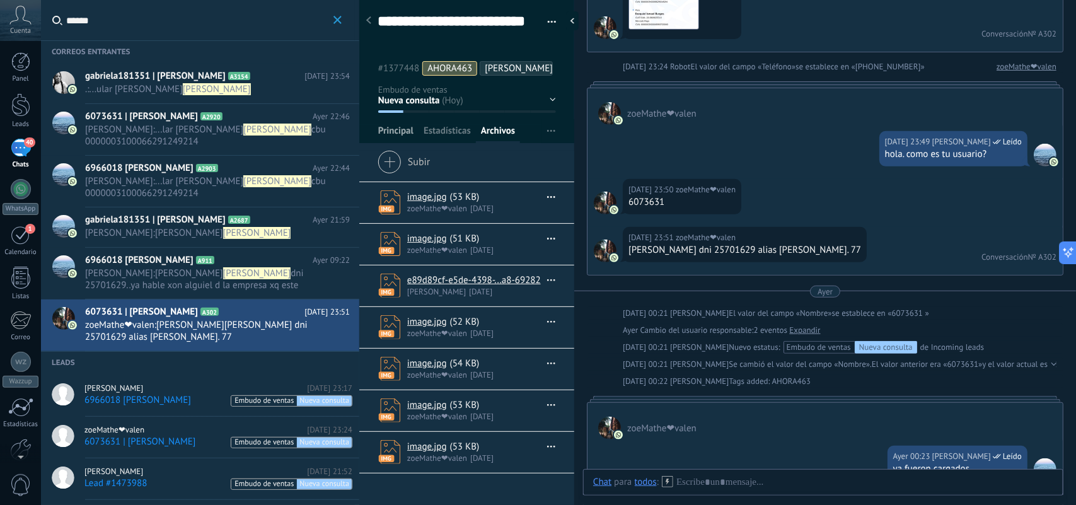
click at [391, 143] on span "Principal" at bounding box center [395, 134] width 35 height 18
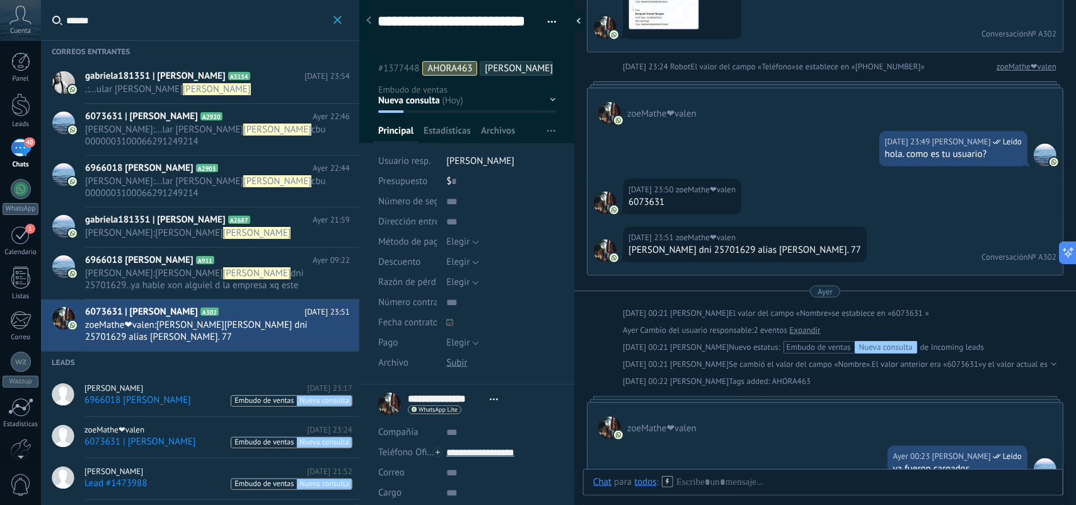
click at [574, 23] on div at bounding box center [575, 20] width 19 height 19
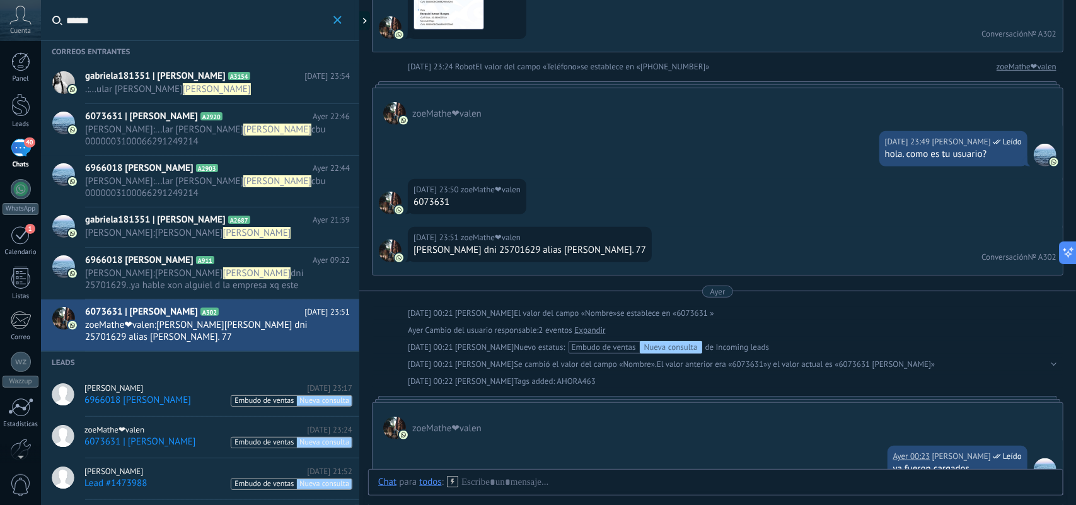
type textarea "**********"
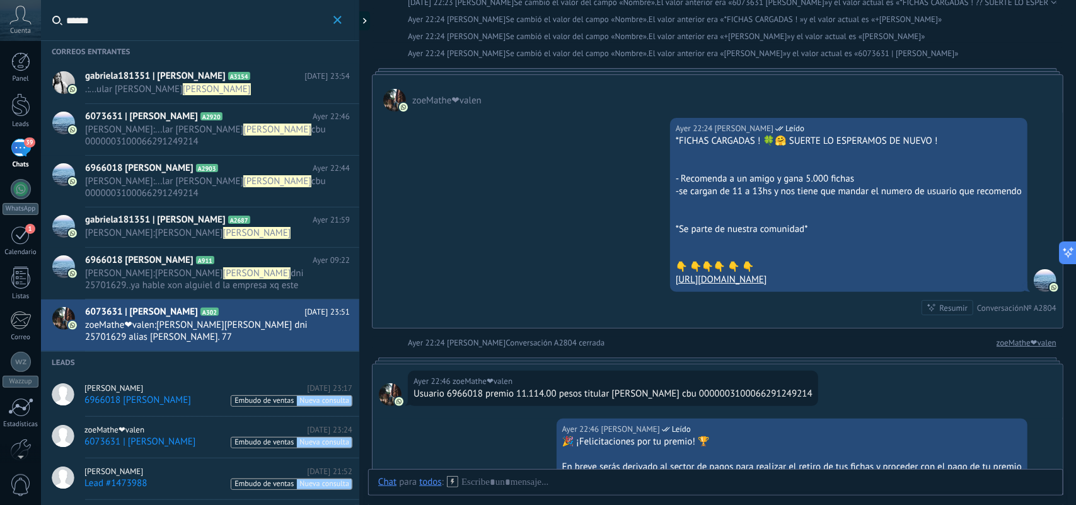
scroll to position [36, 0]
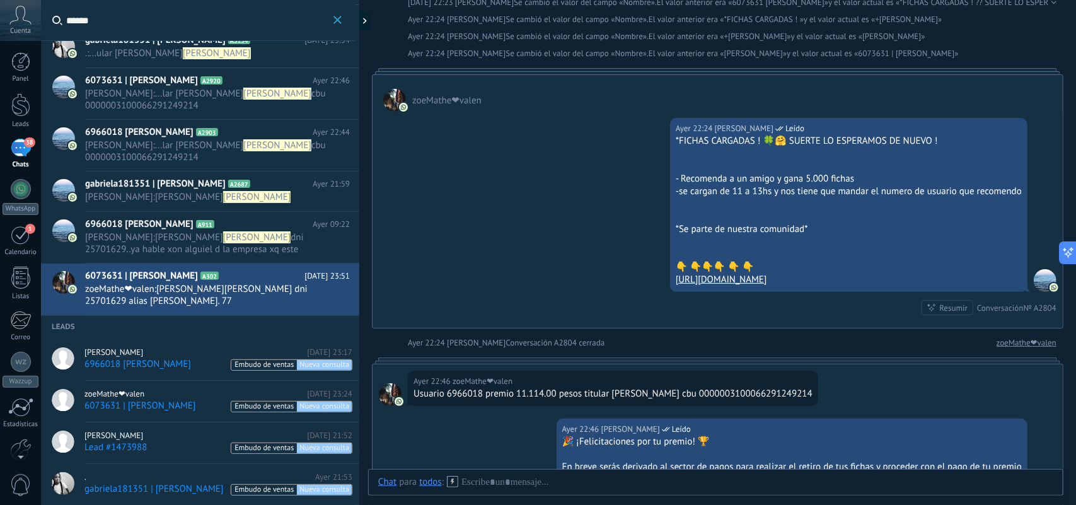
click at [325, 405] on span "Nueva consulta" at bounding box center [324, 406] width 55 height 11
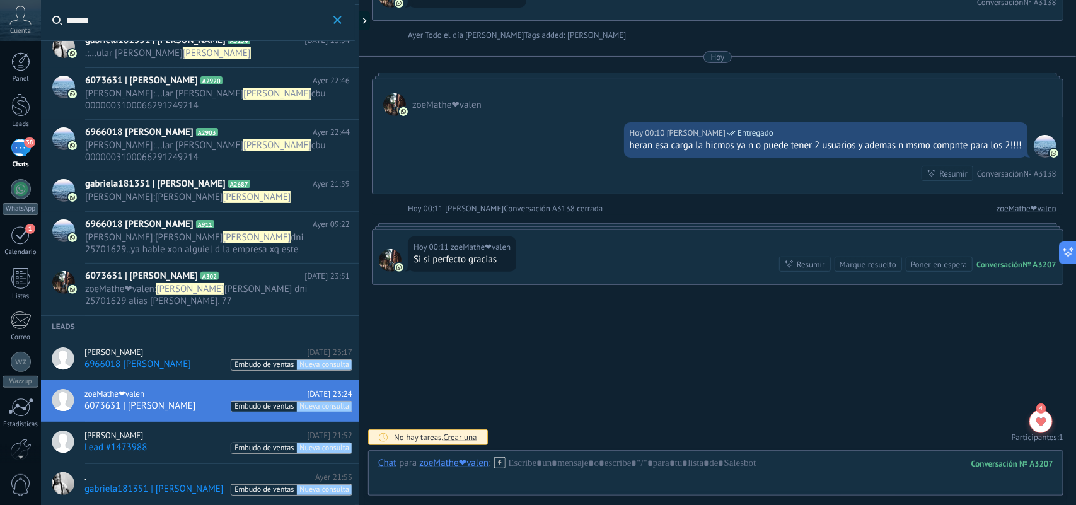
scroll to position [4408, 0]
click at [130, 402] on span "6073631 | [PERSON_NAME]" at bounding box center [140, 406] width 112 height 12
click at [19, 243] on div "1" at bounding box center [21, 235] width 20 height 20
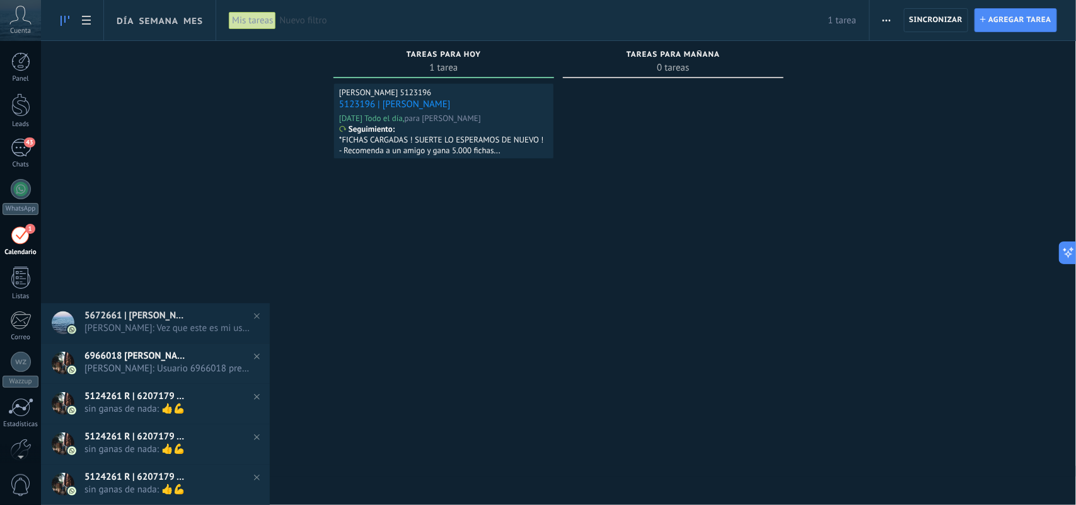
click at [440, 130] on div "Seguimiento : *FICHAS CARGADAS ! SUERTE LO ESPERAMOS DE NUEVO ! - Recomenda a u…" at bounding box center [442, 140] width 207 height 32
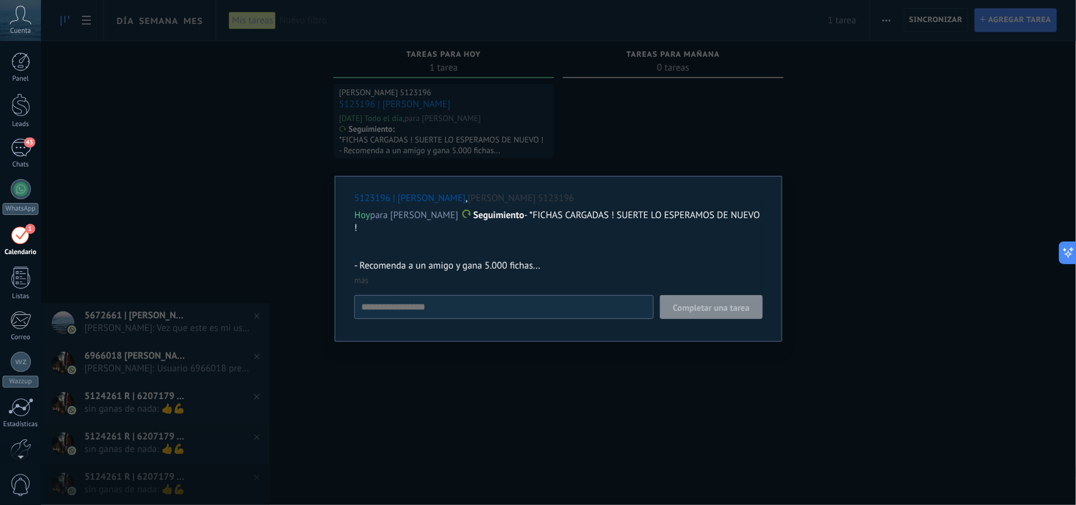
click at [848, 169] on div "5123196 | Celia Perez , Celia 5123196 Hoy para Laura Ahora Seguimiento - *FICHA…" at bounding box center [558, 252] width 1035 height 505
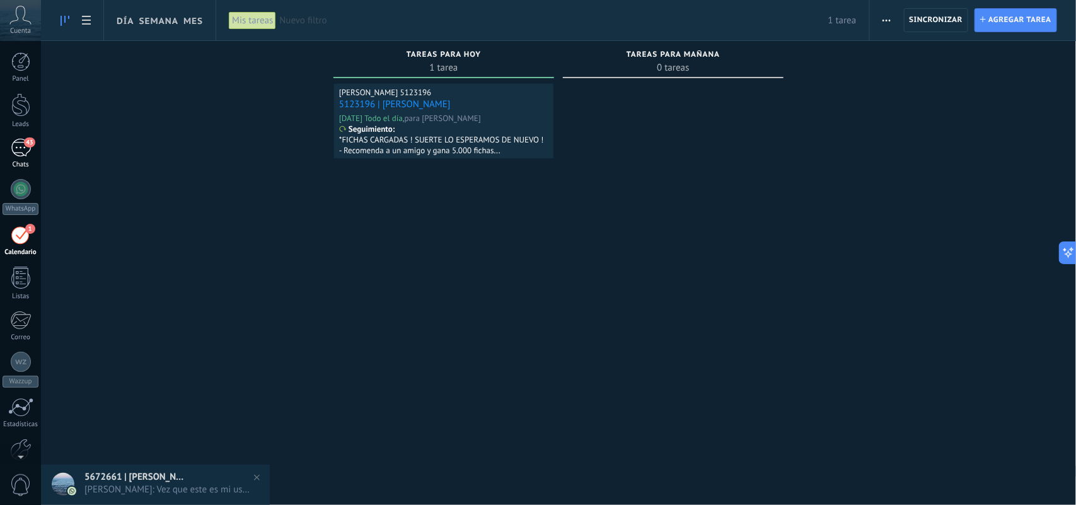
click at [23, 148] on div "43" at bounding box center [21, 148] width 20 height 18
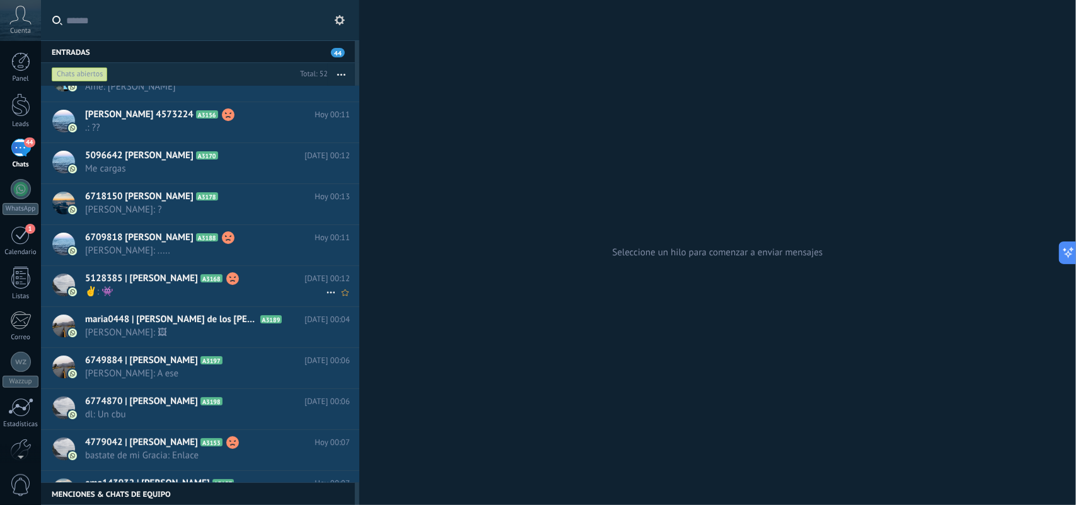
scroll to position [173, 0]
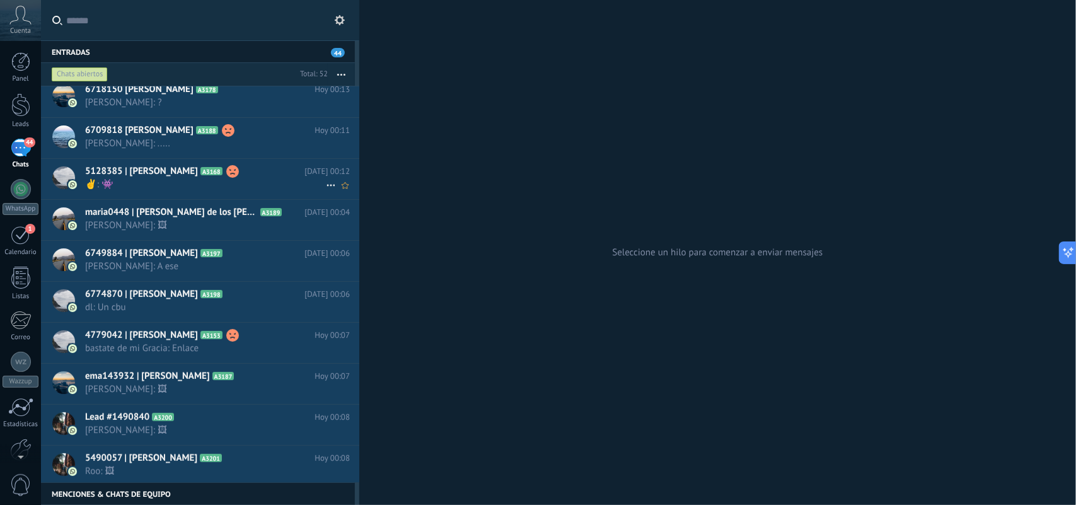
click at [239, 177] on use at bounding box center [232, 171] width 13 height 13
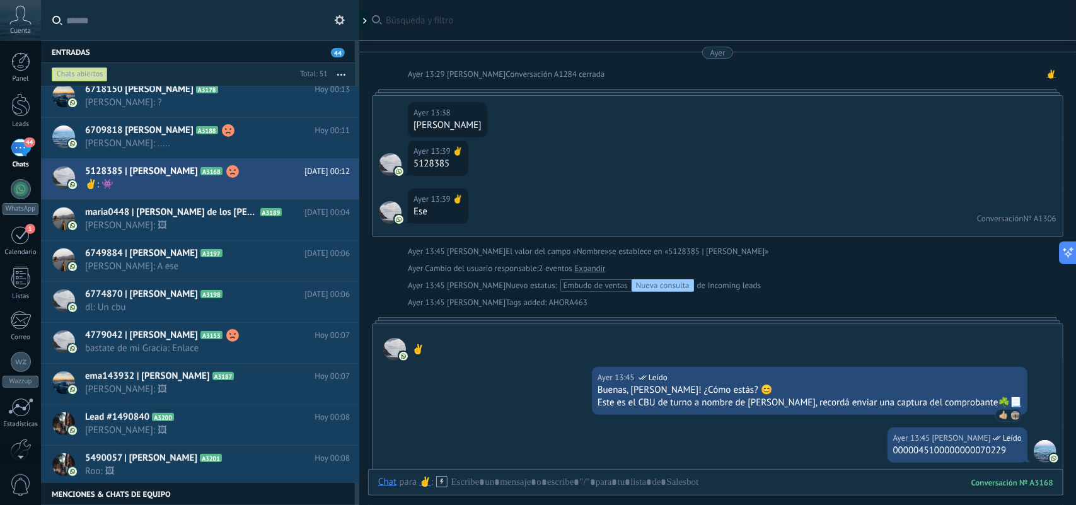
scroll to position [3027, 0]
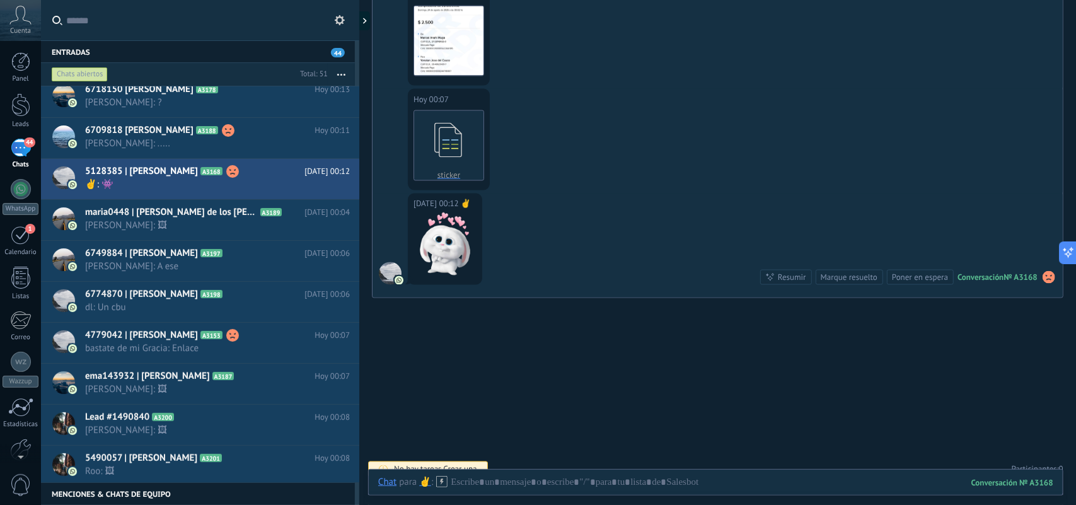
click at [1044, 282] on use at bounding box center [1048, 277] width 13 height 13
click at [988, 262] on span "Eliminar sentimiento" at bounding box center [983, 259] width 84 height 13
click at [222, 137] on icon at bounding box center [228, 130] width 13 height 13
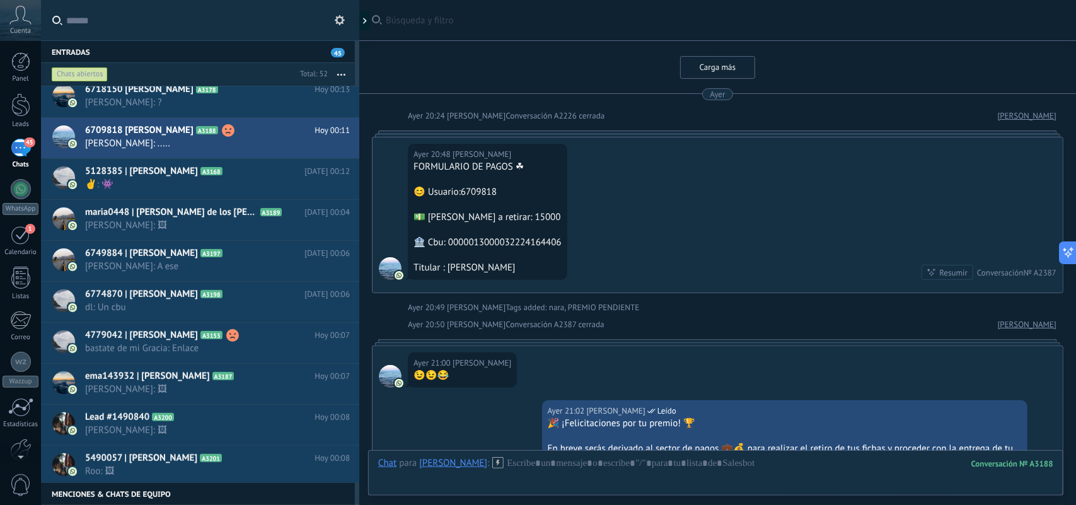
scroll to position [2767, 0]
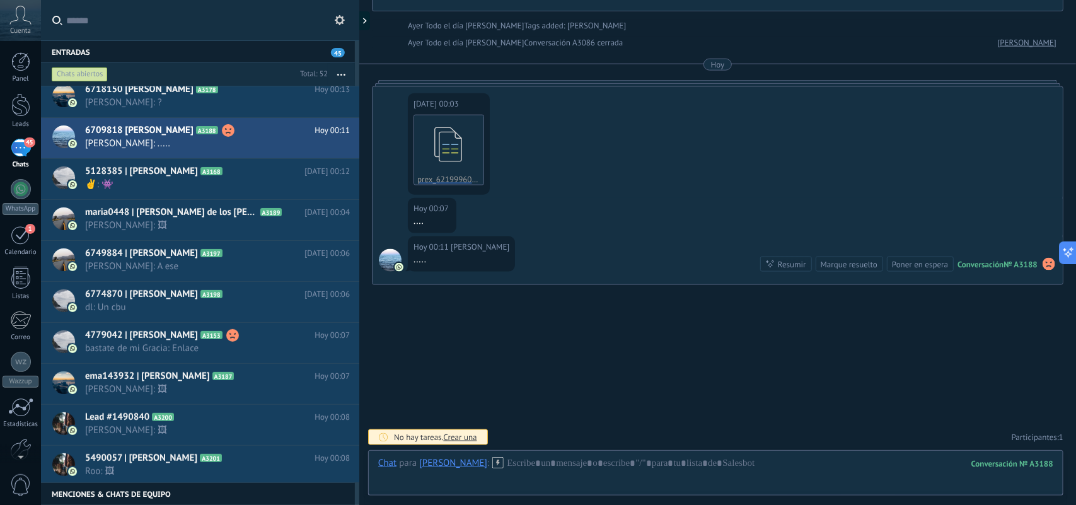
click at [1044, 266] on use at bounding box center [1048, 264] width 13 height 13
click at [1010, 240] on span "Eliminar sentimiento" at bounding box center [983, 239] width 84 height 13
click at [239, 335] on use at bounding box center [232, 335] width 13 height 13
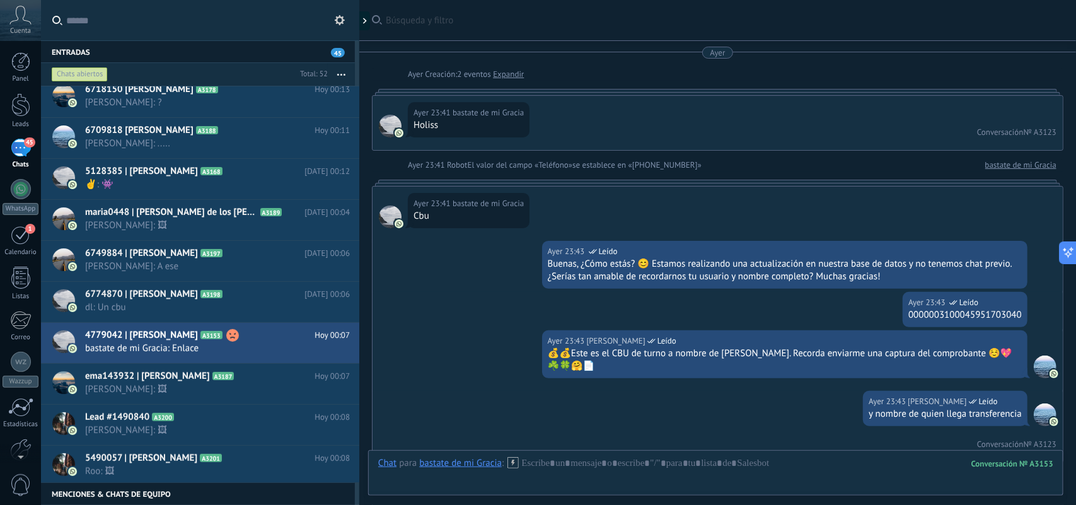
scroll to position [1060, 0]
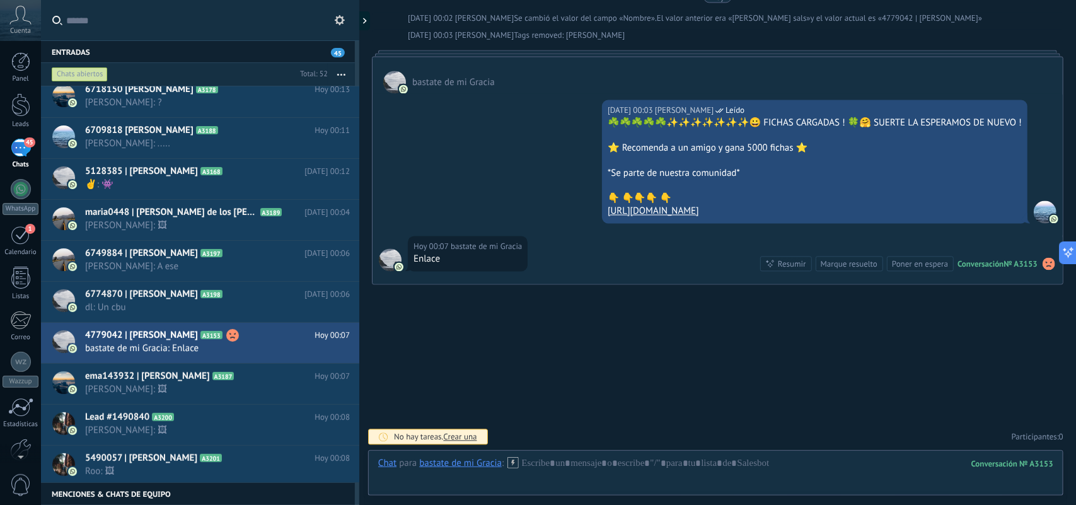
click at [1042, 266] on use at bounding box center [1048, 264] width 13 height 13
click at [979, 237] on span "Eliminar sentimiento" at bounding box center [983, 239] width 84 height 13
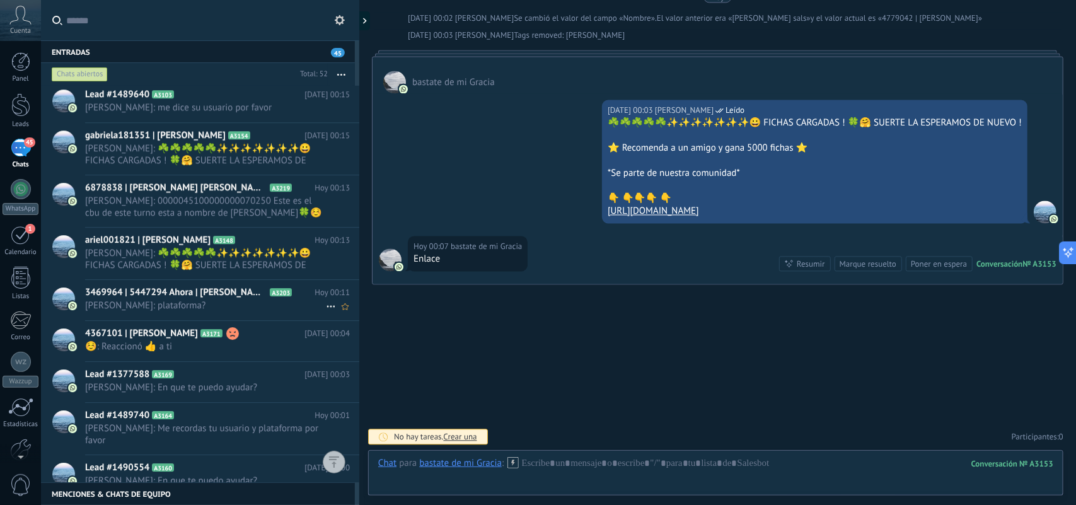
scroll to position [1779, 0]
click at [265, 475] on span "Laura Ahora: En que te puedo ayudar?" at bounding box center [205, 481] width 241 height 12
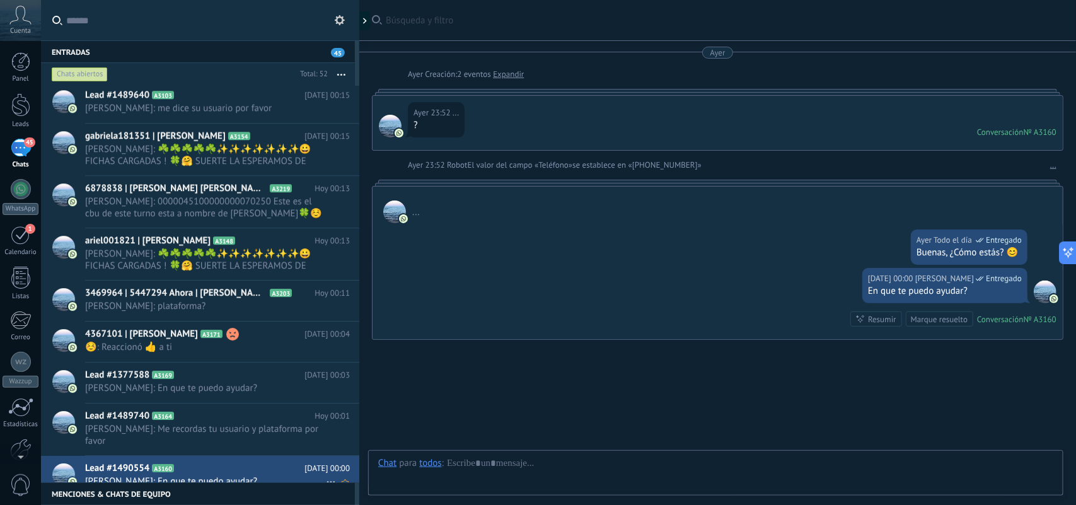
scroll to position [57, 0]
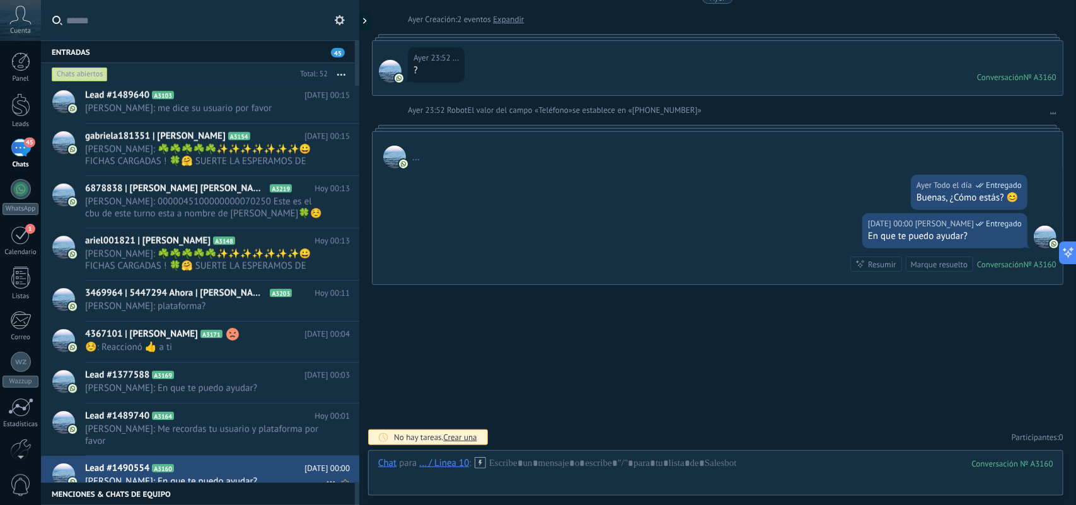
click at [325, 475] on icon at bounding box center [330, 482] width 15 height 15
click at [356, 483] on span "Conversación cerrada" at bounding box center [388, 478] width 86 height 25
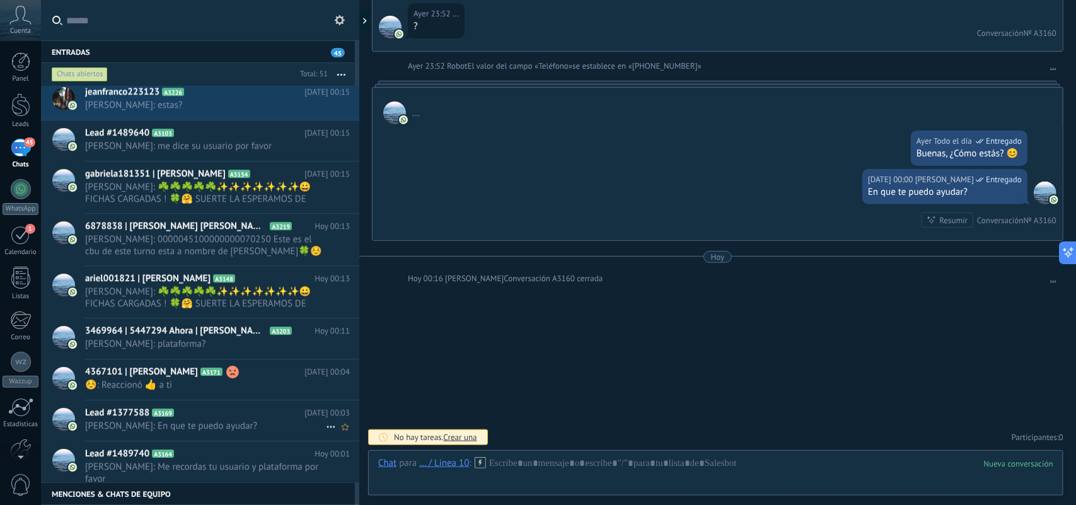
scroll to position [1741, 0]
click at [323, 471] on icon at bounding box center [330, 478] width 15 height 15
click at [339, 471] on icon at bounding box center [335, 475] width 9 height 9
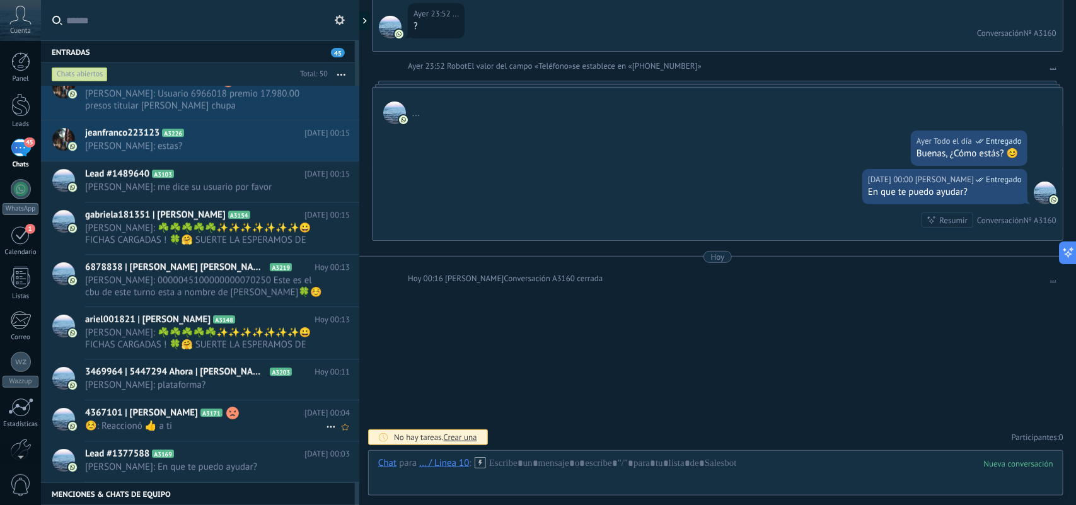
scroll to position [1700, 0]
click at [325, 468] on icon at bounding box center [330, 467] width 15 height 15
click at [357, 477] on span "Conversación cerrada" at bounding box center [388, 475] width 86 height 25
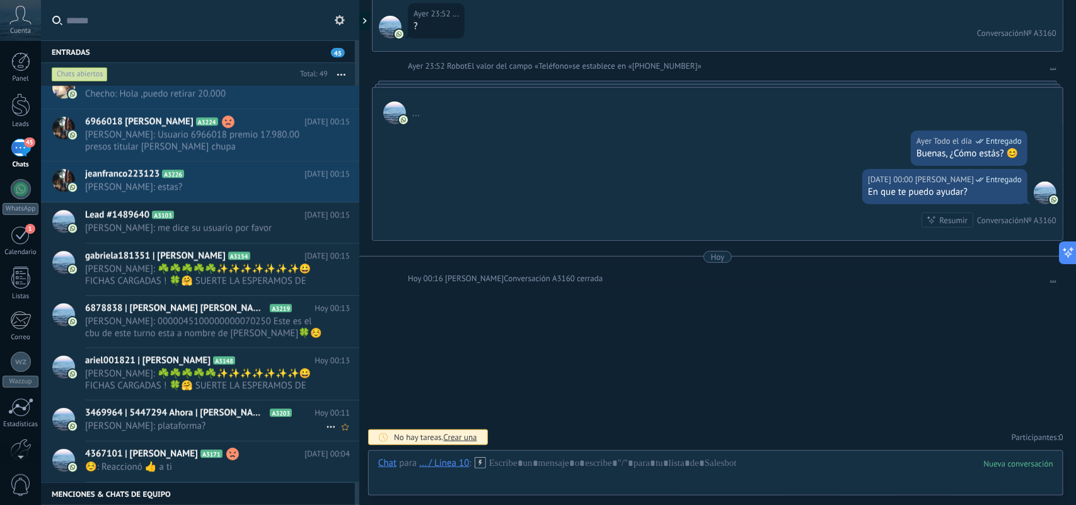
scroll to position [1659, 0]
click at [326, 469] on use at bounding box center [330, 468] width 8 height 2
click at [360, 492] on div at bounding box center [538, 252] width 1076 height 505
click at [323, 470] on icon "Conversación cerrada" at bounding box center [330, 467] width 15 height 15
click at [0, 0] on span "Conversación cerrada" at bounding box center [0, 0] width 0 height 0
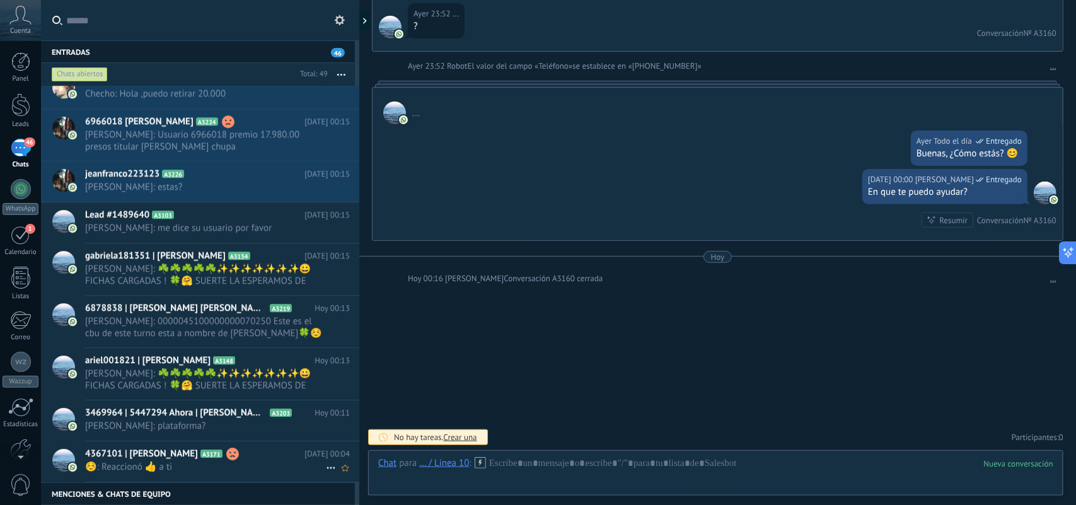
scroll to position [1659, 0]
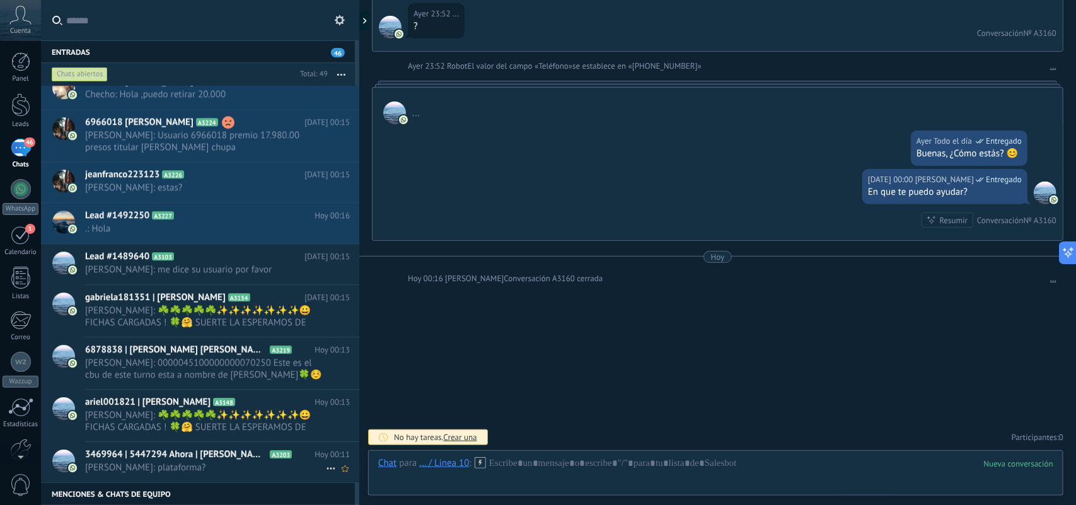
click at [326, 467] on icon at bounding box center [330, 468] width 15 height 15
click at [356, 477] on span "Conversación cerrada" at bounding box center [388, 475] width 86 height 25
click at [323, 467] on icon at bounding box center [330, 468] width 15 height 15
click at [363, 476] on span "Conversación cerrada" at bounding box center [388, 475] width 86 height 25
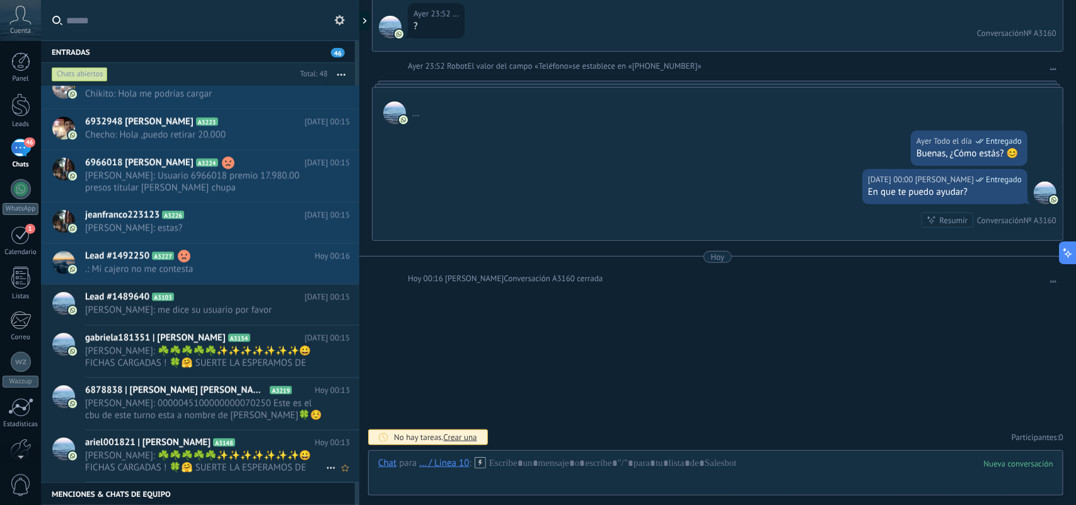
click at [326, 463] on icon at bounding box center [330, 467] width 15 height 15
click at [366, 471] on span "Conversación cerrada" at bounding box center [388, 475] width 86 height 25
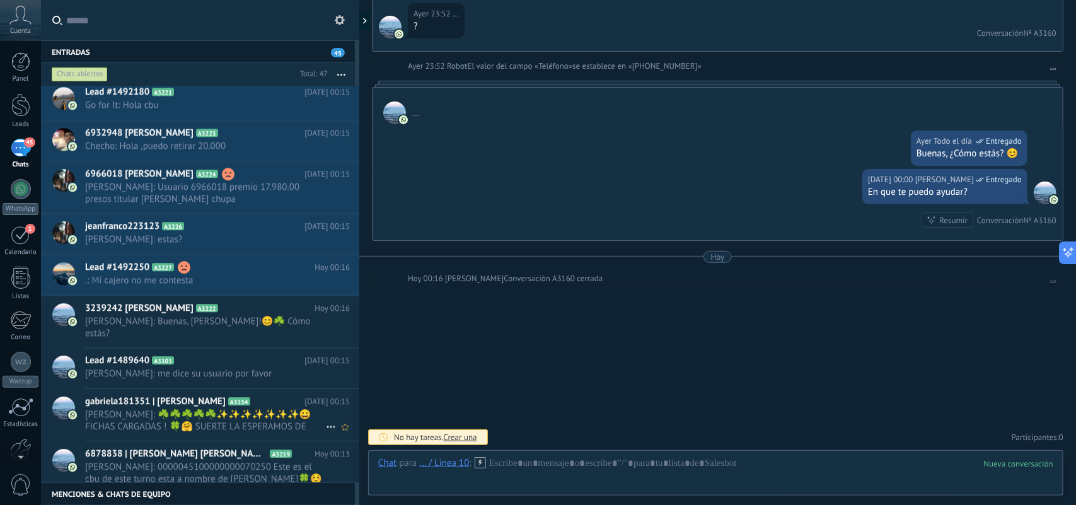
scroll to position [1566, 0]
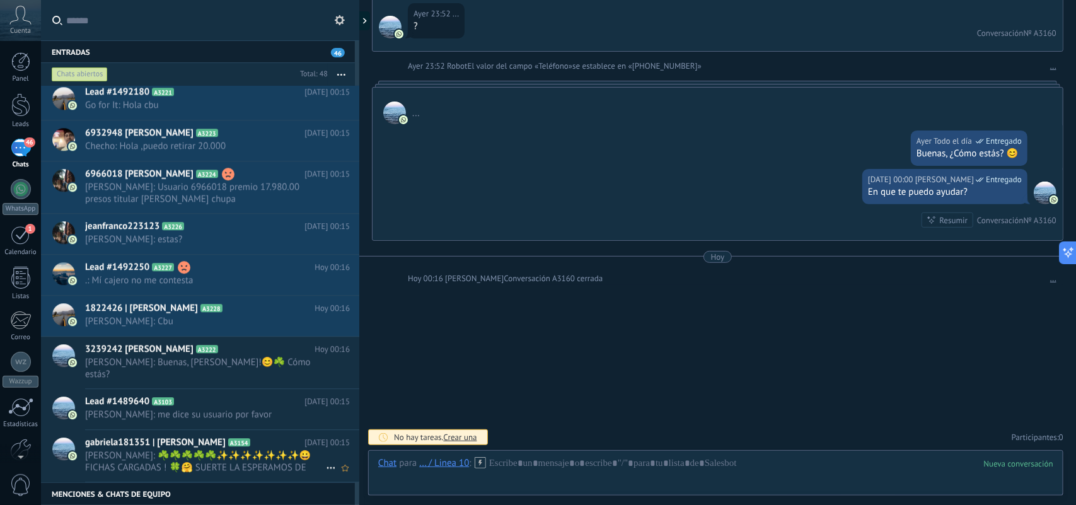
click at [328, 468] on div "gabriela181351 | Gabriela López Vargas A3154 Hoy 00:15 Laura Ahora: ☘️☘️☘️☘️☘️✨…" at bounding box center [222, 456] width 274 height 52
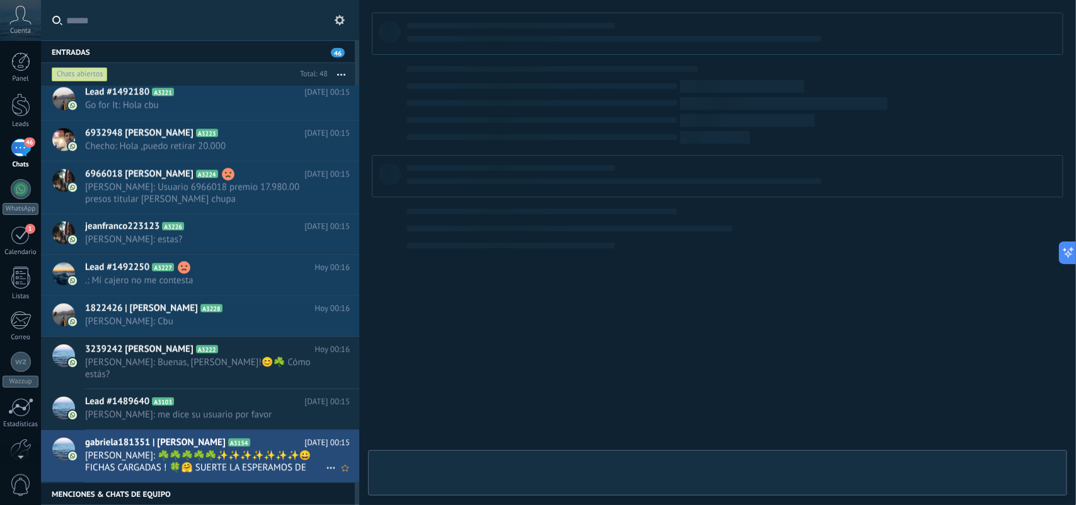
click at [328, 460] on icon at bounding box center [330, 467] width 15 height 15
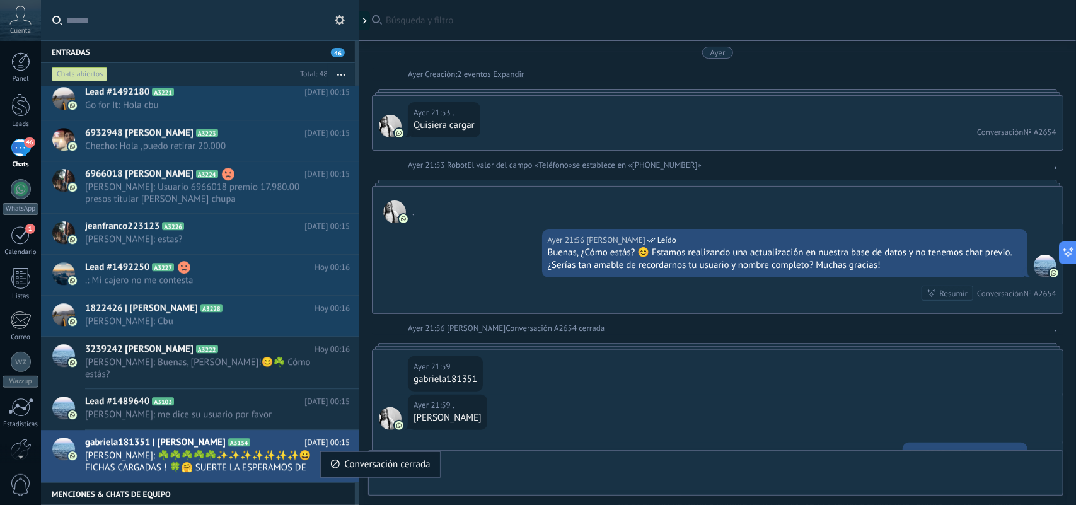
click at [364, 466] on span "Conversación cerrada" at bounding box center [388, 464] width 86 height 25
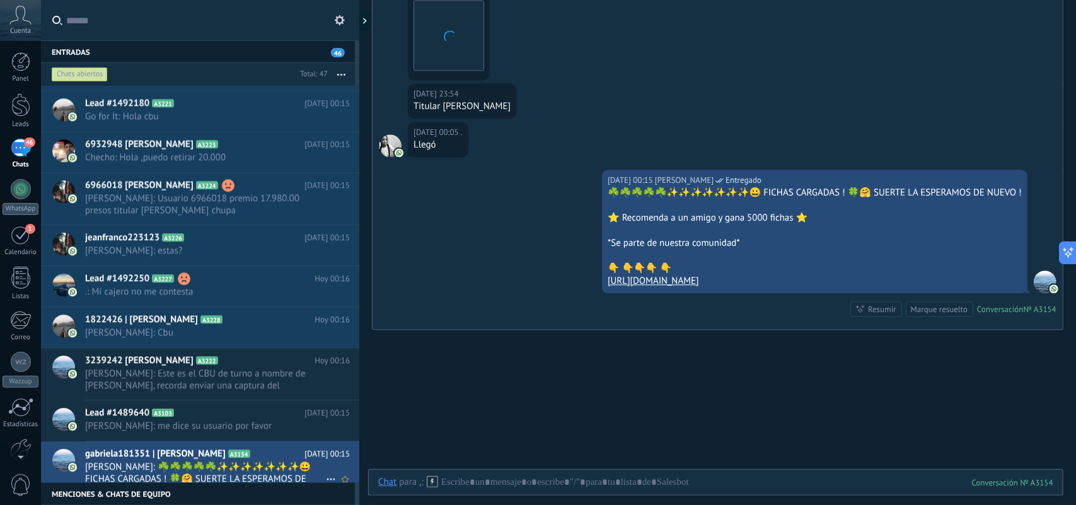
scroll to position [1566, 0]
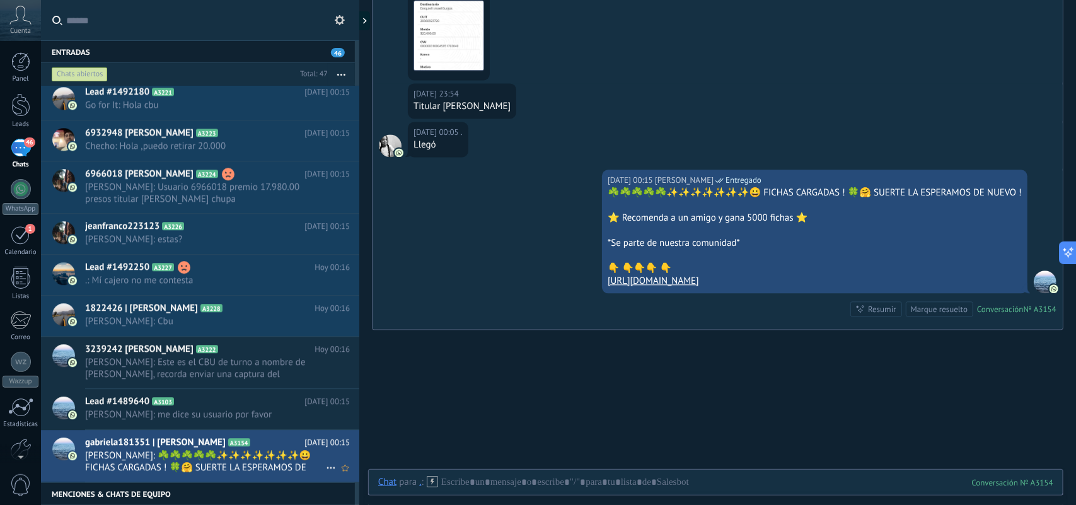
click at [325, 466] on icon at bounding box center [330, 467] width 15 height 15
click at [350, 473] on span "Conversación cerrada" at bounding box center [388, 475] width 86 height 25
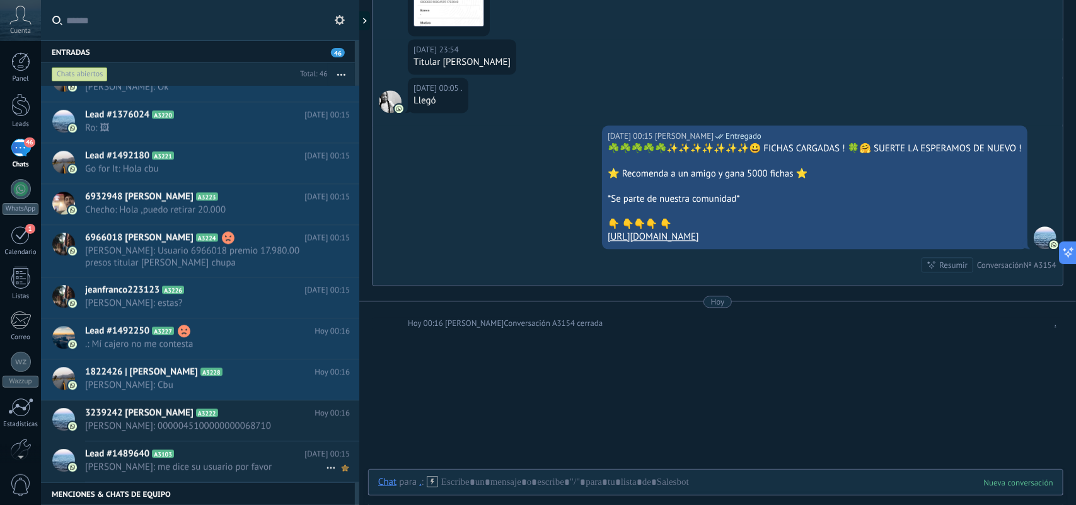
scroll to position [1503, 0]
click at [326, 467] on icon at bounding box center [330, 467] width 15 height 15
click at [367, 474] on span "Conversación cerrada" at bounding box center [388, 475] width 86 height 25
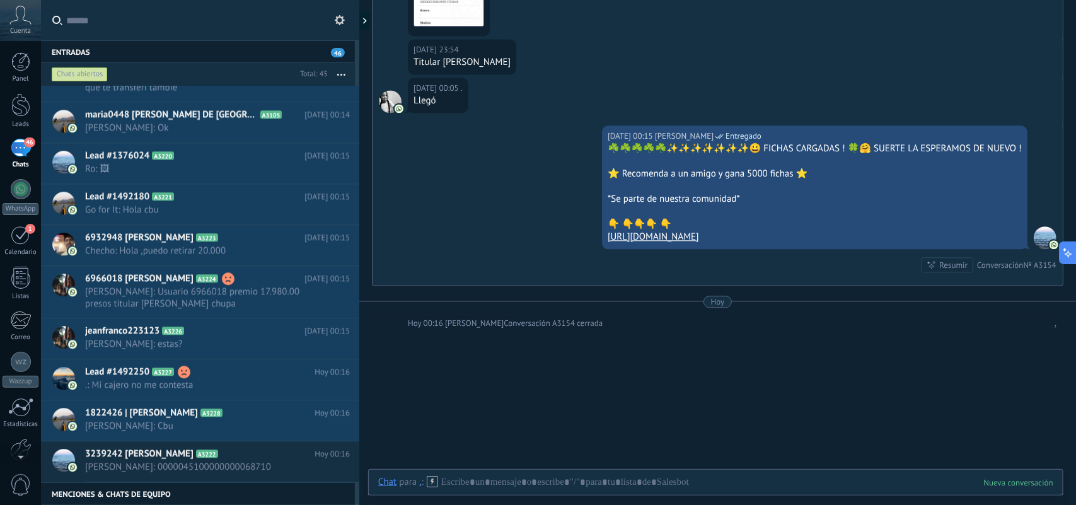
scroll to position [1462, 0]
click at [0, 0] on use at bounding box center [0, 0] width 0 height 0
click at [359, 476] on span "Conversación cerrada" at bounding box center [388, 475] width 86 height 25
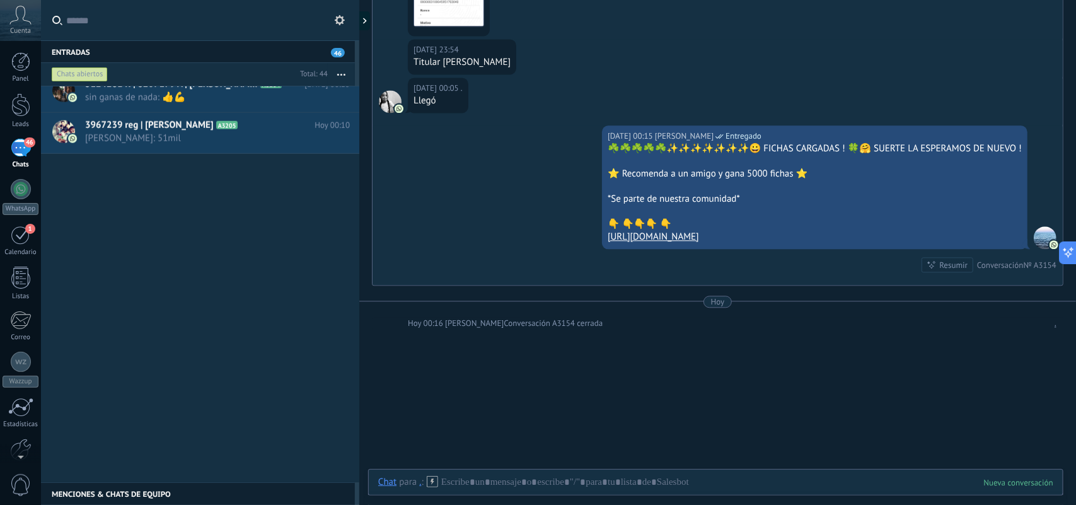
scroll to position [0, 0]
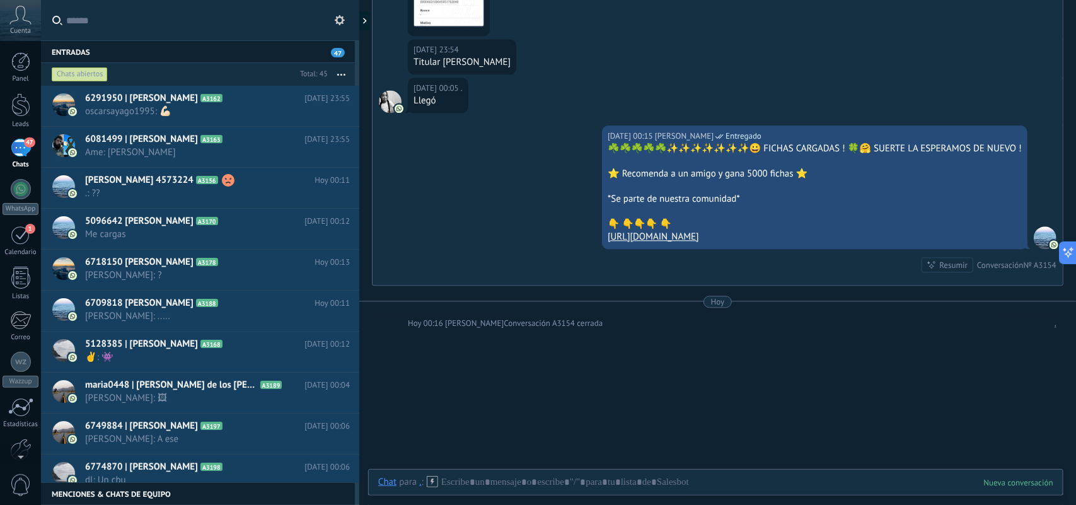
click at [341, 71] on button "button" at bounding box center [341, 74] width 27 height 23
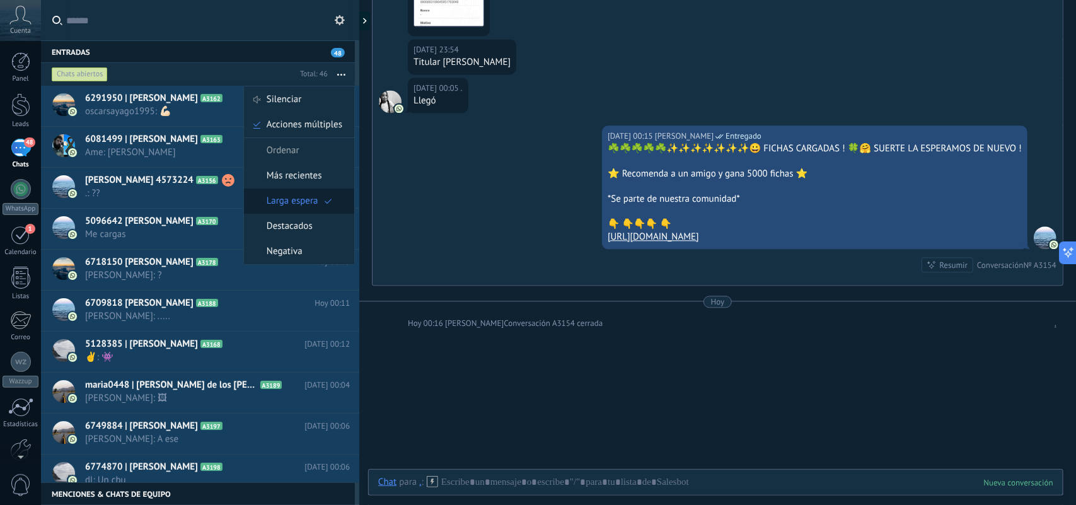
click at [306, 205] on span "Larga espera" at bounding box center [293, 200] width 52 height 25
